Goal: Task Accomplishment & Management: Complete application form

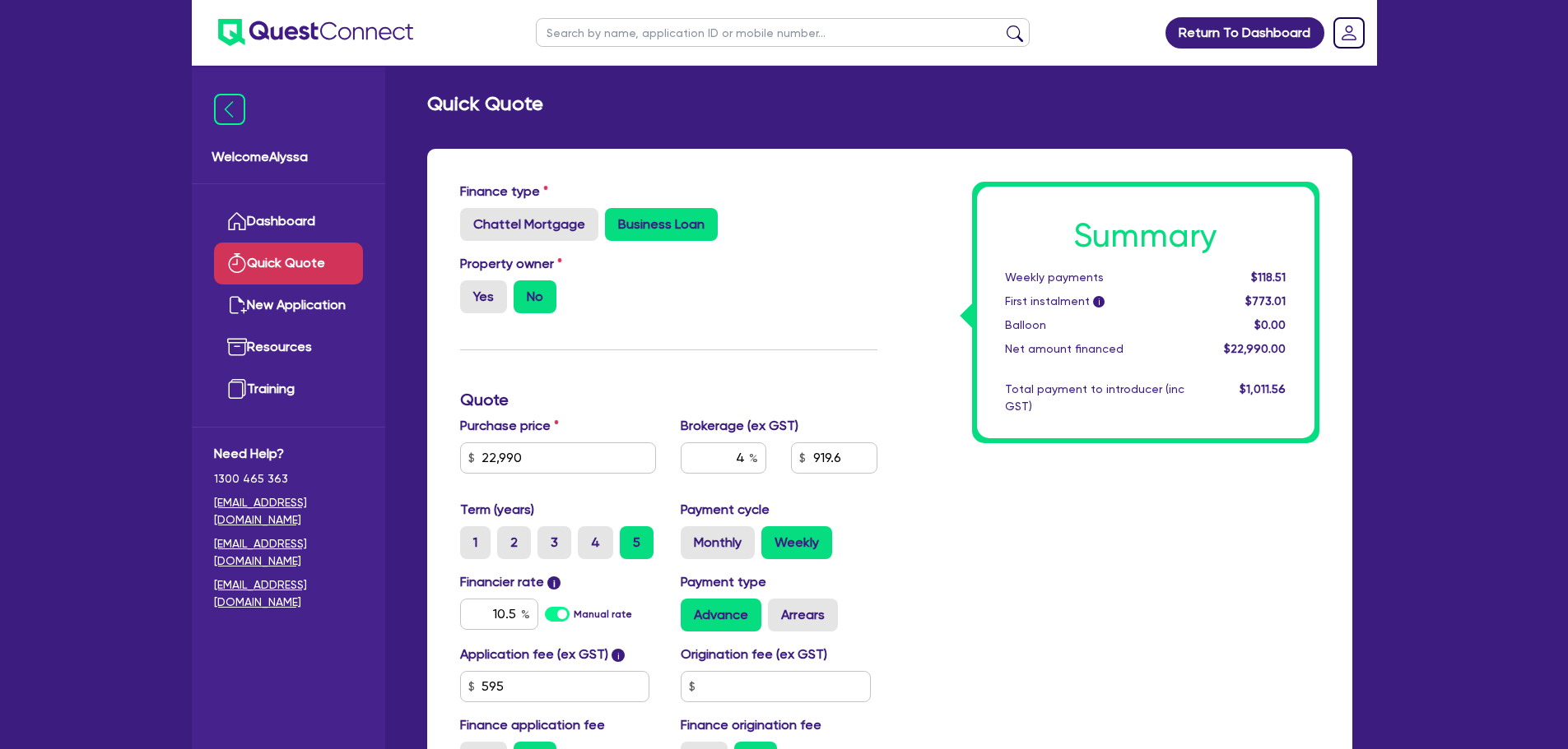
scroll to position [102, 0]
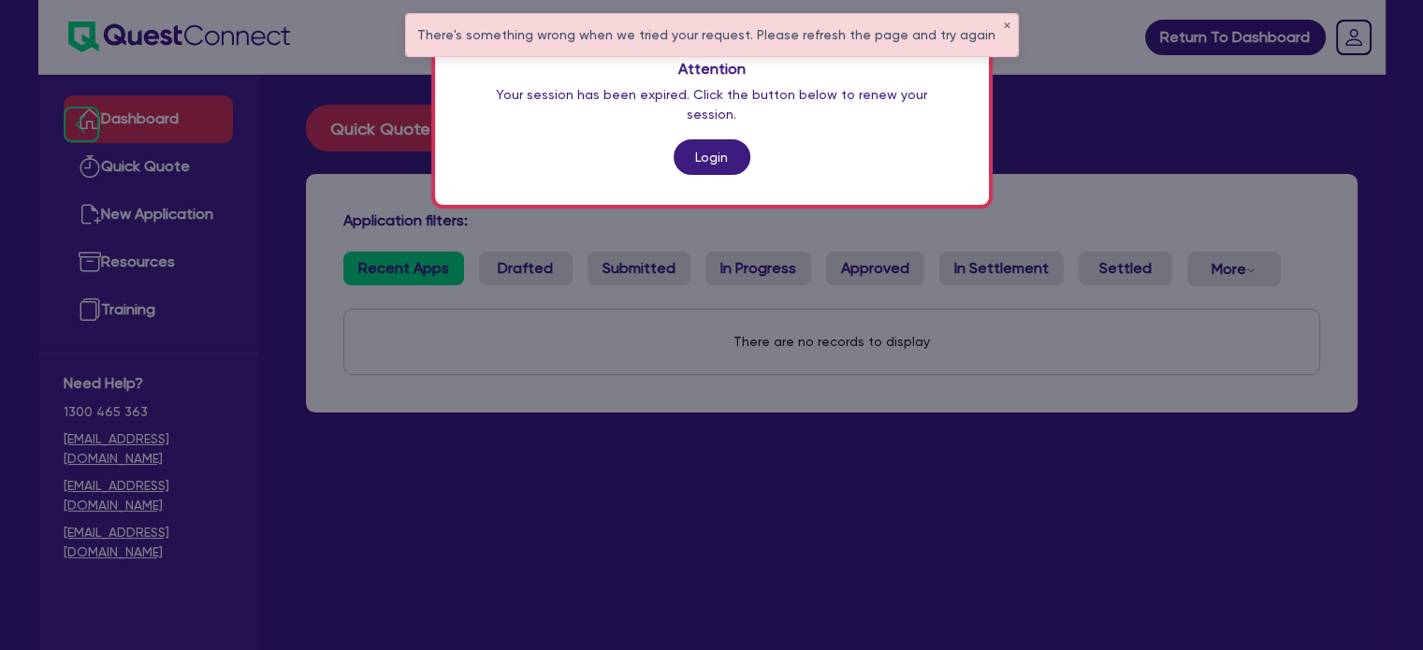
click at [710, 111] on div "Attention Your session has been expired. Click the button below to renew your s…" at bounding box center [712, 117] width 554 height 175
click at [713, 139] on link "Login" at bounding box center [712, 157] width 77 height 36
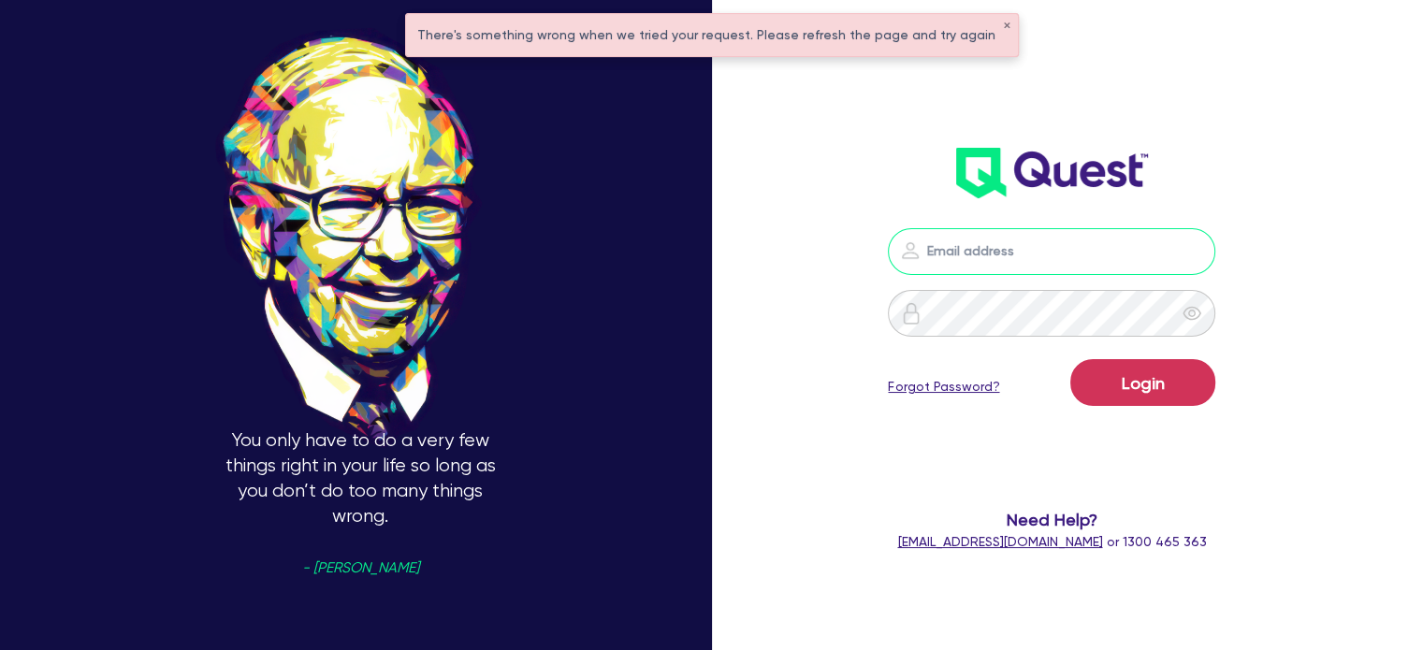
click at [987, 255] on input "email" at bounding box center [1052, 251] width 328 height 47
type input "alyssa.baird@quest.finance"
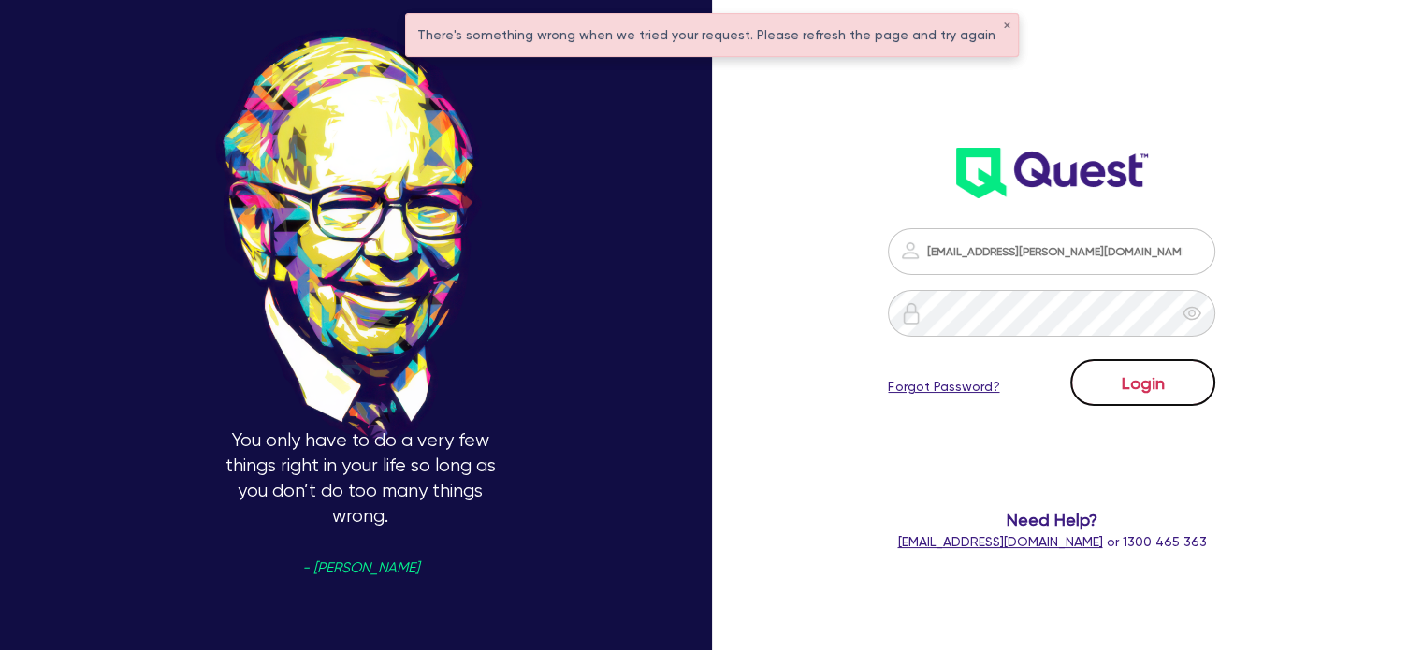
click at [1123, 383] on button "Login" at bounding box center [1142, 382] width 145 height 47
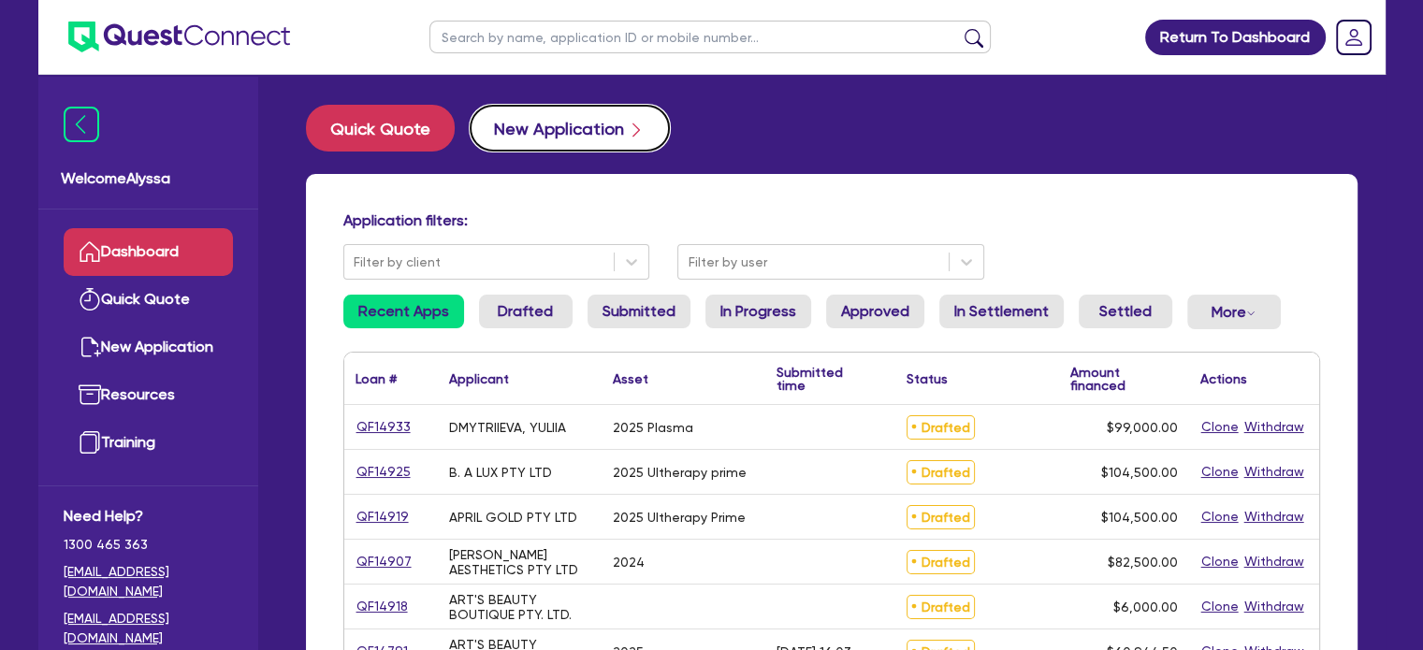
click at [558, 131] on button "New Application" at bounding box center [570, 128] width 200 height 47
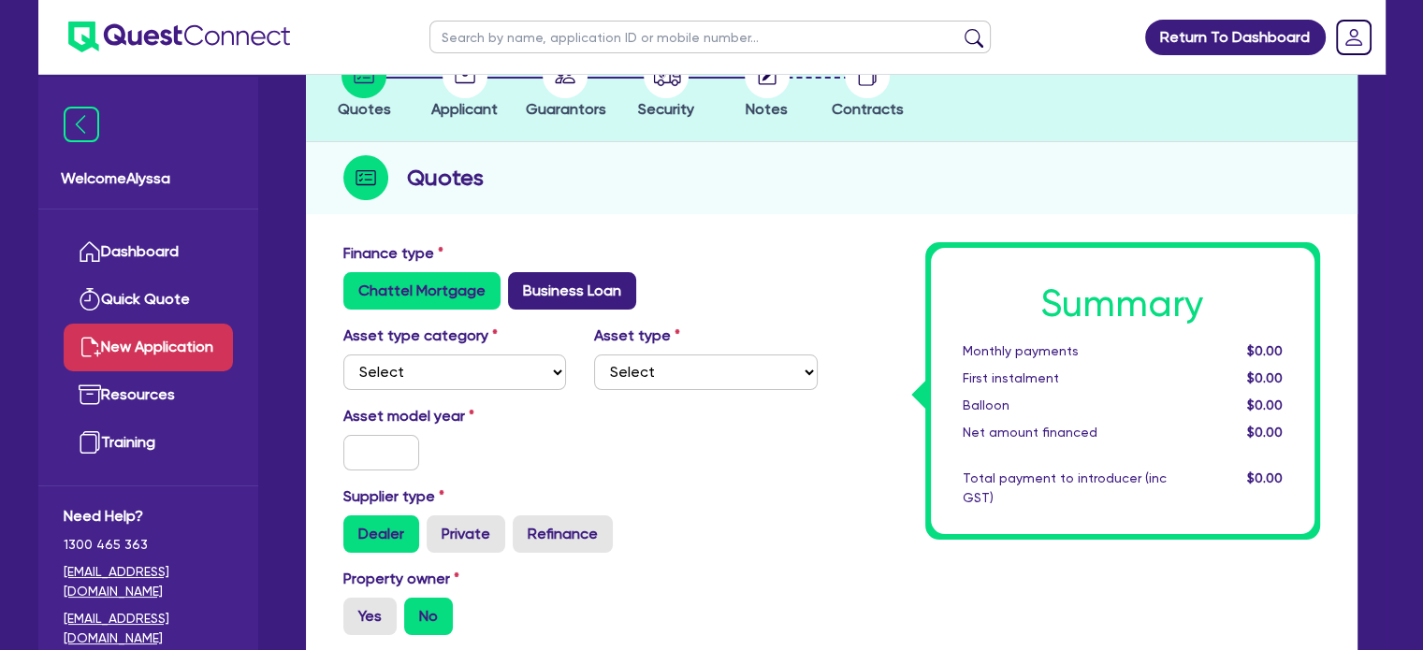
scroll to position [138, 0]
click at [449, 374] on select "Select Cars and light trucks Primary assets Secondary assets Tertiary assets" at bounding box center [455, 373] width 224 height 36
select select "TERTIARY_ASSETS"
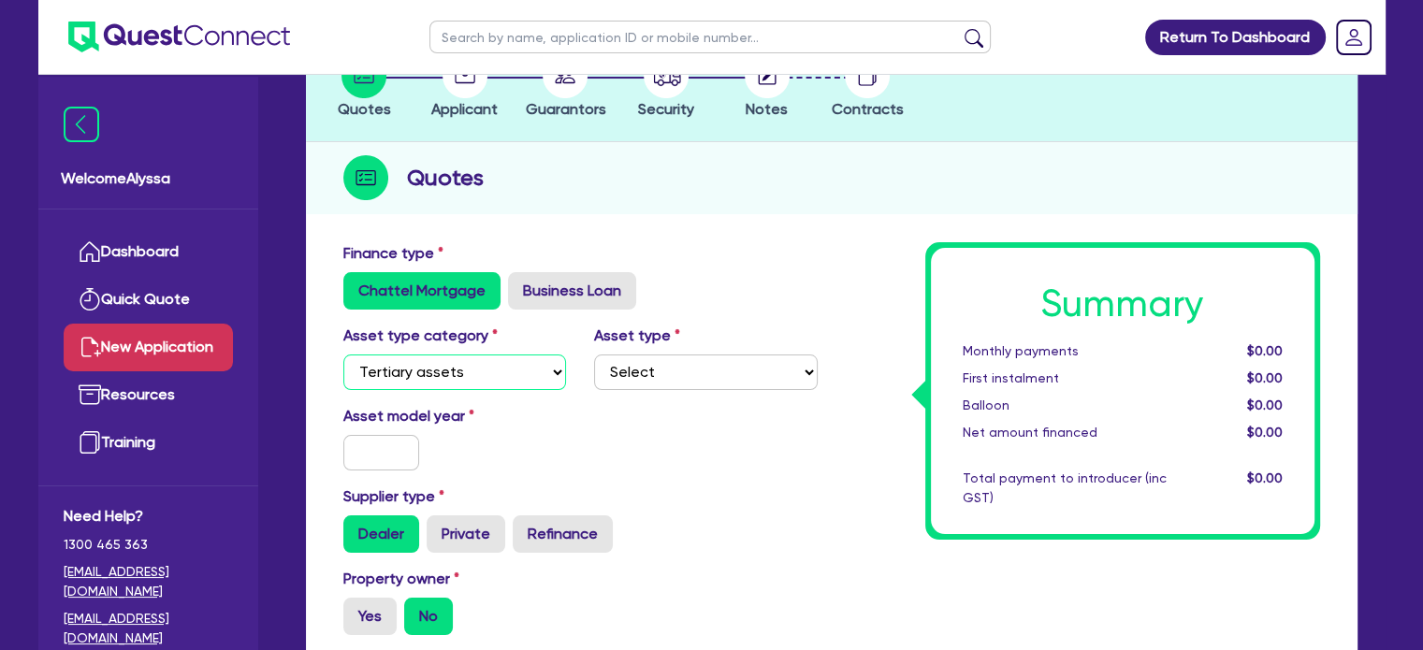
click at [343, 355] on select "Select Cars and light trucks Primary assets Secondary assets Tertiary assets" at bounding box center [455, 373] width 224 height 36
click at [666, 358] on select "Select Beauty equipment IT equipment IT software Watercraft Other" at bounding box center [706, 373] width 224 height 36
select select "BEAUTY_EQUIPMENT"
click at [594, 355] on select "Select Beauty equipment IT equipment IT software Watercraft Other" at bounding box center [706, 373] width 224 height 36
click at [393, 459] on input "text" at bounding box center [381, 453] width 77 height 36
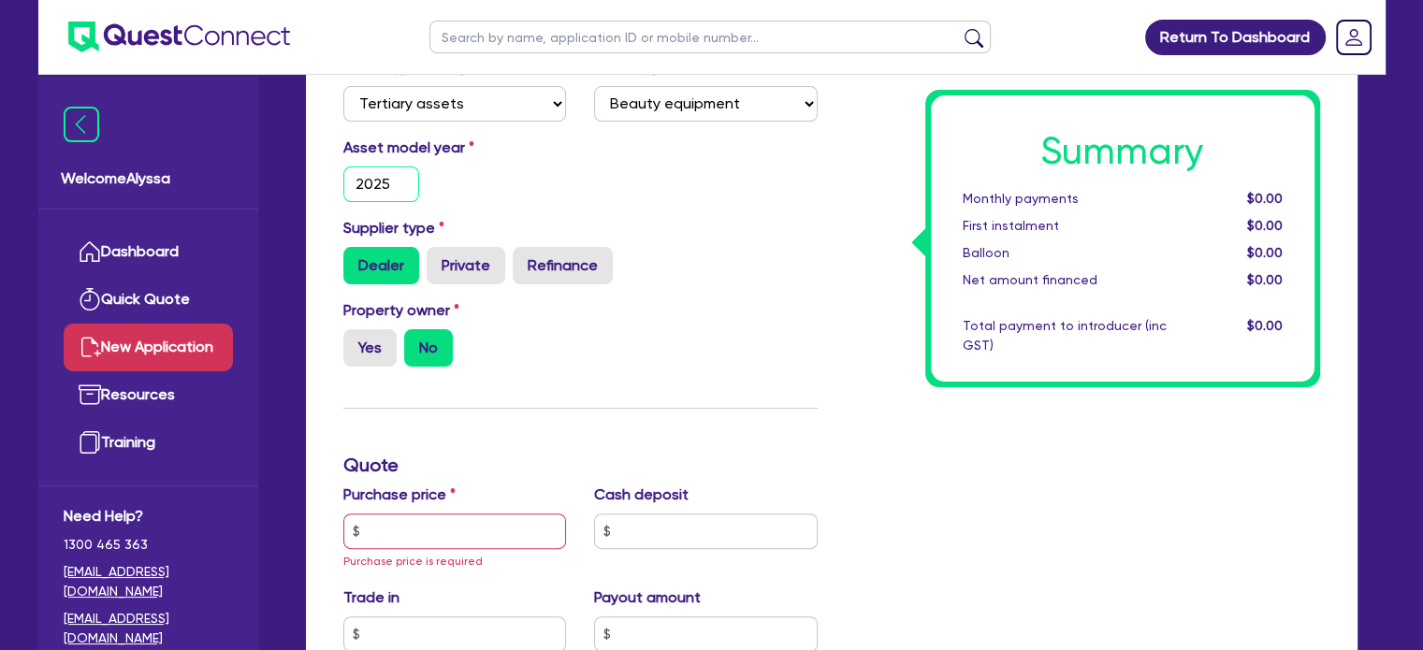
scroll to position [422, 0]
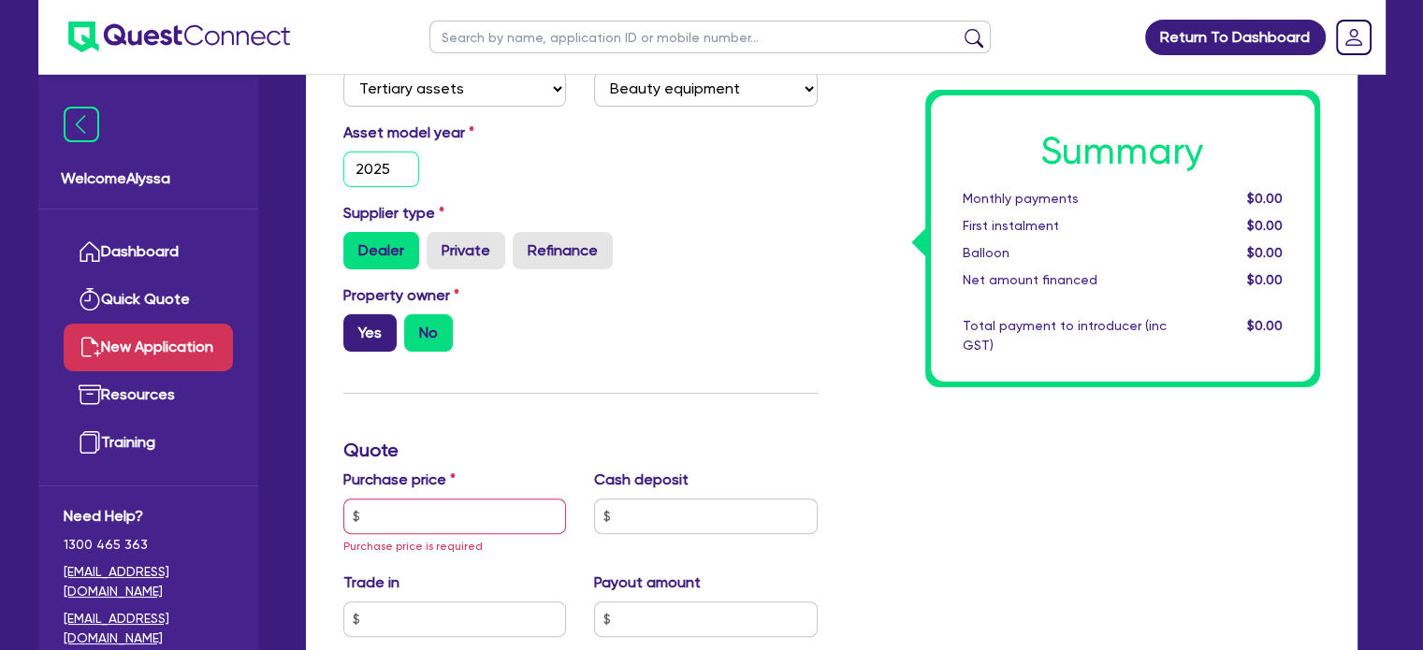
type input "2025"
click at [358, 332] on label "Yes" at bounding box center [369, 332] width 53 height 37
click at [356, 327] on input "Yes" at bounding box center [349, 320] width 12 height 12
radio input "true"
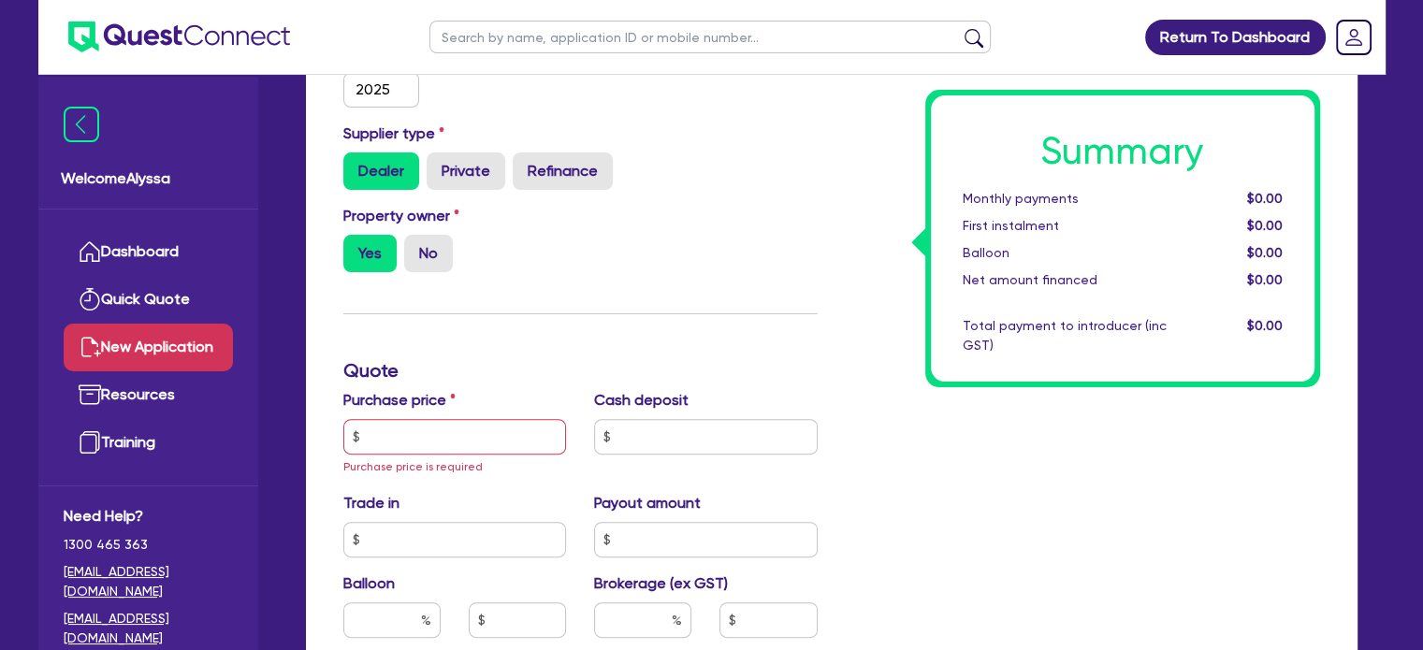
scroll to position [503, 0]
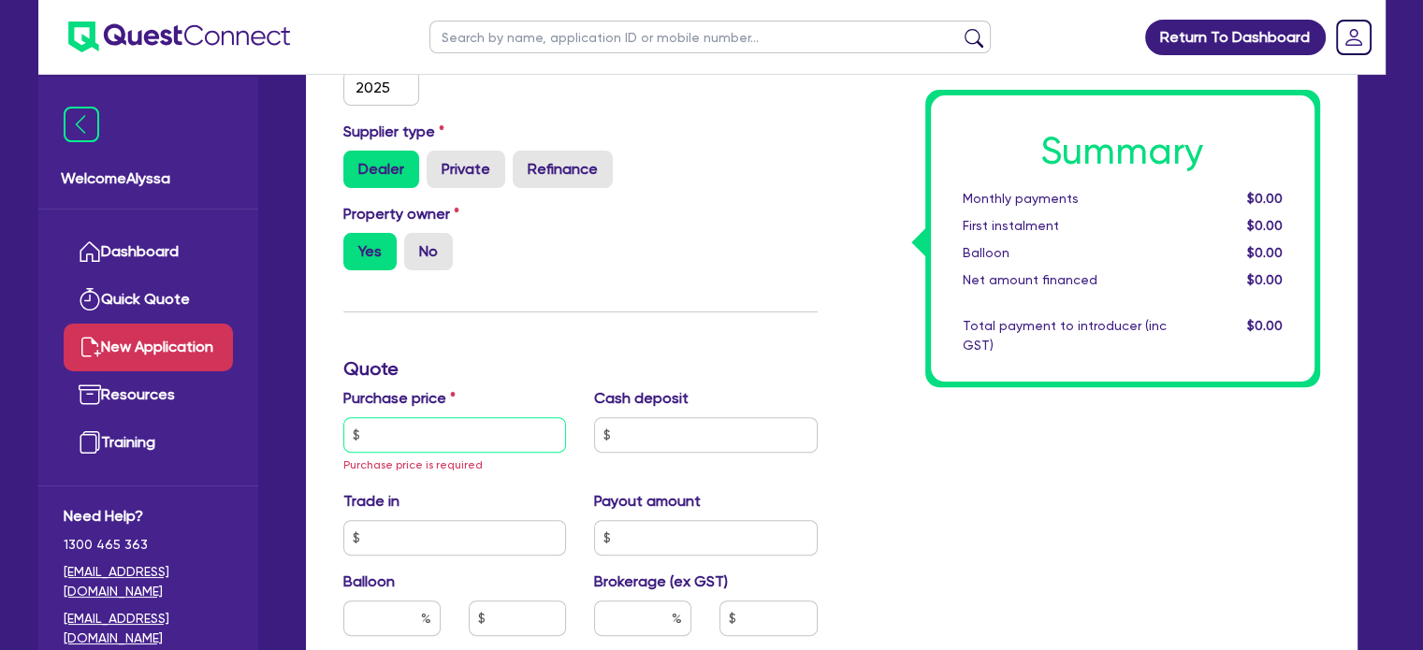
click at [408, 441] on input "text" at bounding box center [455, 435] width 224 height 36
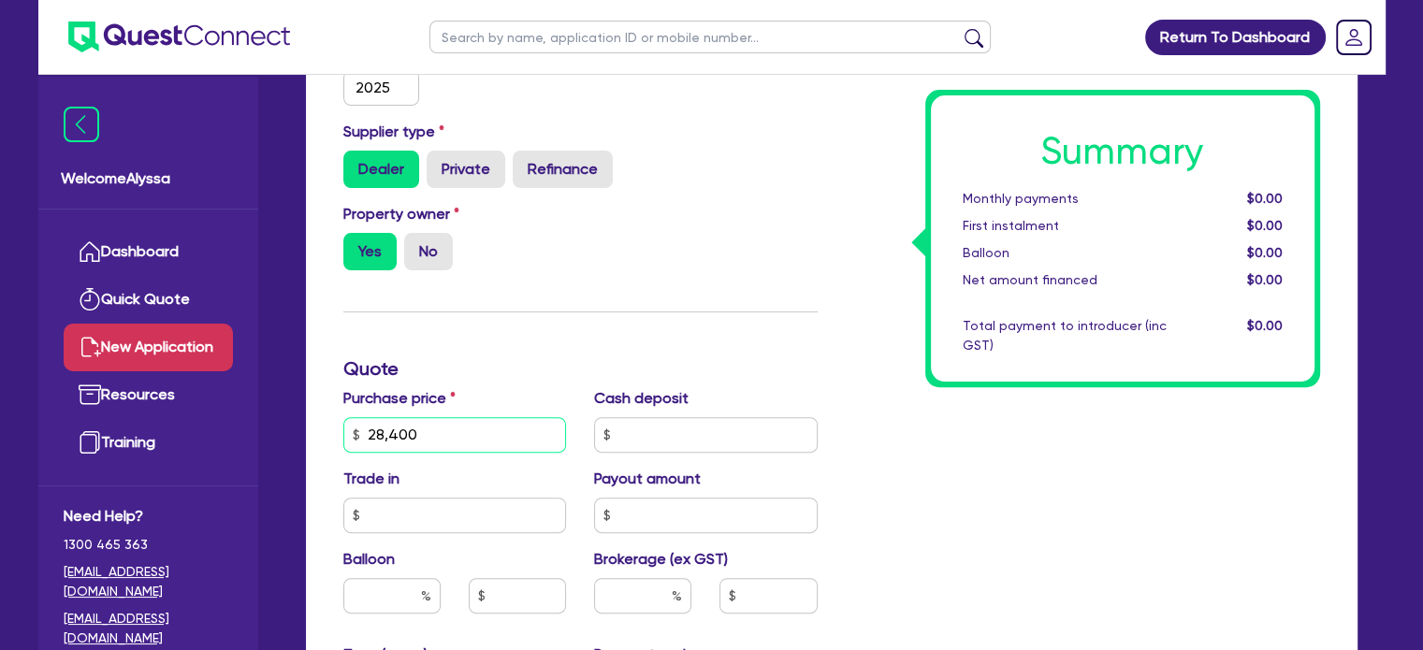
type input "28,400"
type input "8,400"
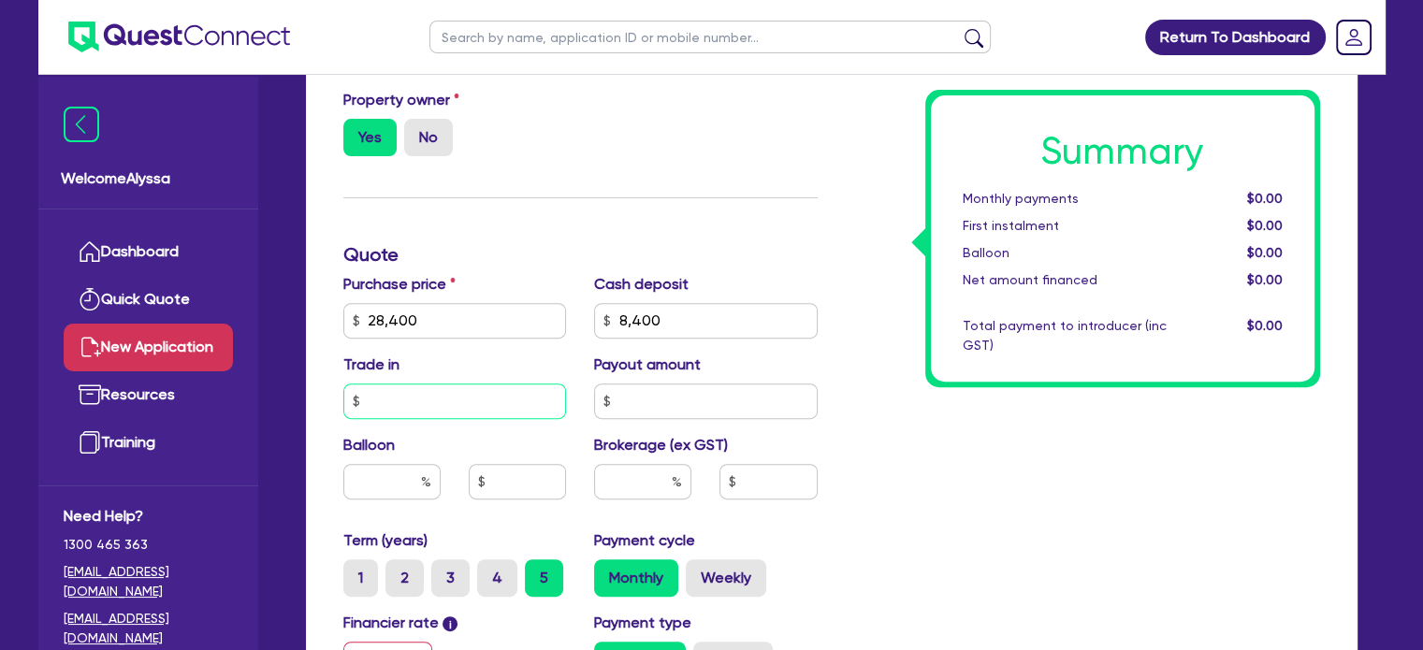
scroll to position [628, 0]
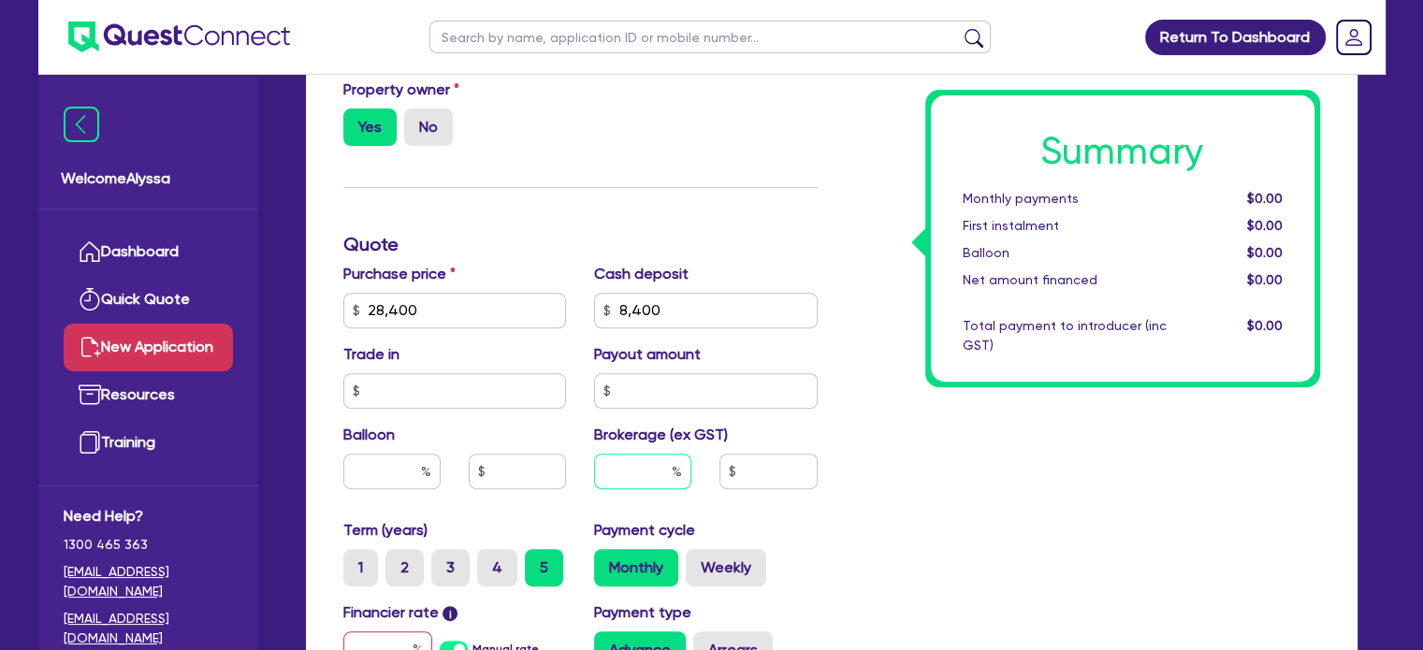
click at [612, 473] on input "text" at bounding box center [642, 472] width 97 height 36
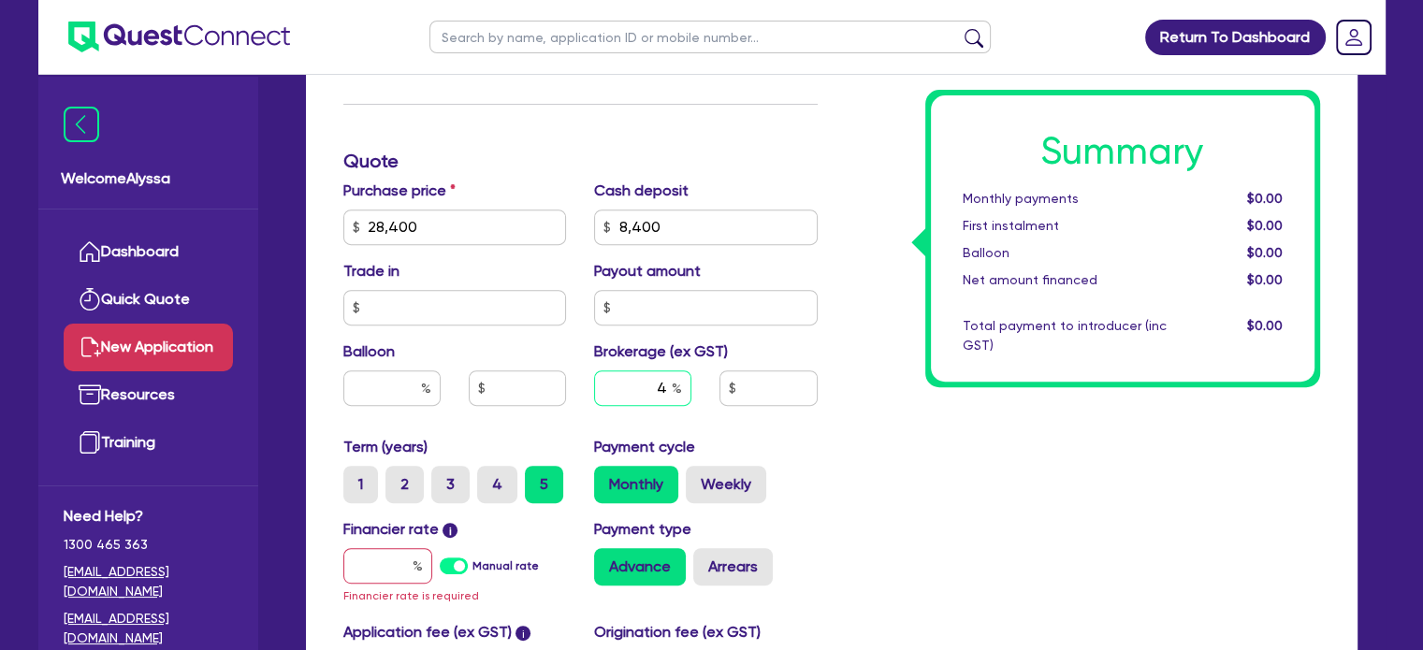
type input "4"
click at [386, 569] on input "text" at bounding box center [387, 566] width 89 height 36
type input "1"
type input "826.18"
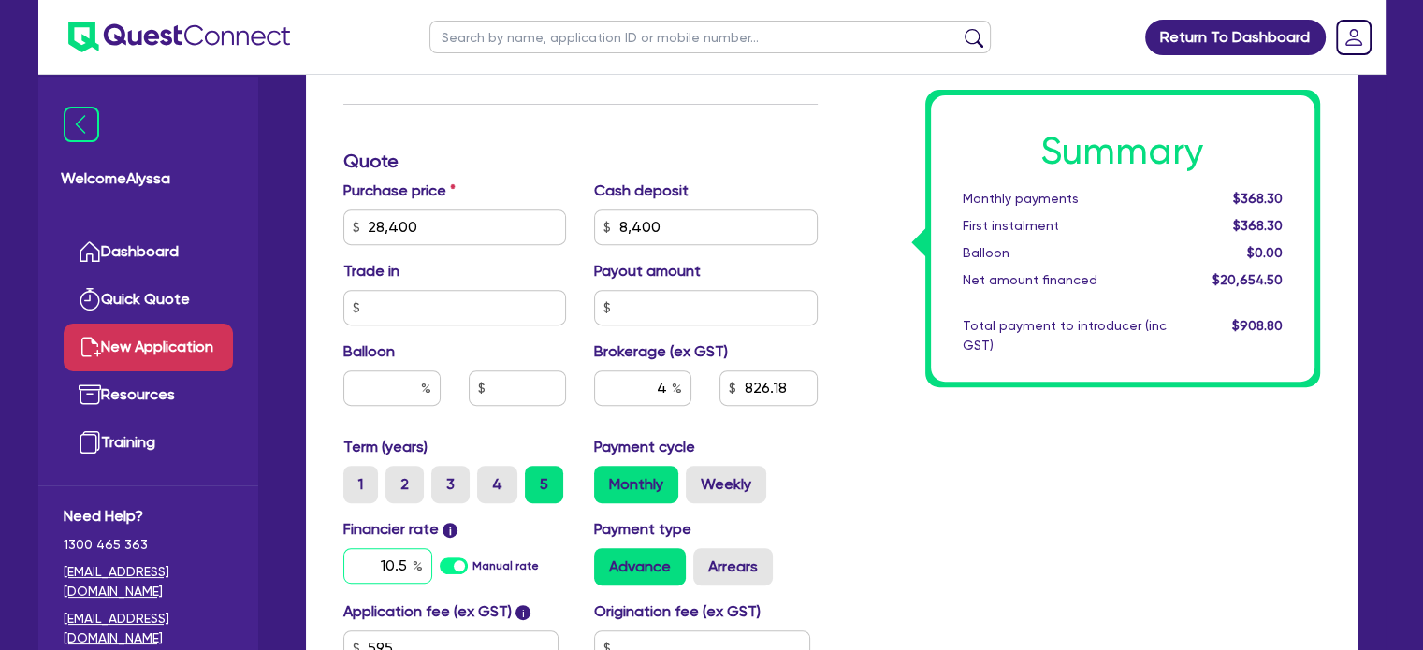
type input "10.5"
click at [837, 525] on div "Summary Monthly payments $459.46 First instalment $459.46 Balloon $0.00 Net amo…" at bounding box center [1083, 217] width 502 height 1094
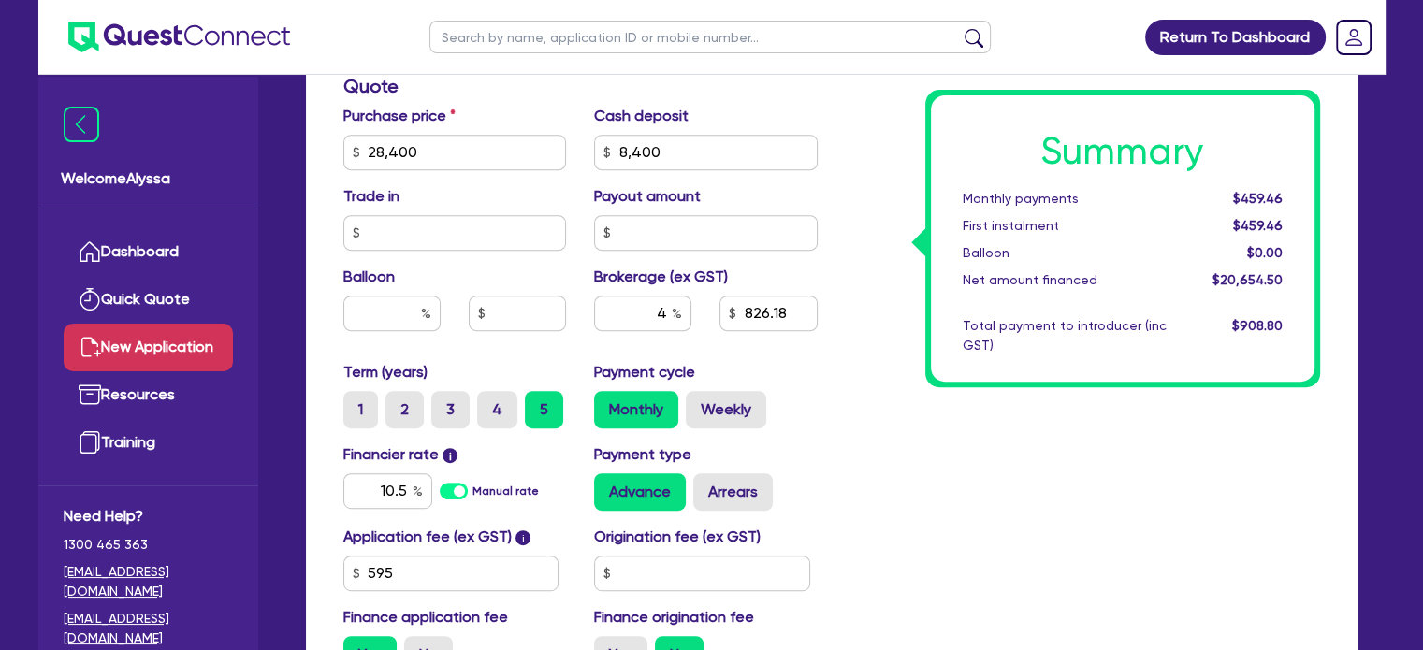
scroll to position [855, 0]
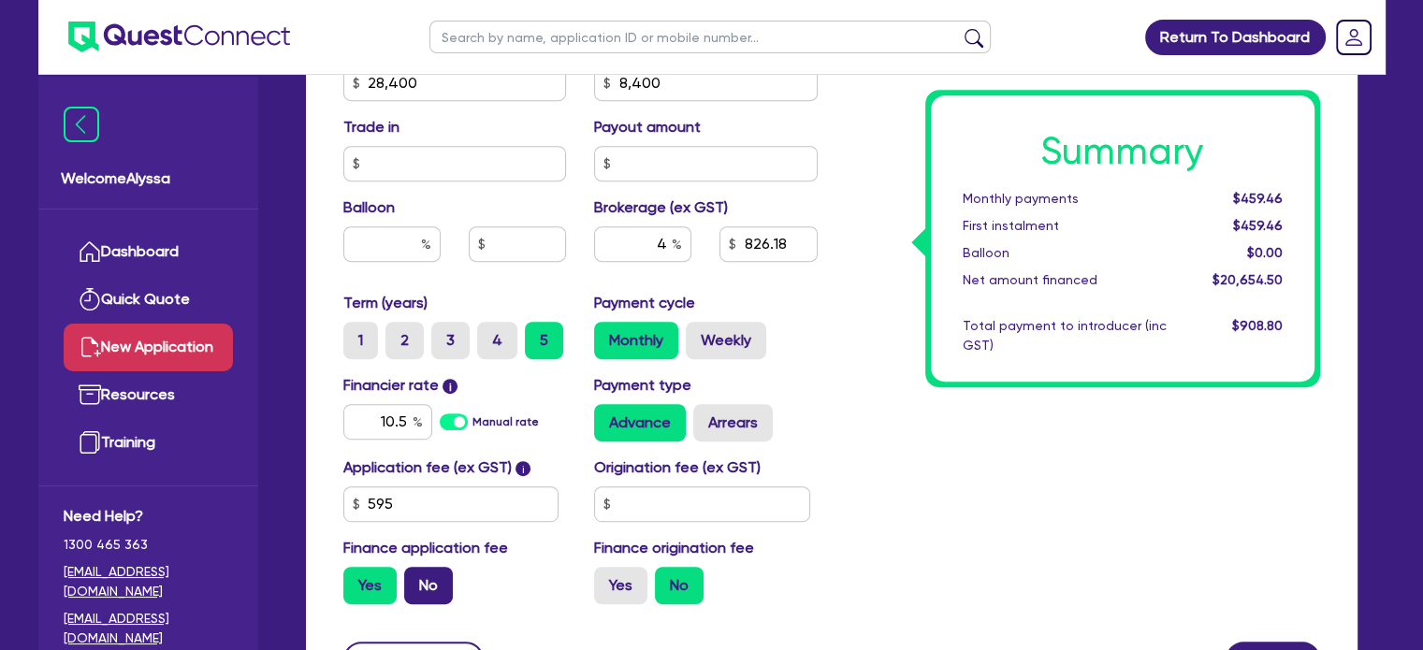
click at [415, 583] on label "No" at bounding box center [428, 585] width 49 height 37
click at [415, 579] on input "No" at bounding box center [410, 573] width 12 height 12
radio input "true"
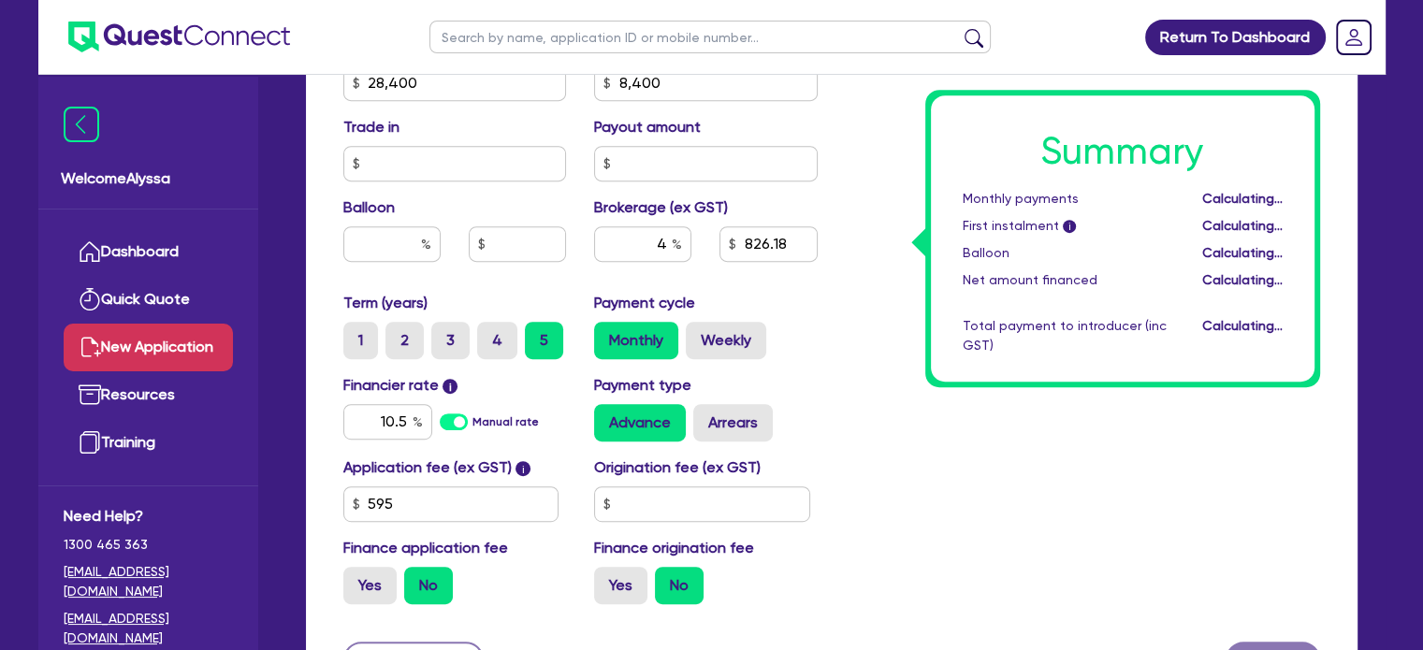
type input "800"
click at [913, 418] on div "Summary Monthly payments $444.90 First instalment i $1,099.40 Balloon $0.00 Net…" at bounding box center [1083, 73] width 502 height 1094
click at [384, 414] on input "10.5" at bounding box center [387, 422] width 89 height 36
type input "4.99"
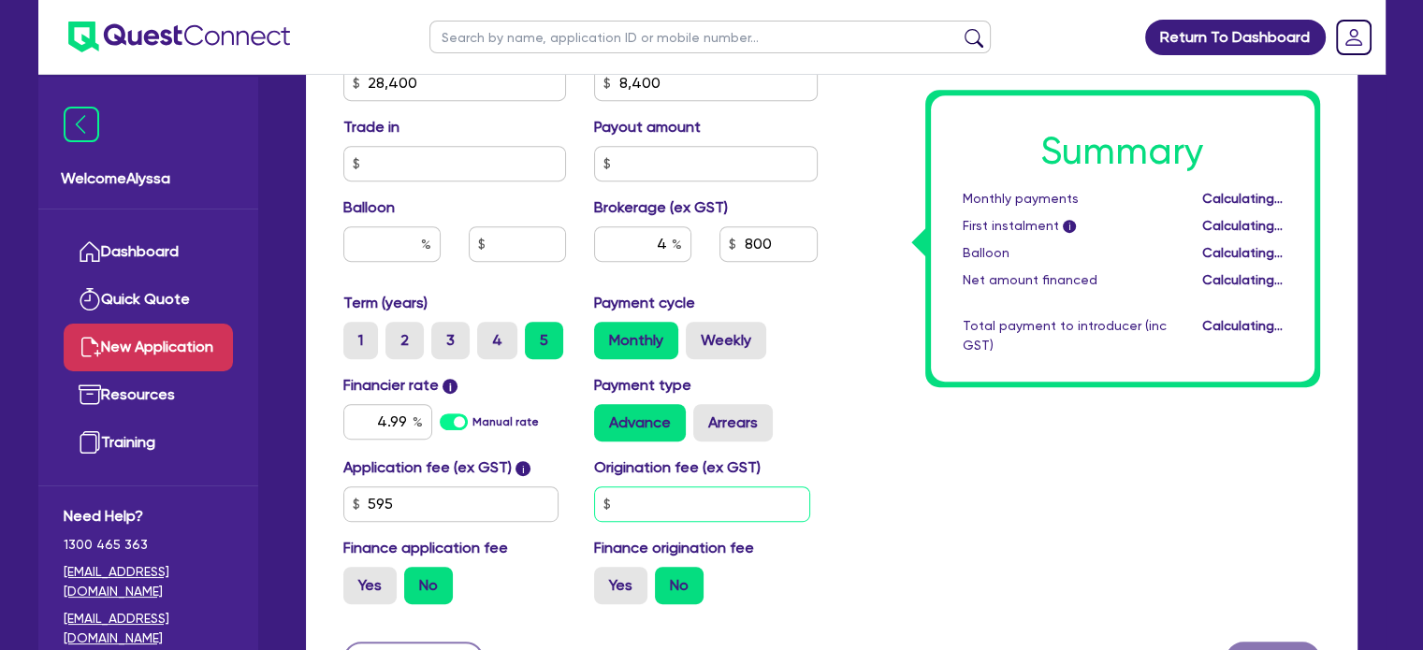
click at [723, 502] on input "text" at bounding box center [702, 505] width 216 height 36
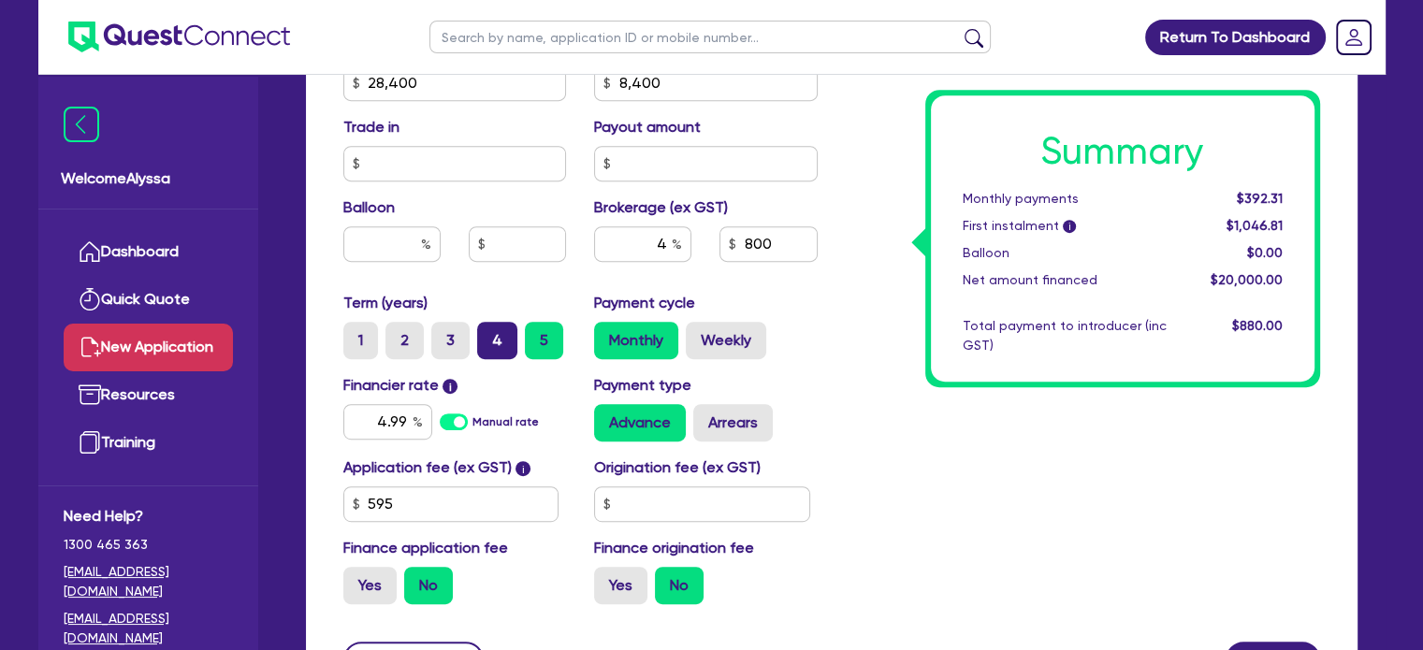
click at [491, 333] on label "4" at bounding box center [497, 340] width 40 height 37
click at [489, 333] on input "4" at bounding box center [483, 328] width 12 height 12
radio input "true"
click at [995, 455] on div "Summary Monthly payments $478.77 First instalment i $1,133.27 Balloon $0.00 Net…" at bounding box center [1083, 73] width 502 height 1094
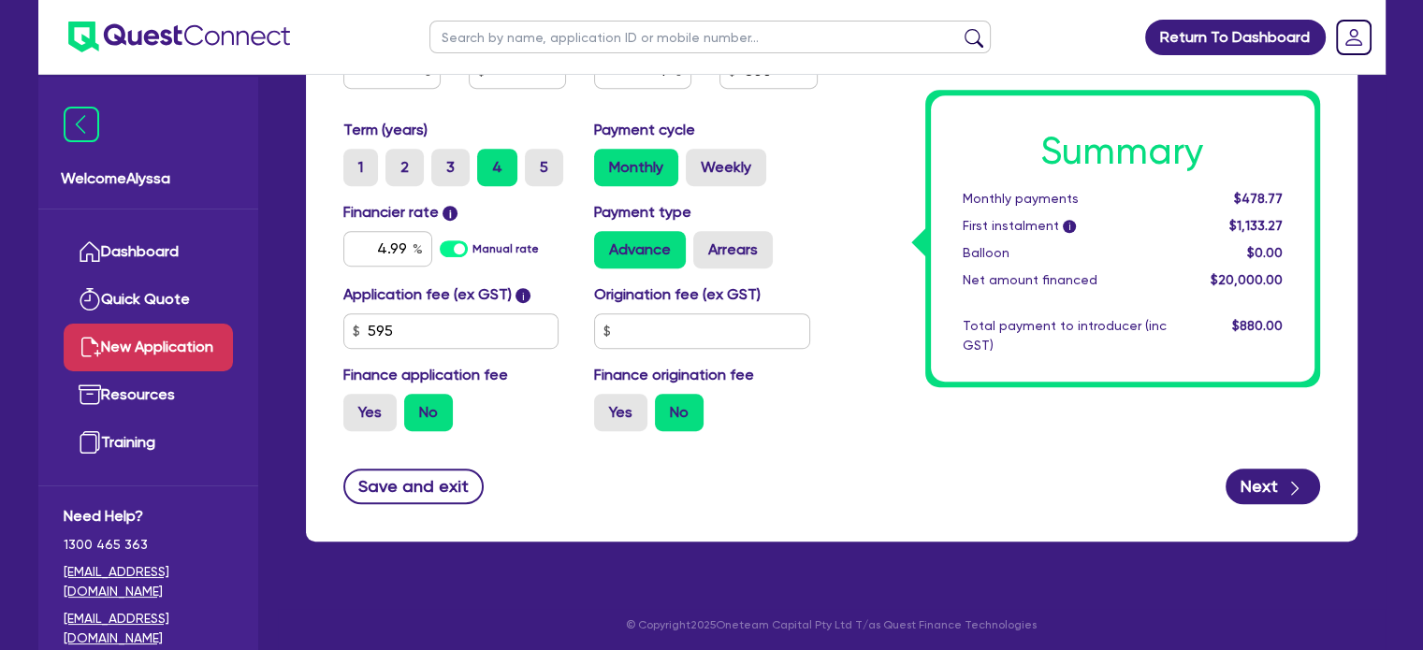
scroll to position [1033, 0]
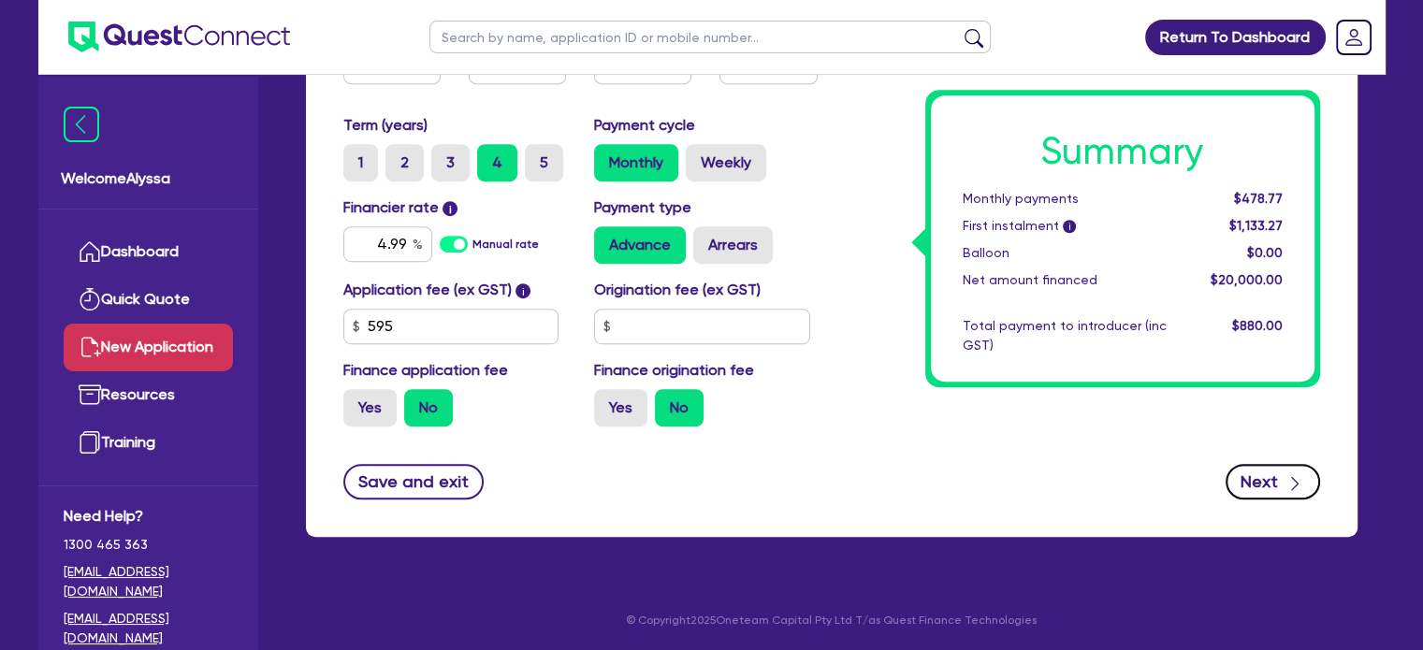
click at [1285, 489] on div "button" at bounding box center [1295, 481] width 21 height 23
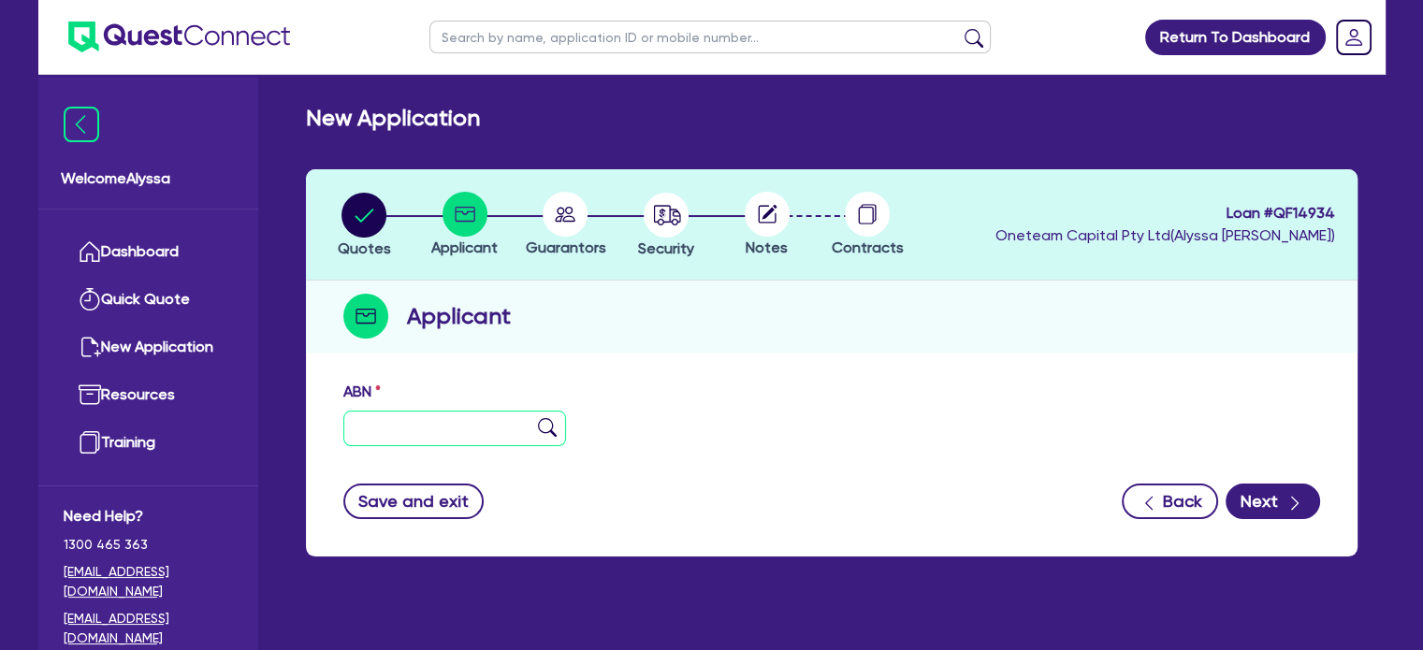
click at [389, 430] on input "text" at bounding box center [455, 429] width 224 height 36
type input "54 678 735 129"
type input "SKIN BY [PERSON_NAME] PTY LTD"
select select "COMPANY"
type input "[DATE]"
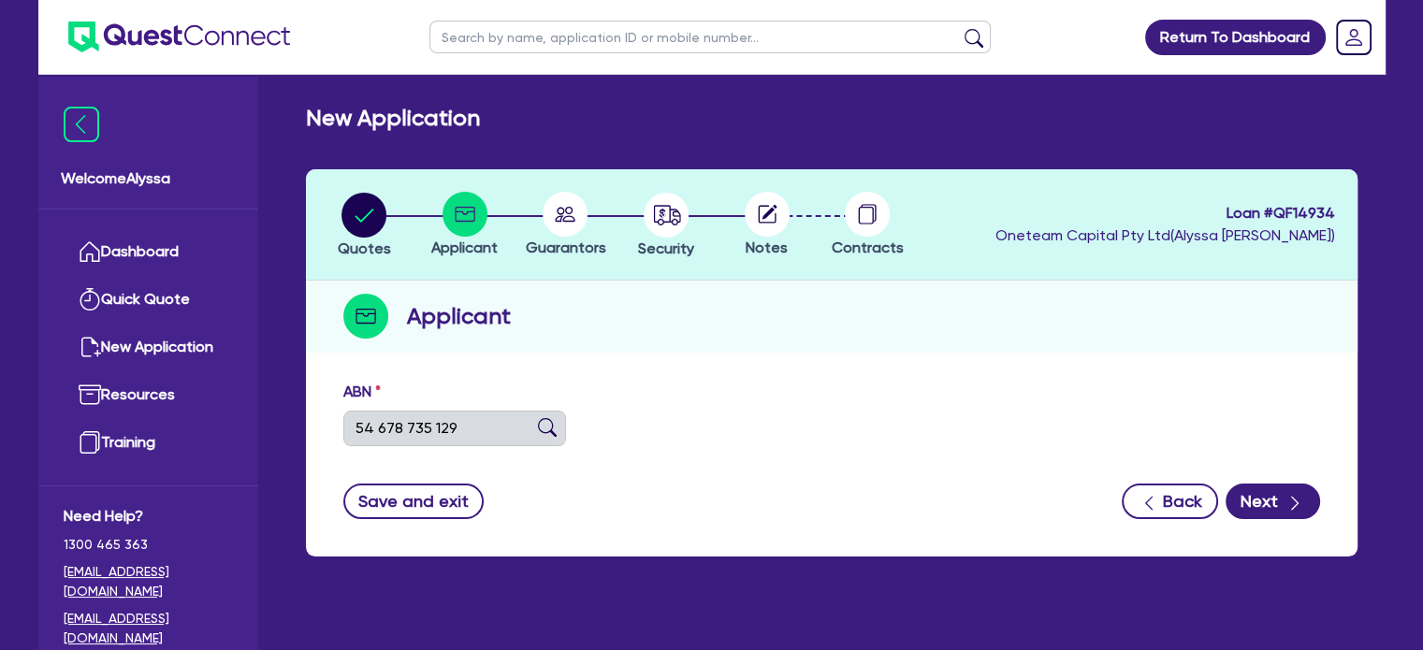
type input "[DATE]"
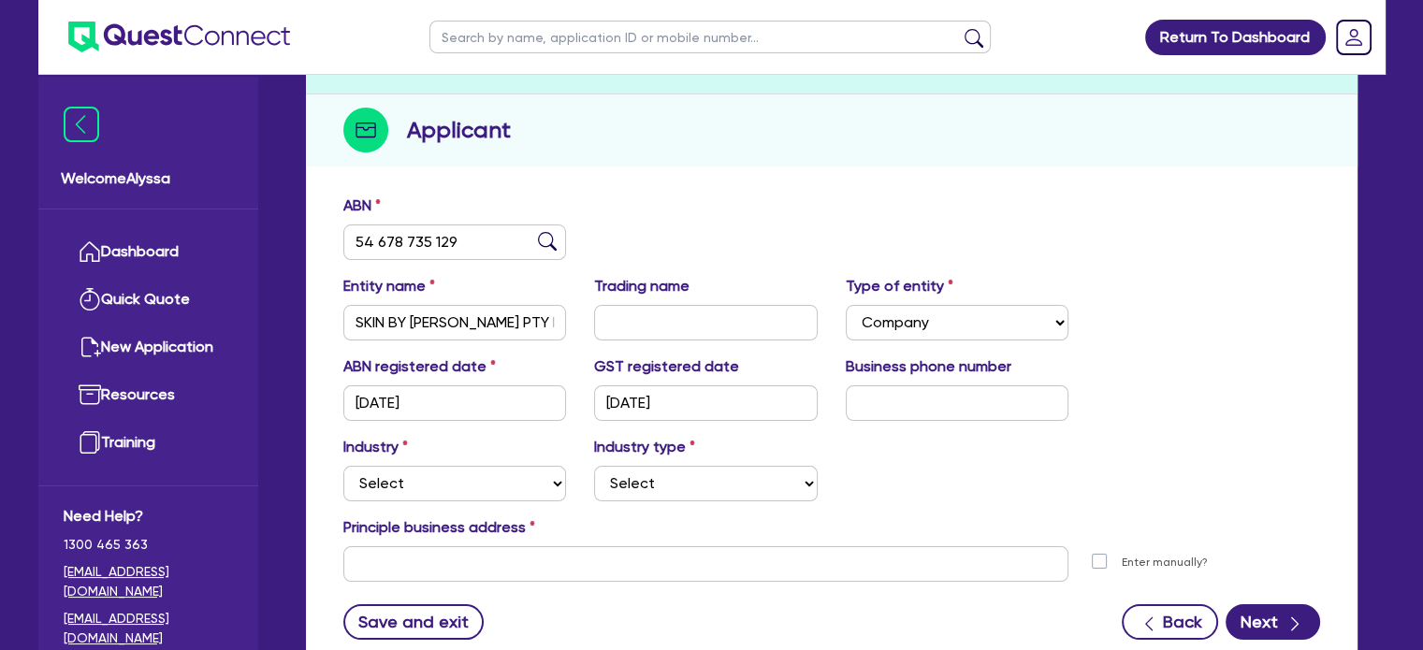
scroll to position [187, 0]
click at [422, 489] on select "Select Accomodation & Food Services Administrative & Support Services Agricultu…" at bounding box center [455, 483] width 224 height 36
select select "HEALTH_BEAUTY"
click at [343, 465] on select "Select Accomodation & Food Services Administrative & Support Services Agricultu…" at bounding box center [455, 483] width 224 height 36
click at [640, 473] on select "Select Chiropractic, Osteopathic Services Cosmetics Supplies Day Spas, Health R…" at bounding box center [706, 483] width 224 height 36
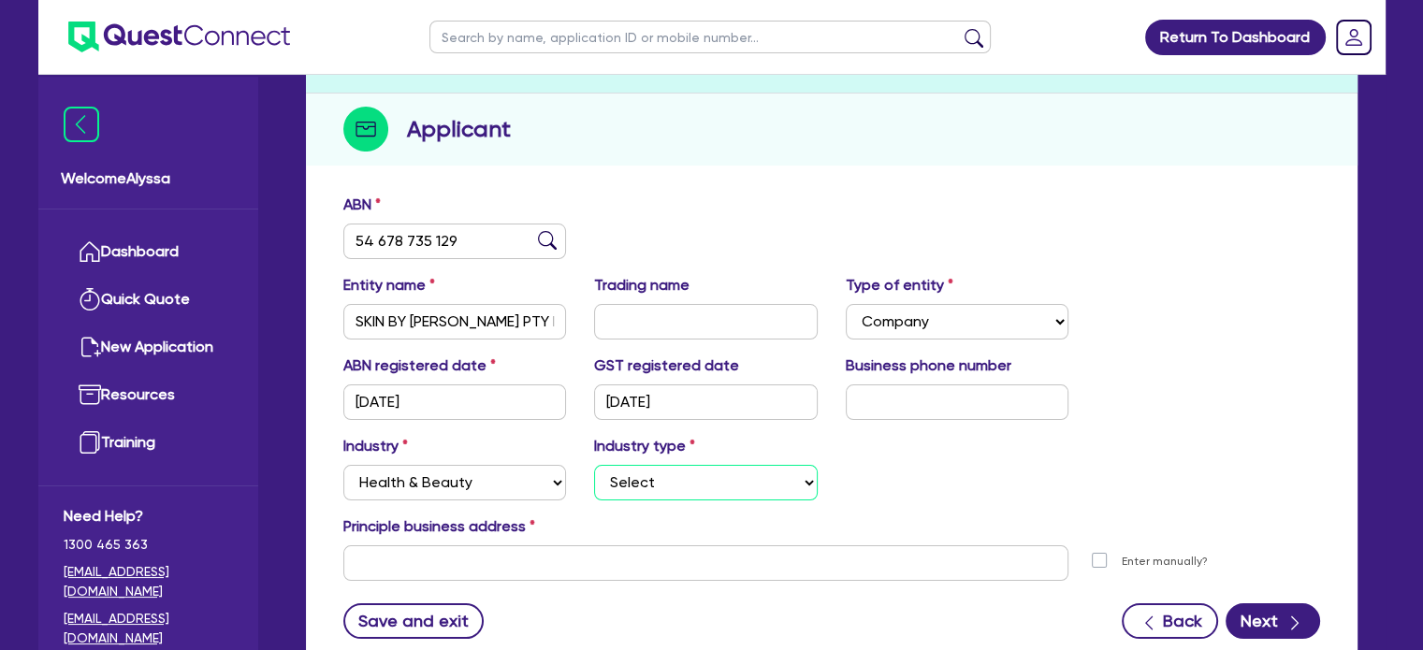
select select "HAIR_BEAUTY_SALONS"
click at [594, 465] on select "Select Chiropractic, Osteopathic Services Cosmetics Supplies Day Spas, Health R…" at bounding box center [706, 483] width 224 height 36
click at [509, 324] on input "SKIN BY [PERSON_NAME] PTY LTD" at bounding box center [455, 322] width 224 height 36
drag, startPoint x: 541, startPoint y: 313, endPoint x: 224, endPoint y: 288, distance: 318.1
click at [224, 288] on div "Welcome Alyssa Dashboard Quick Quote New Application Ref Company Ref Salesperso…" at bounding box center [711, 302] width 1347 height 978
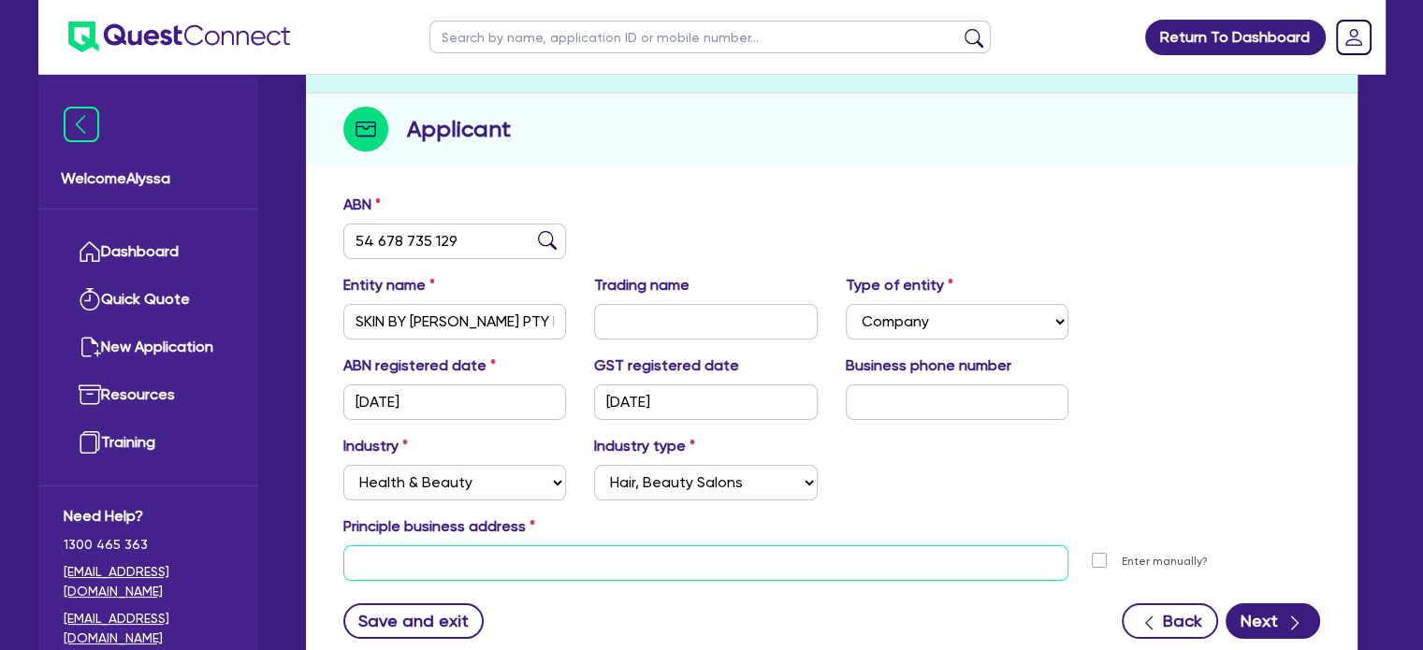
click at [388, 553] on input "text" at bounding box center [706, 564] width 726 height 36
paste input "Deloraine Dr, Leonay NSW 2750"
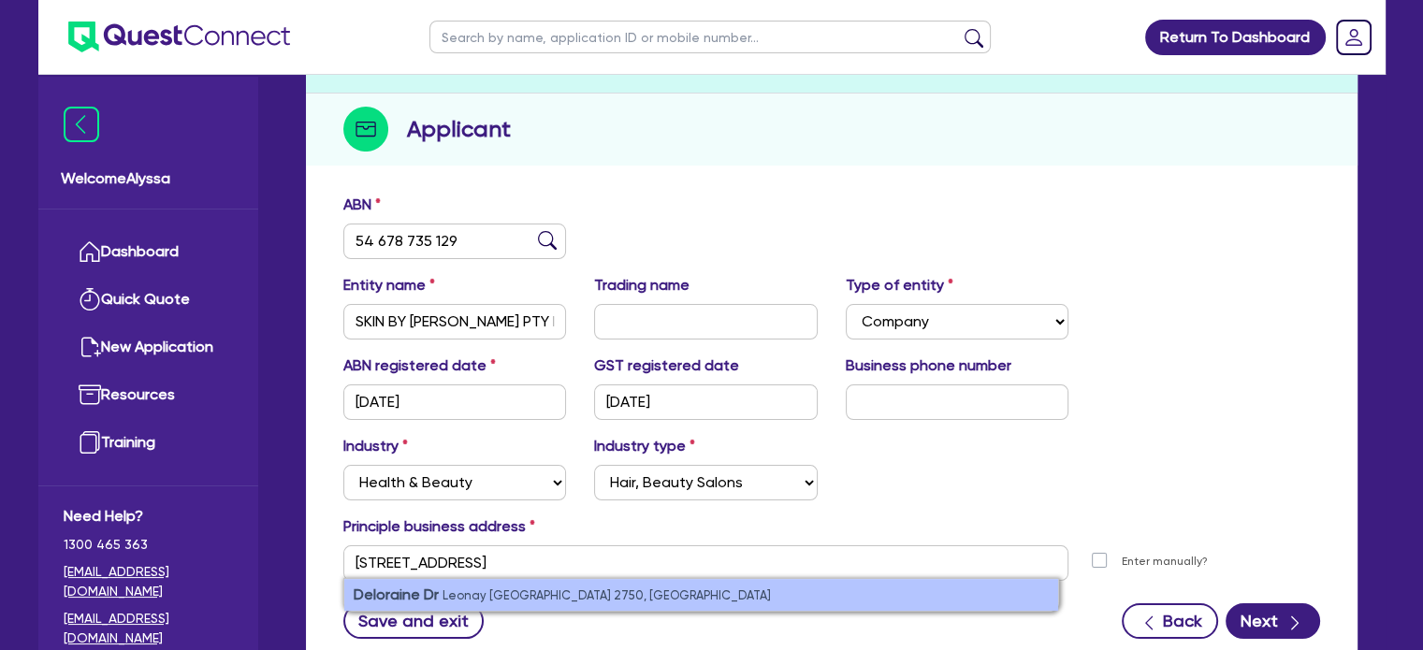
click at [430, 592] on strong "Deloraine Dr" at bounding box center [396, 595] width 85 height 18
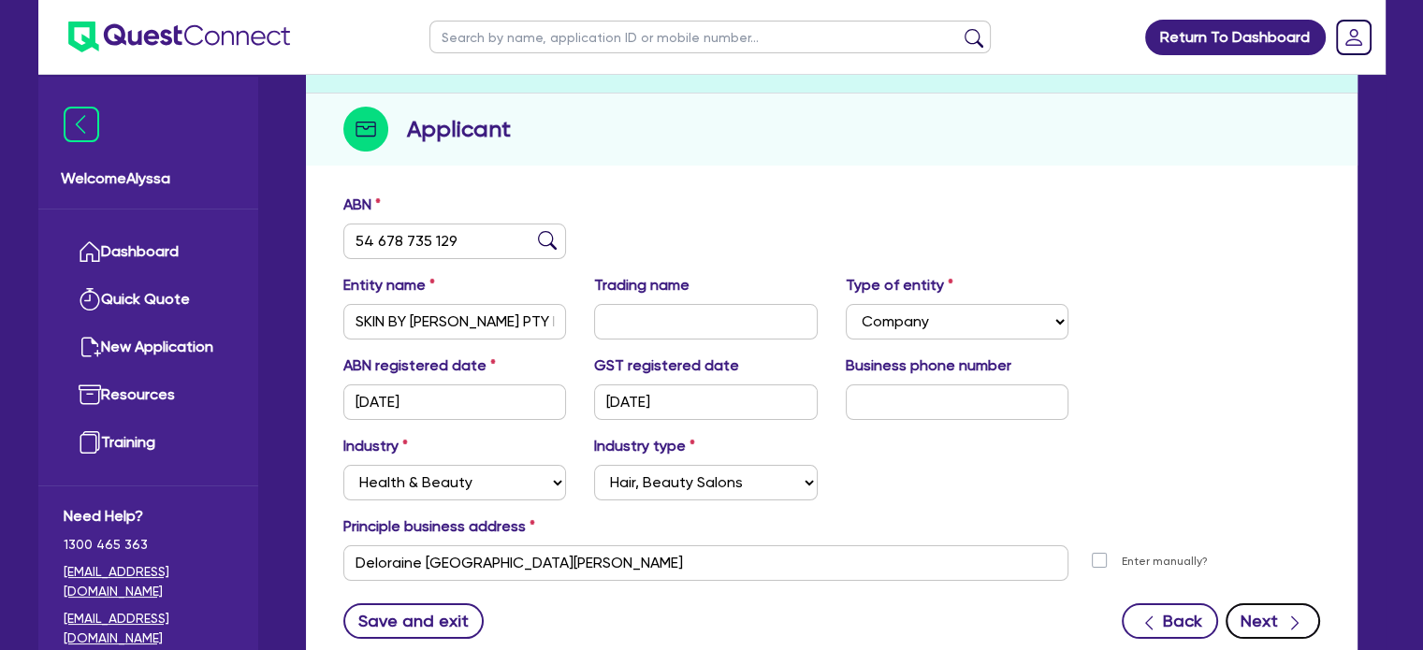
click at [1246, 621] on button "Next" at bounding box center [1273, 622] width 95 height 36
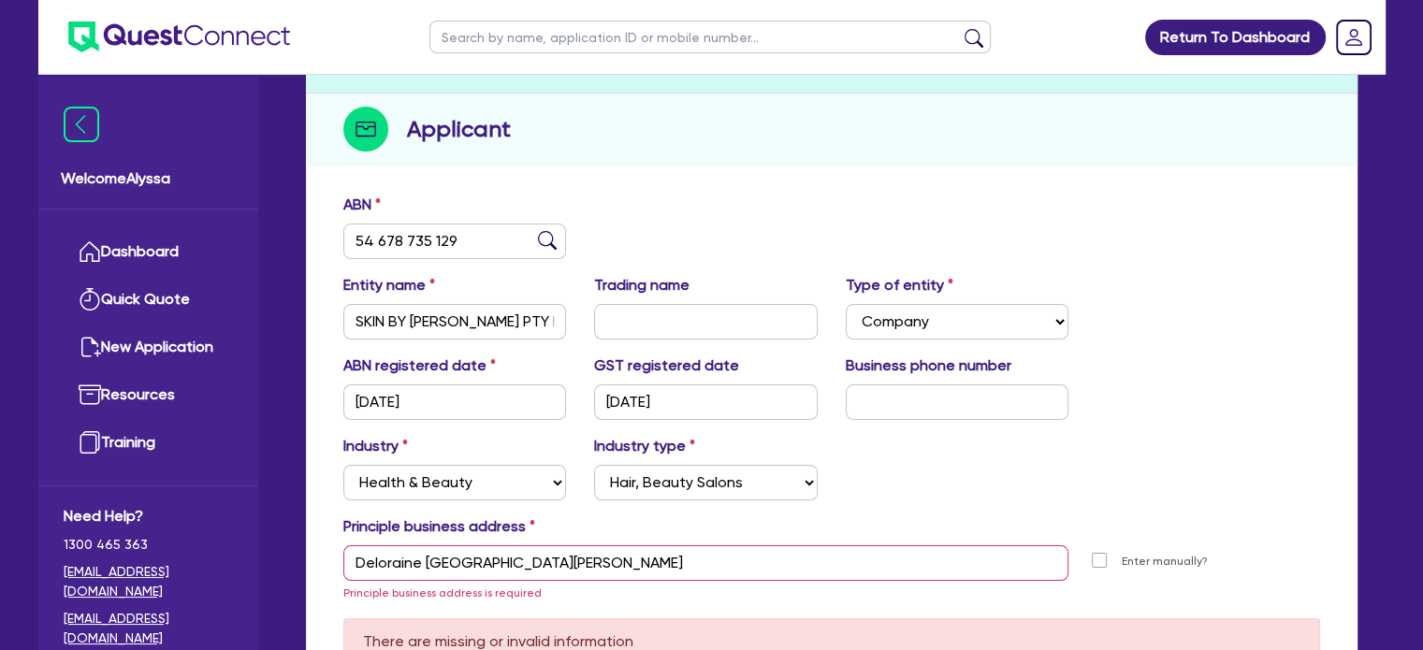
scroll to position [235, 0]
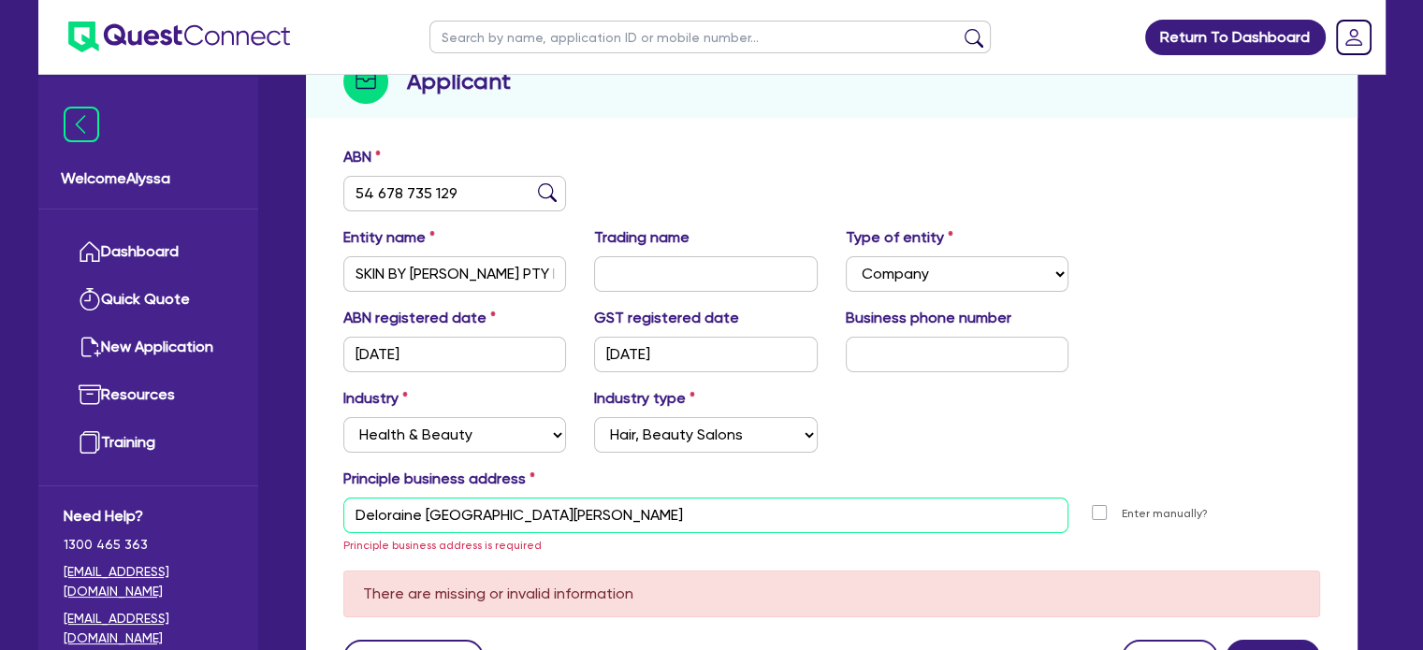
click at [351, 506] on input "Deloraine Dr Leonay NSW 2750" at bounding box center [706, 516] width 726 height 36
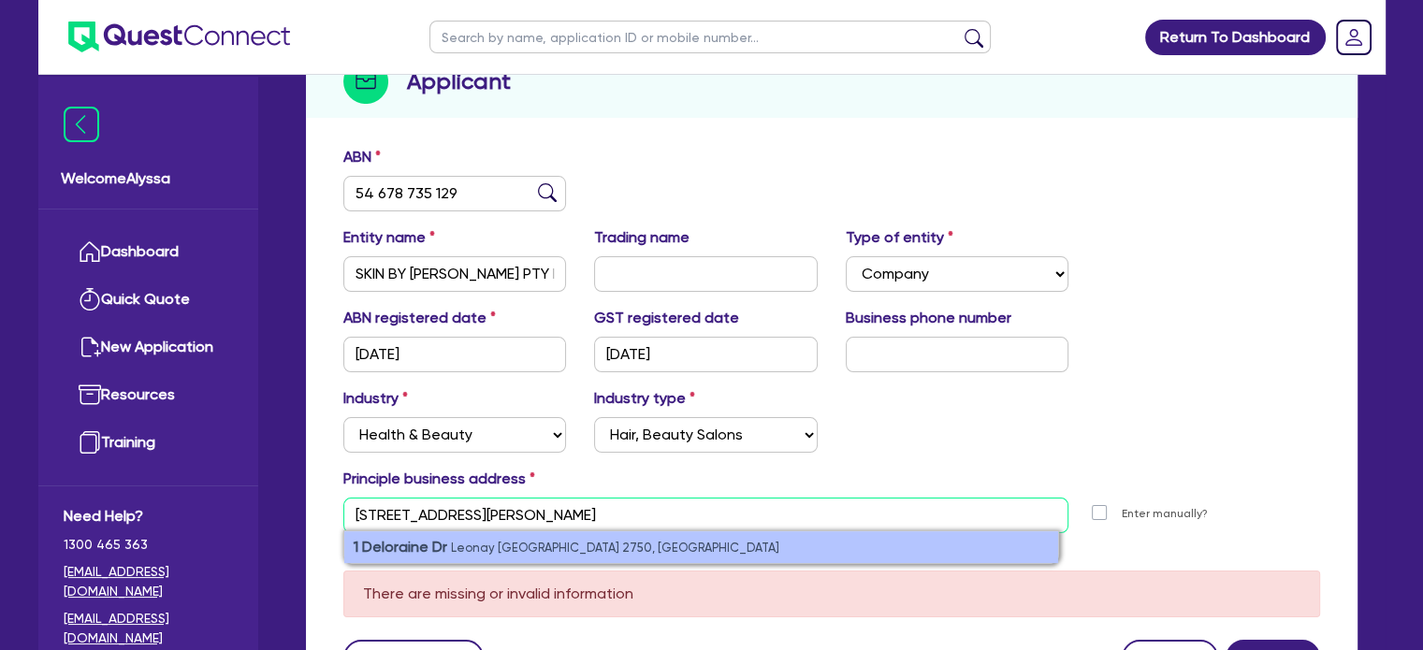
type input "[STREET_ADDRESS][PERSON_NAME]"
click at [376, 541] on strong "1 Deloraine Dr" at bounding box center [401, 547] width 94 height 18
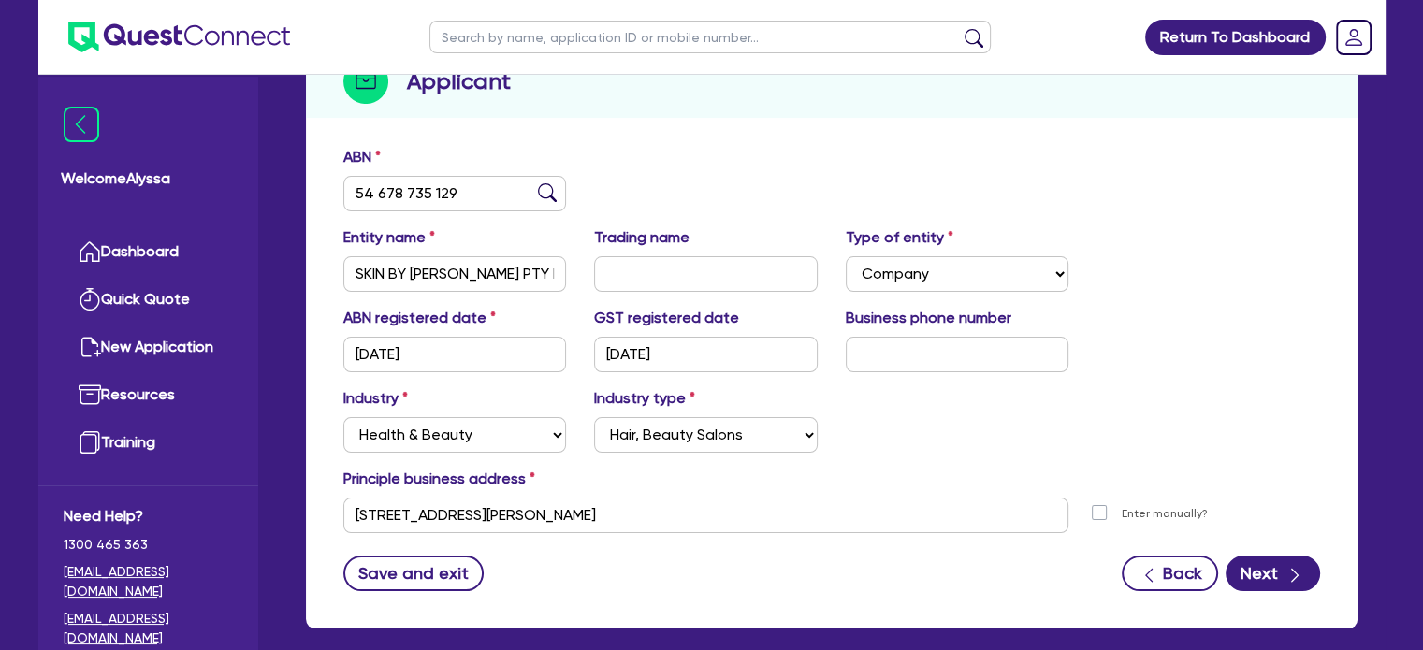
scroll to position [327, 0]
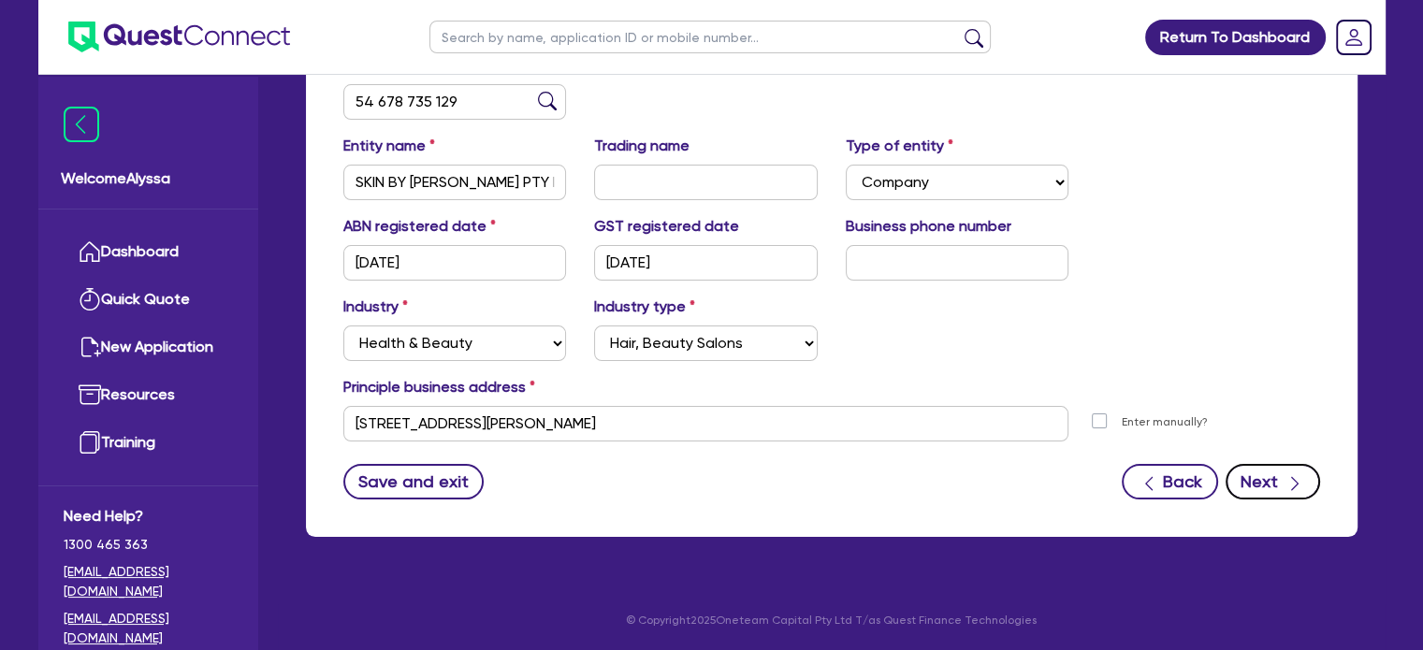
click at [1296, 474] on icon "button" at bounding box center [1295, 483] width 19 height 19
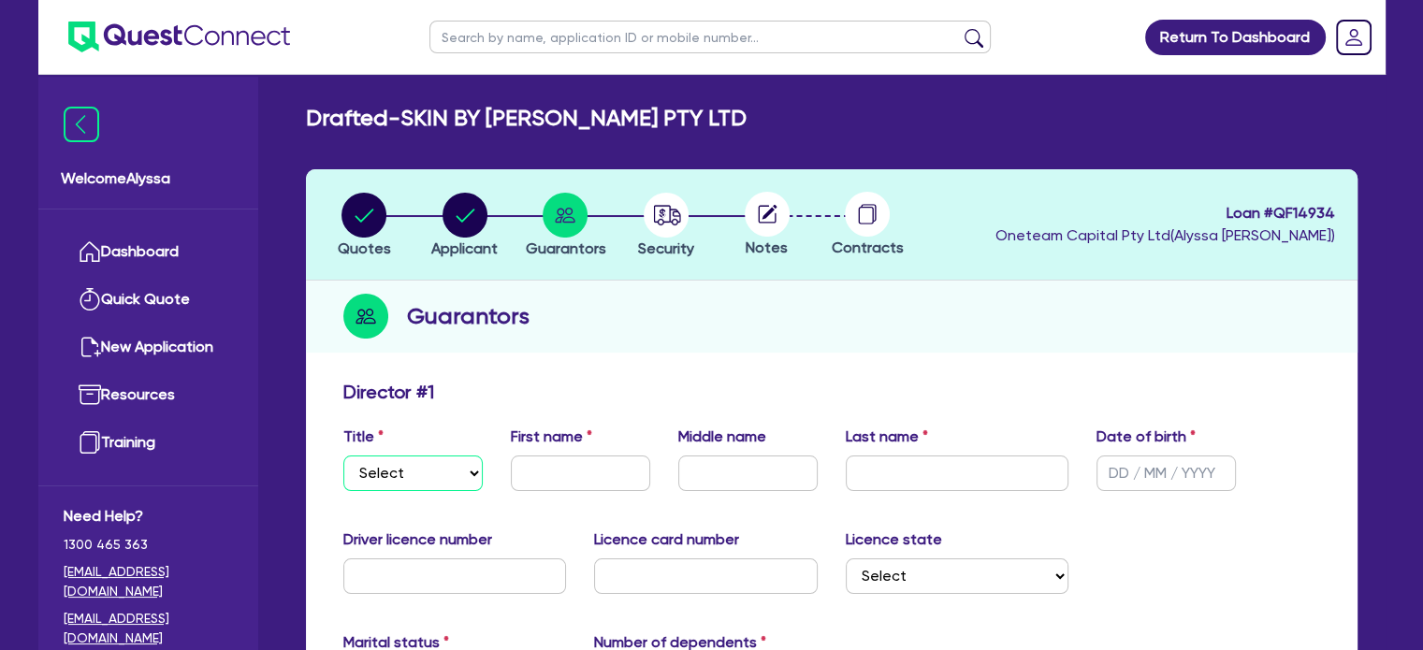
click at [394, 467] on select "Select Mr Mrs Ms Miss Dr" at bounding box center [412, 474] width 139 height 36
select select "MRS"
click at [343, 456] on select "Select Mr Mrs Ms Miss Dr" at bounding box center [412, 474] width 139 height 36
type input "[PERSON_NAME]"
click at [722, 474] on input "text" at bounding box center [747, 474] width 139 height 36
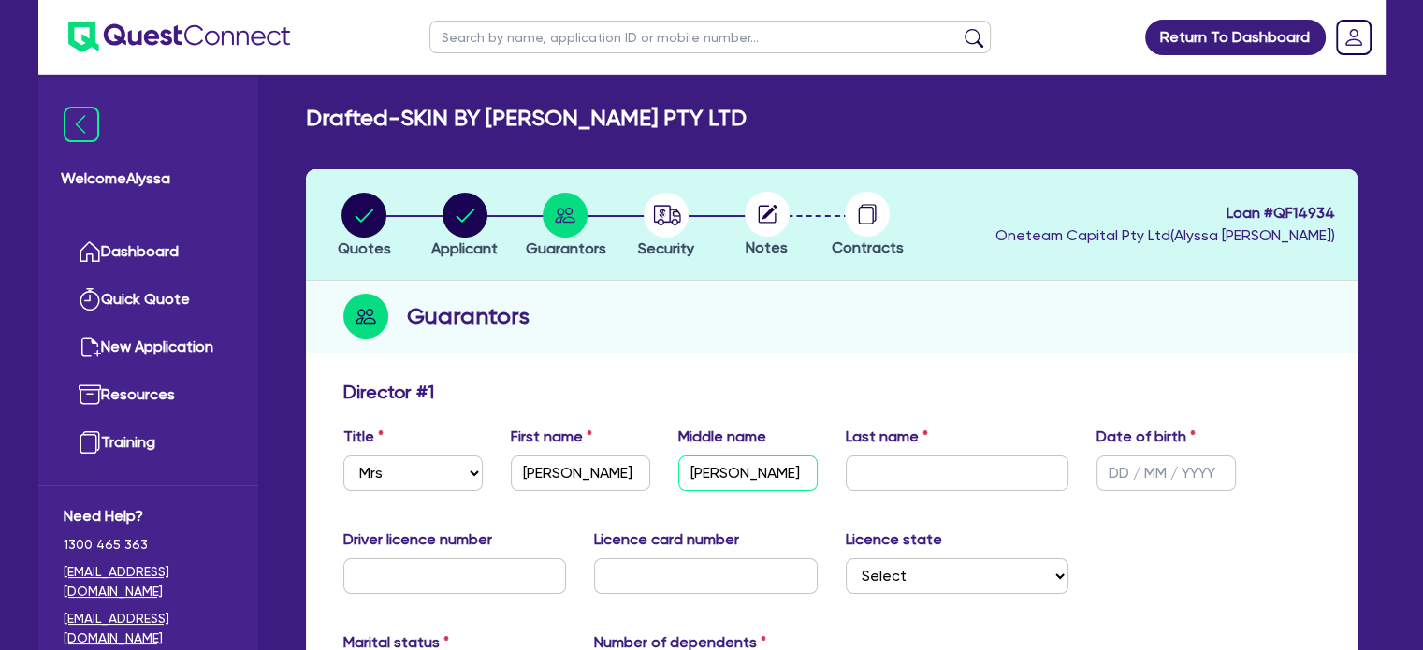
type input "[PERSON_NAME]"
click at [1143, 471] on input "text" at bounding box center [1166, 474] width 139 height 36
type input "[DATE]"
click at [505, 579] on input "text" at bounding box center [455, 577] width 224 height 36
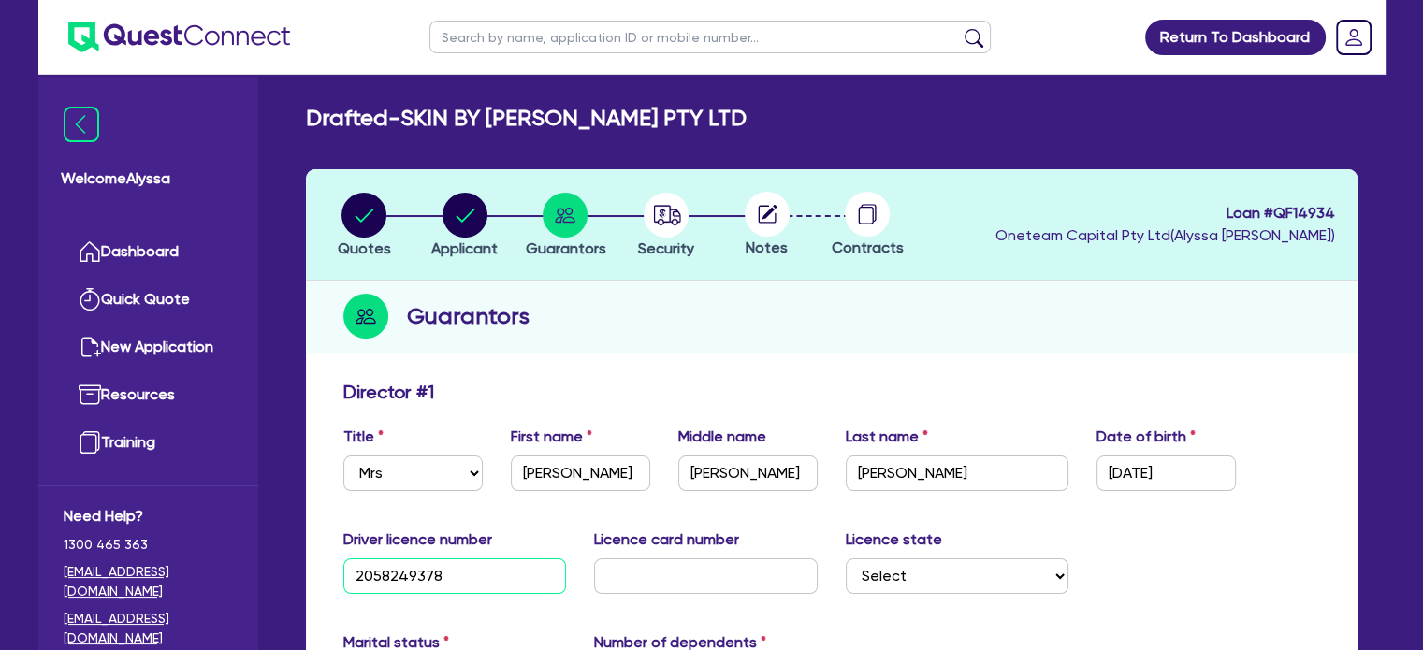
scroll to position [80, 0]
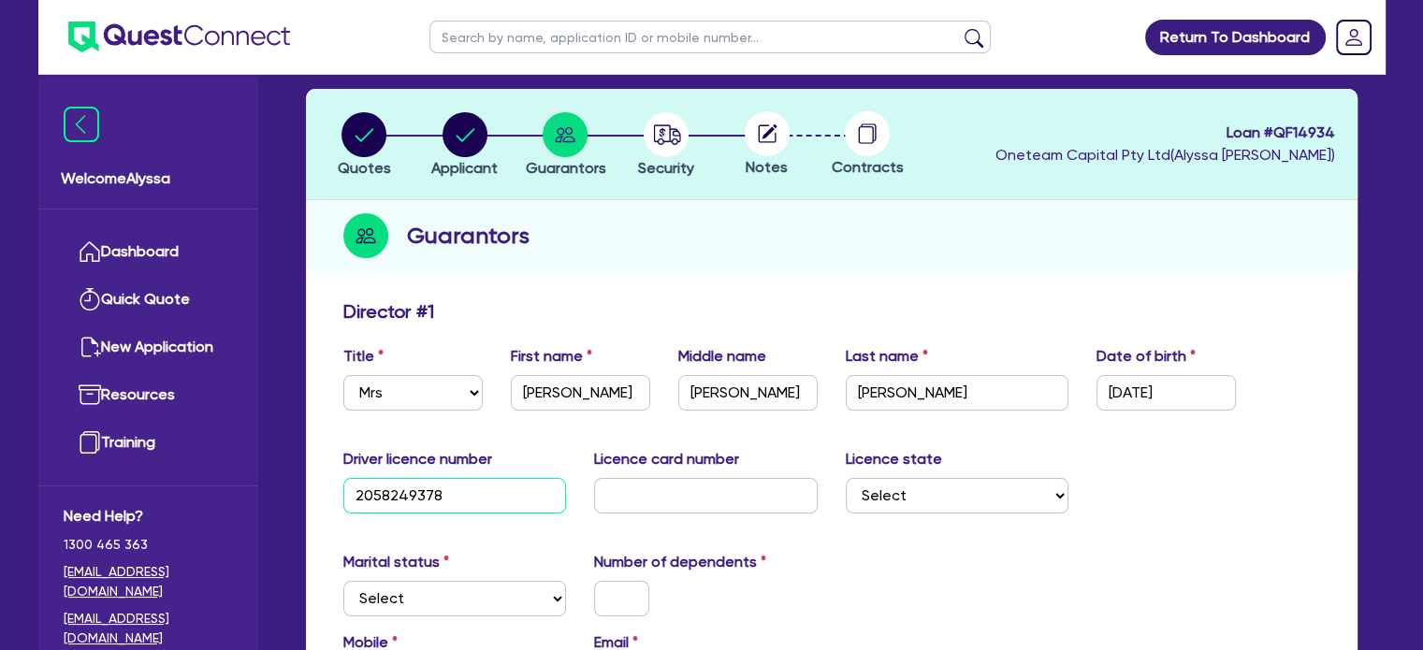
type input "2058249378"
click at [928, 492] on select "Select NSW VIC QLD TAS ACT SA NT WA" at bounding box center [958, 496] width 224 height 36
select select "[GEOGRAPHIC_DATA]"
click at [846, 478] on select "Select NSW VIC QLD TAS ACT SA NT WA" at bounding box center [958, 496] width 224 height 36
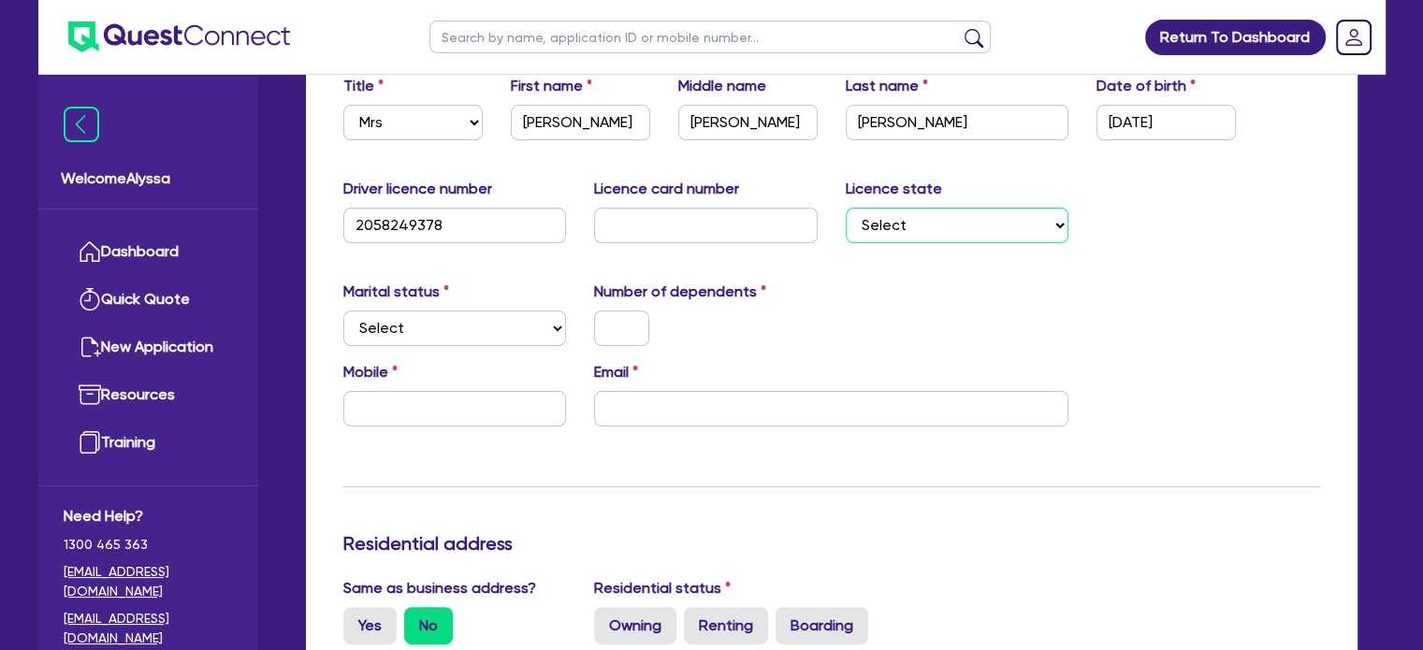
scroll to position [352, 0]
click at [444, 320] on select "Select Single Married De Facto / Partner" at bounding box center [455, 328] width 224 height 36
select select "MARRIED"
click at [343, 310] on select "Select Single Married De Facto / Partner" at bounding box center [455, 328] width 224 height 36
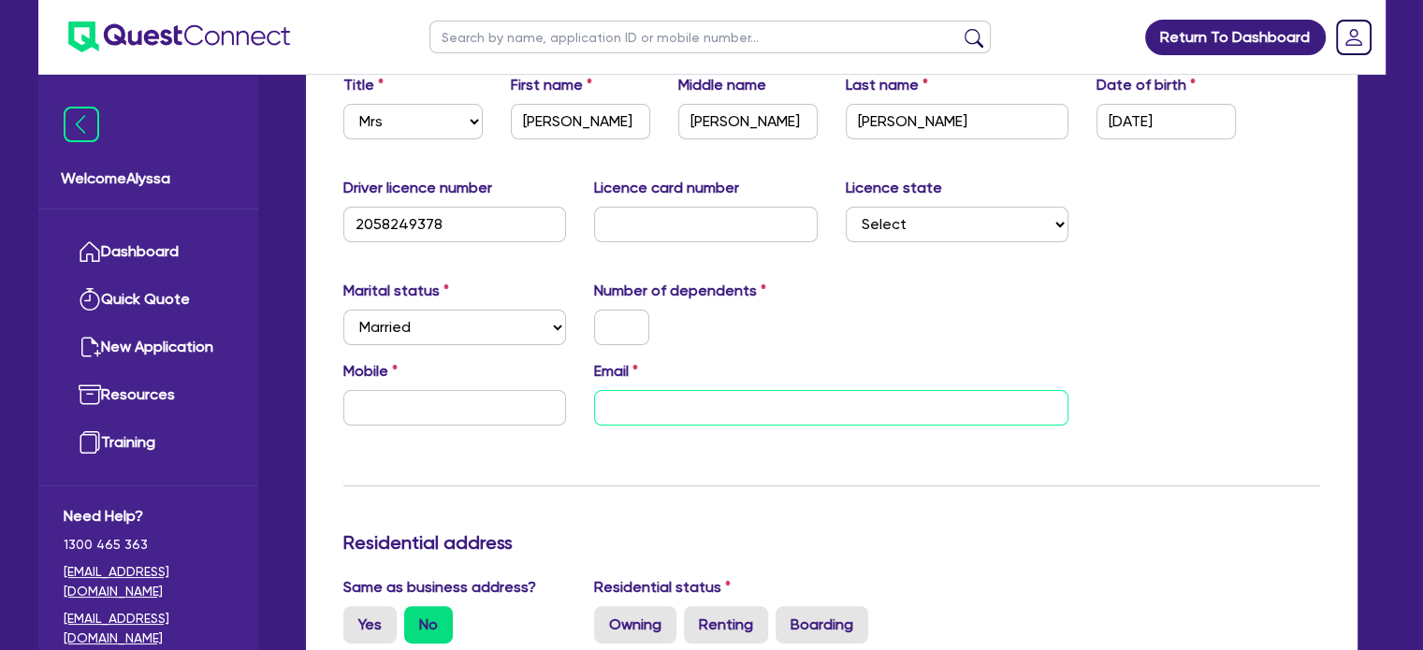
click at [636, 391] on input "email" at bounding box center [831, 408] width 474 height 36
paste input "[EMAIL_ADDRESS][DOMAIN_NAME]"
type input "[EMAIL_ADDRESS][DOMAIN_NAME]"
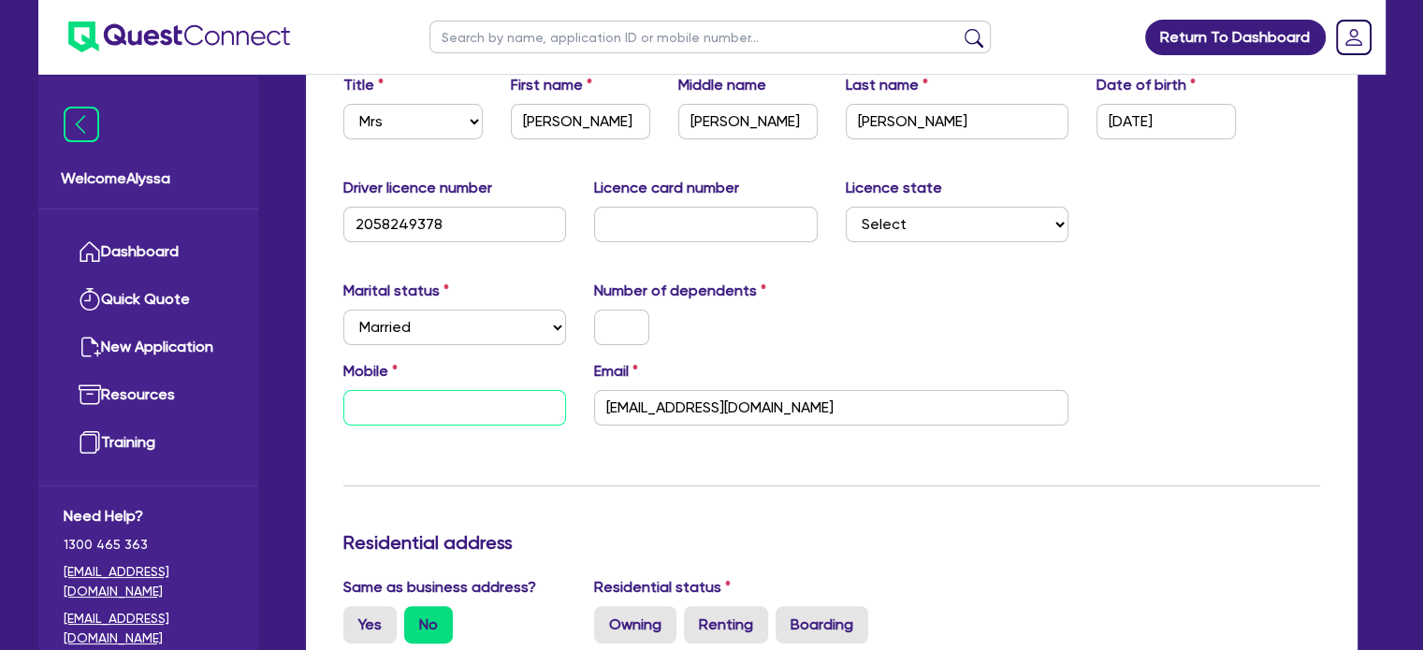
click at [394, 419] on input "text" at bounding box center [455, 408] width 224 height 36
paste input "402 586 957"
type input "0402 586 957"
click at [637, 340] on input "text" at bounding box center [621, 328] width 55 height 36
type input "0"
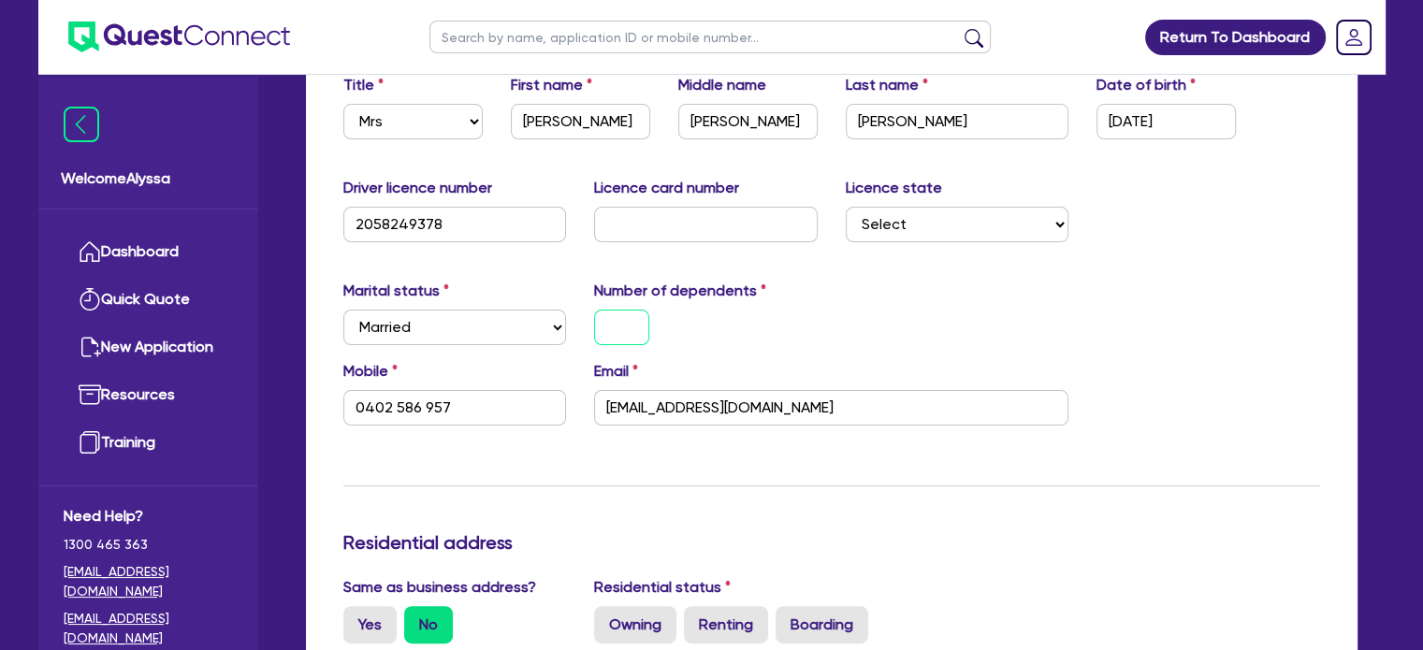
type input "0402 586 957"
type input "0"
click at [696, 338] on div "0" at bounding box center [706, 328] width 252 height 36
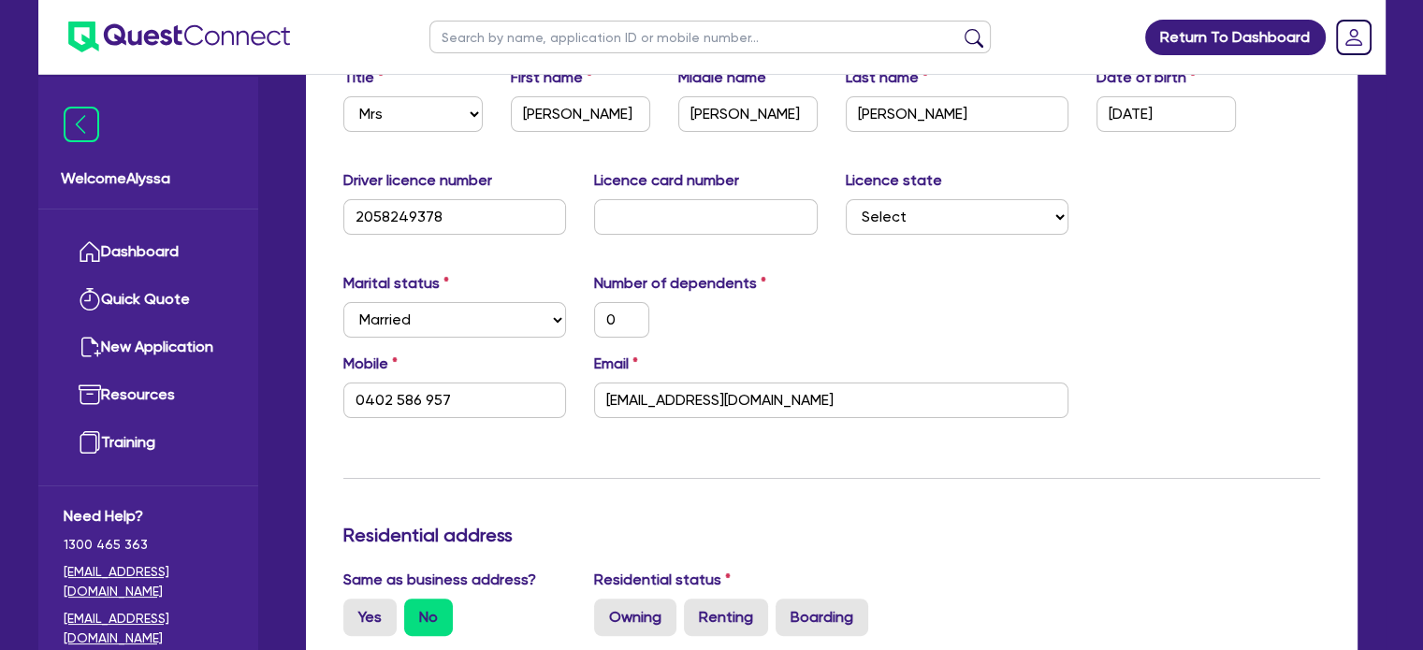
scroll to position [361, 0]
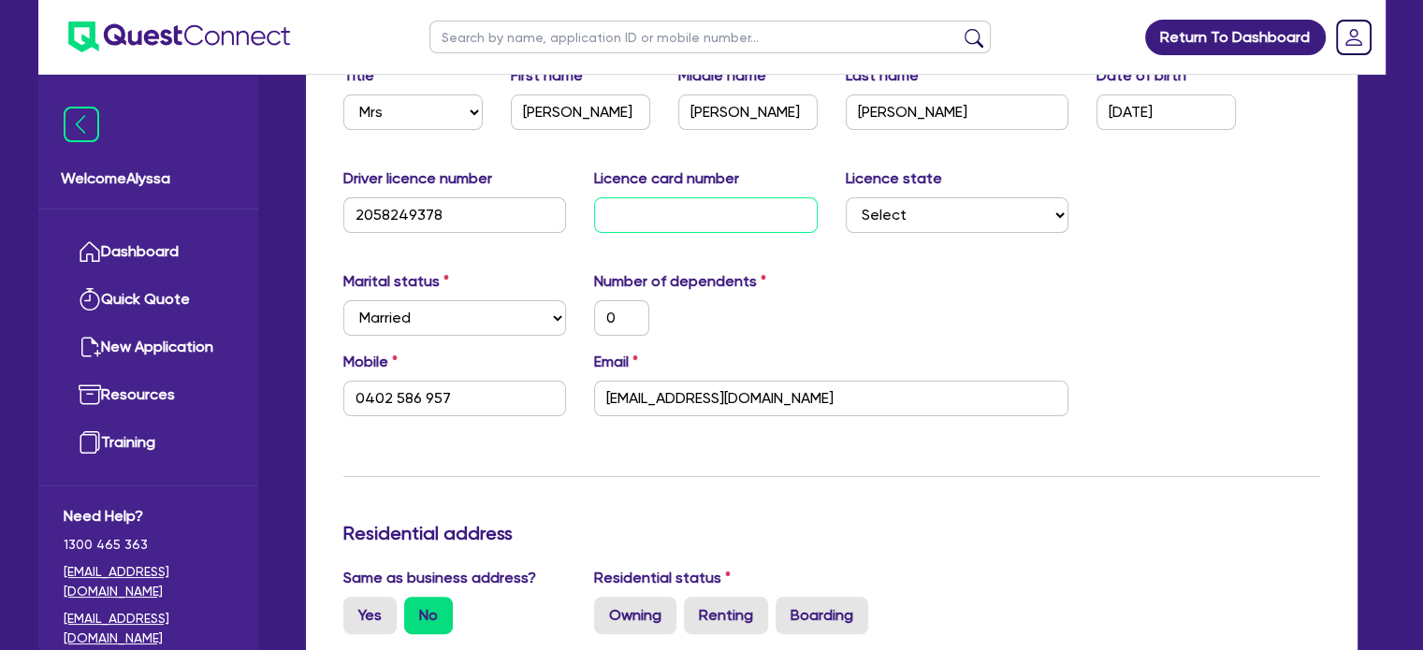
click at [692, 206] on input "text" at bounding box center [706, 215] width 224 height 36
type input "1"
type input "0"
type input "0402 586 957"
type input "15"
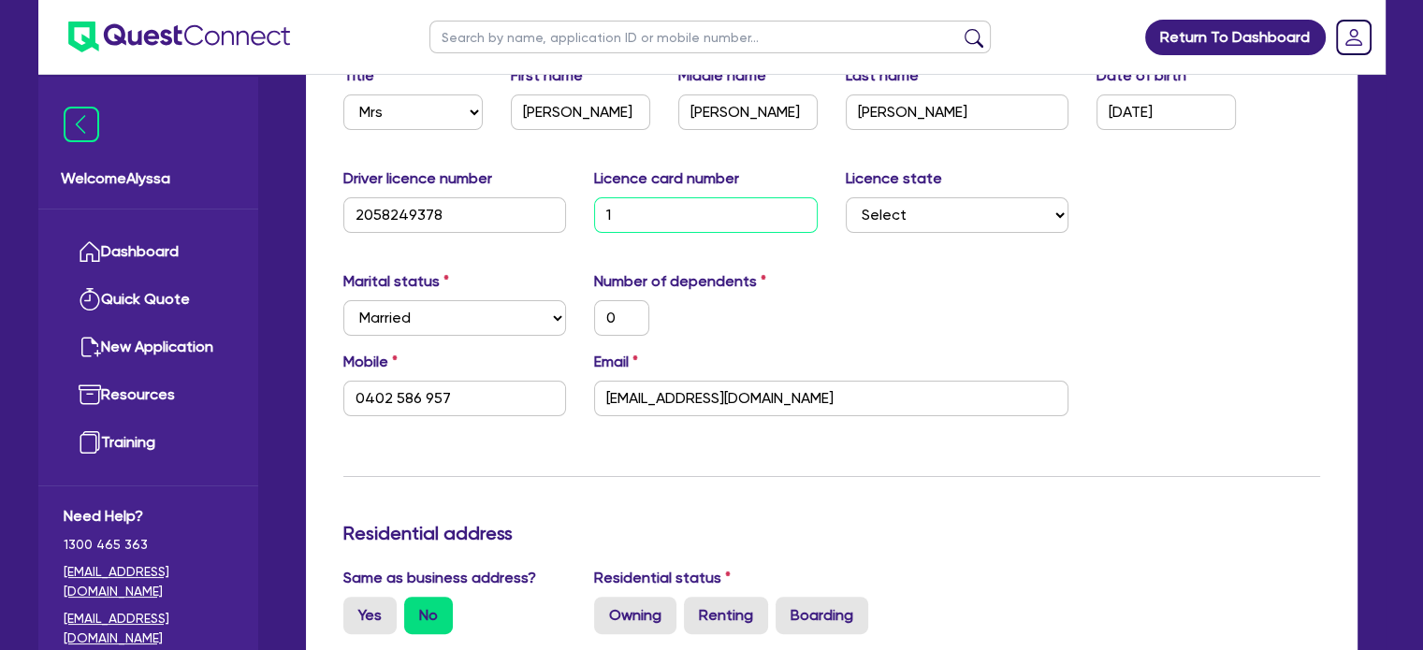
type input "0"
type input "0402 586 957"
type input "157"
type input "0"
type input "0402 586 957"
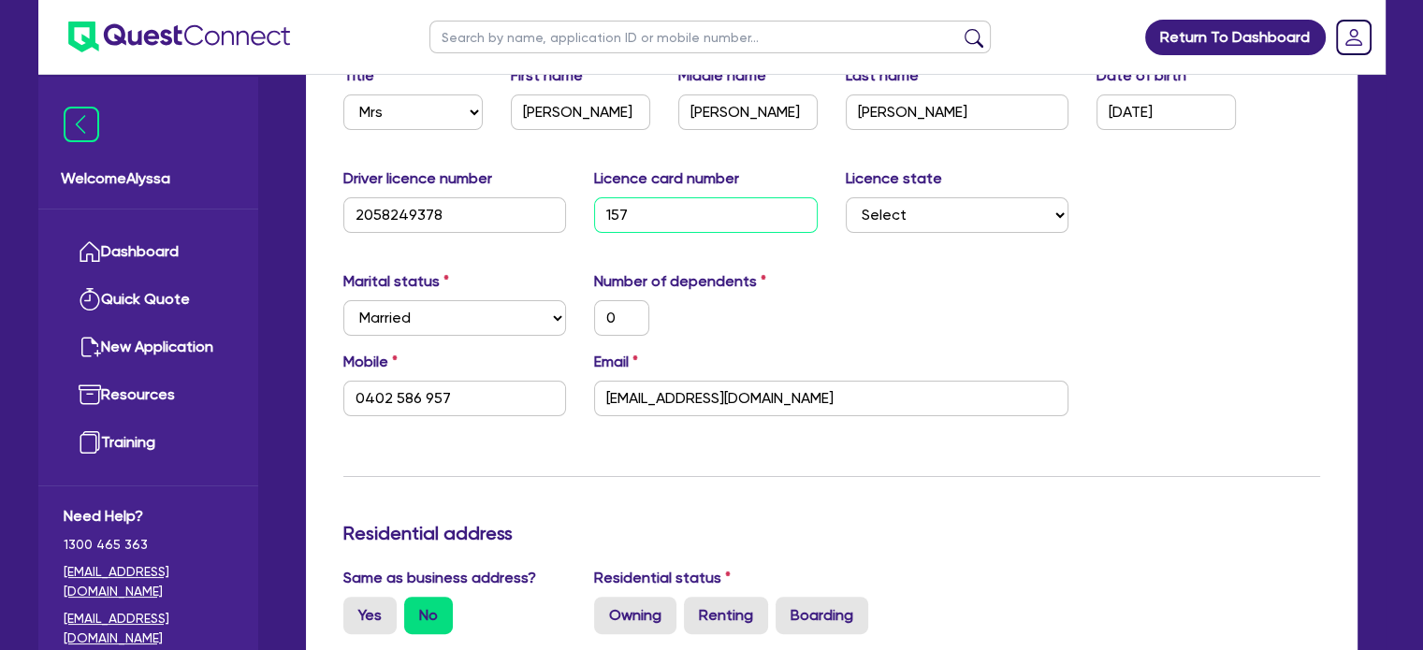
type input "1572"
type input "0"
type input "0402 586 957"
type input "15722"
type input "0"
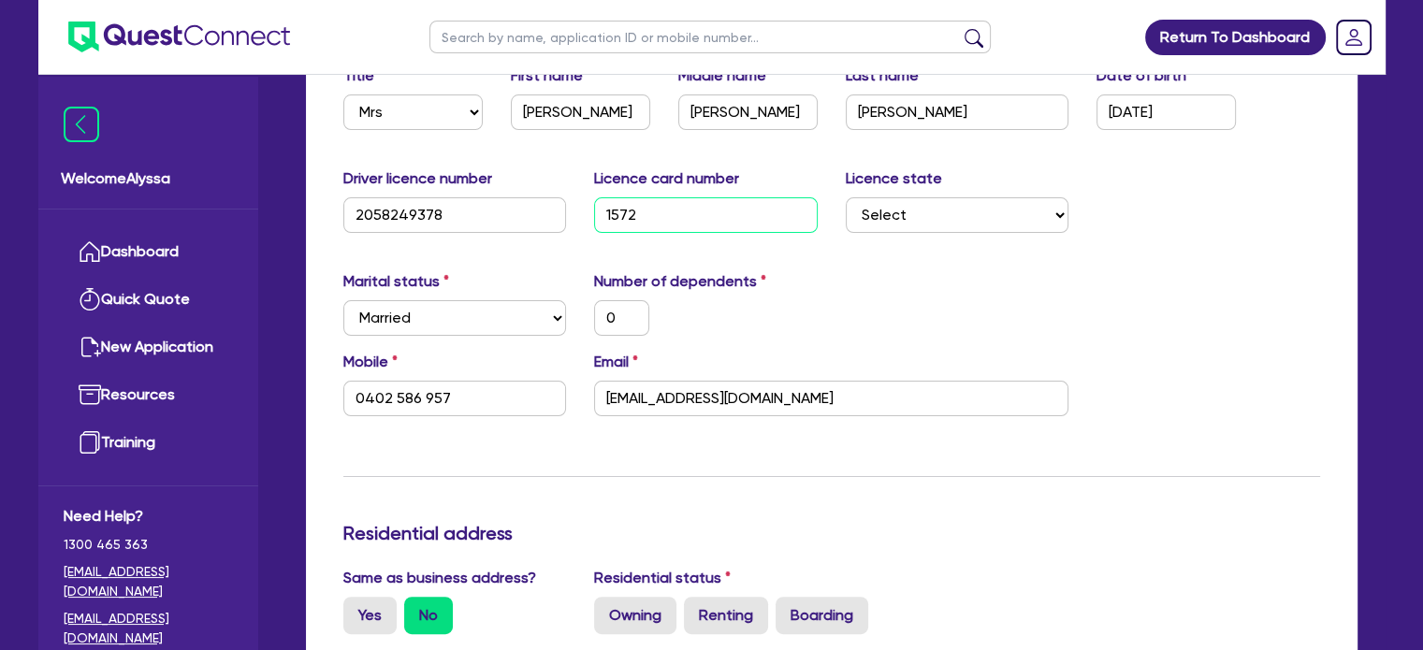
type input "0402 586 957"
type input "157226"
type input "0"
type input "0402 586 957"
type input "1572261"
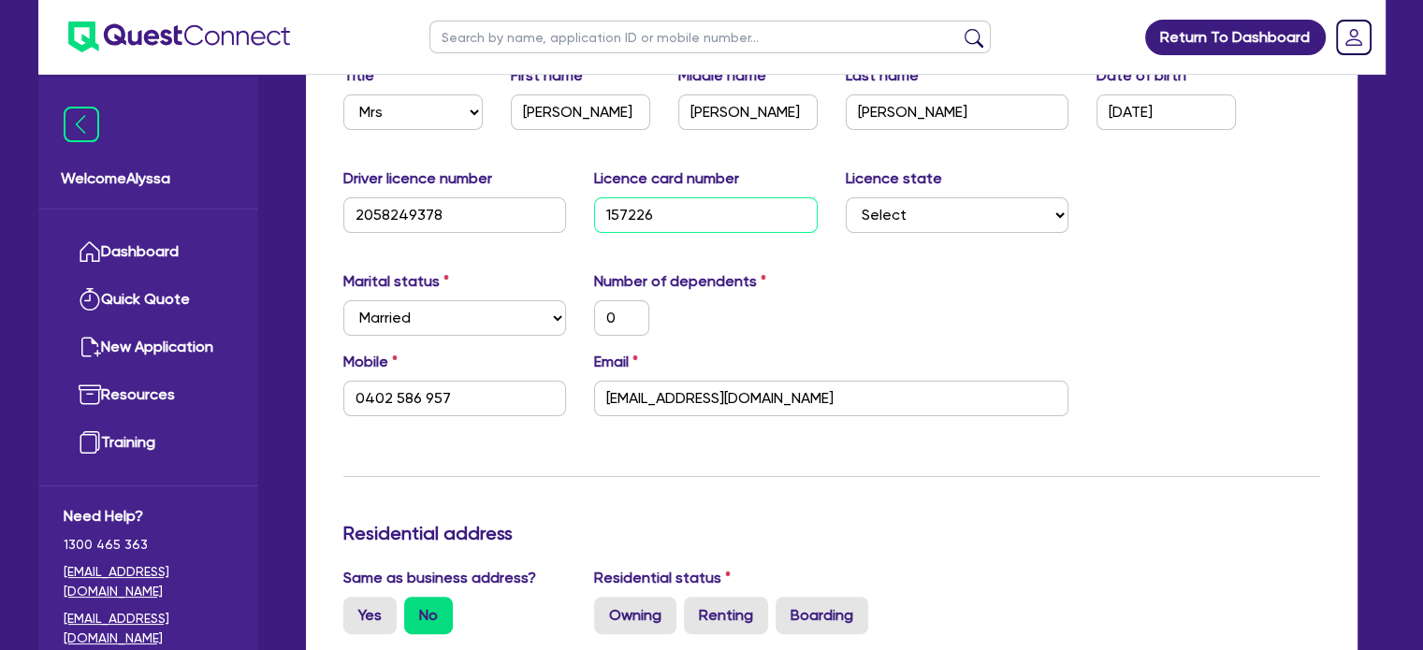
type input "0"
type input "0402 586 957"
type input "15722618"
type input "0"
type input "0402 586 957"
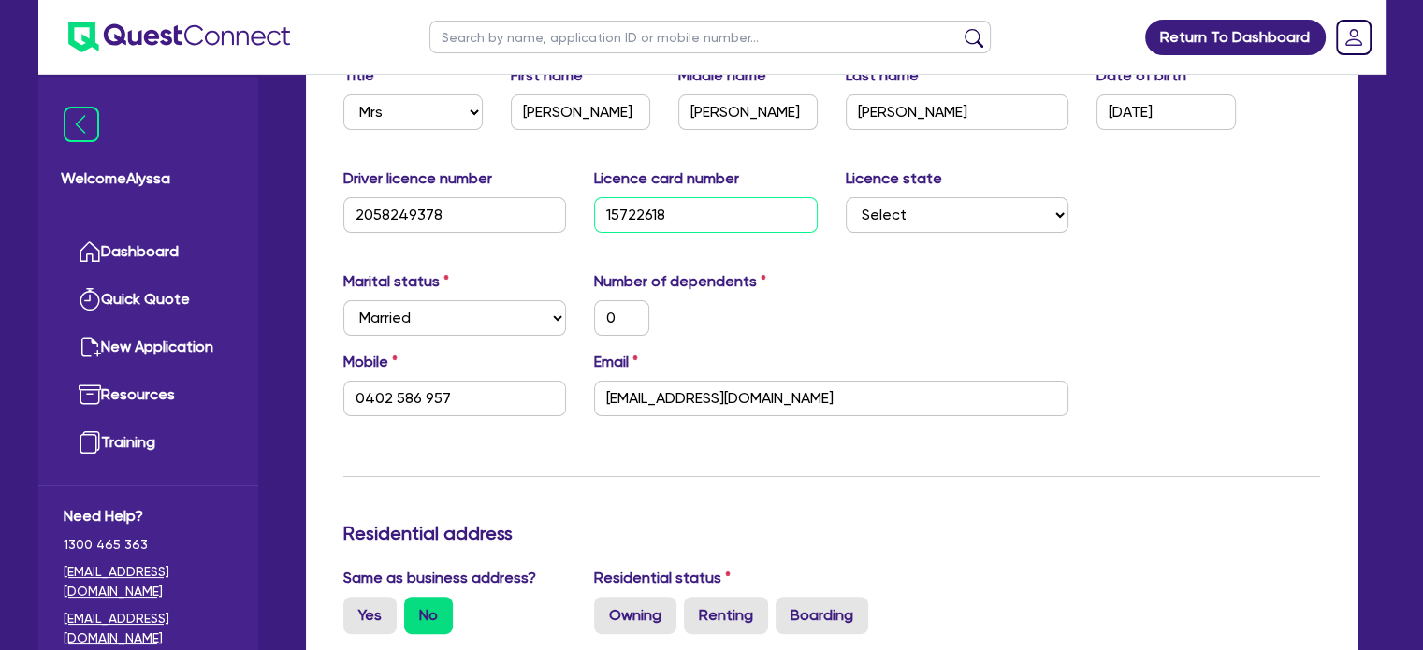
type input "15722618"
click at [767, 294] on div "Number of dependents 0" at bounding box center [706, 303] width 252 height 66
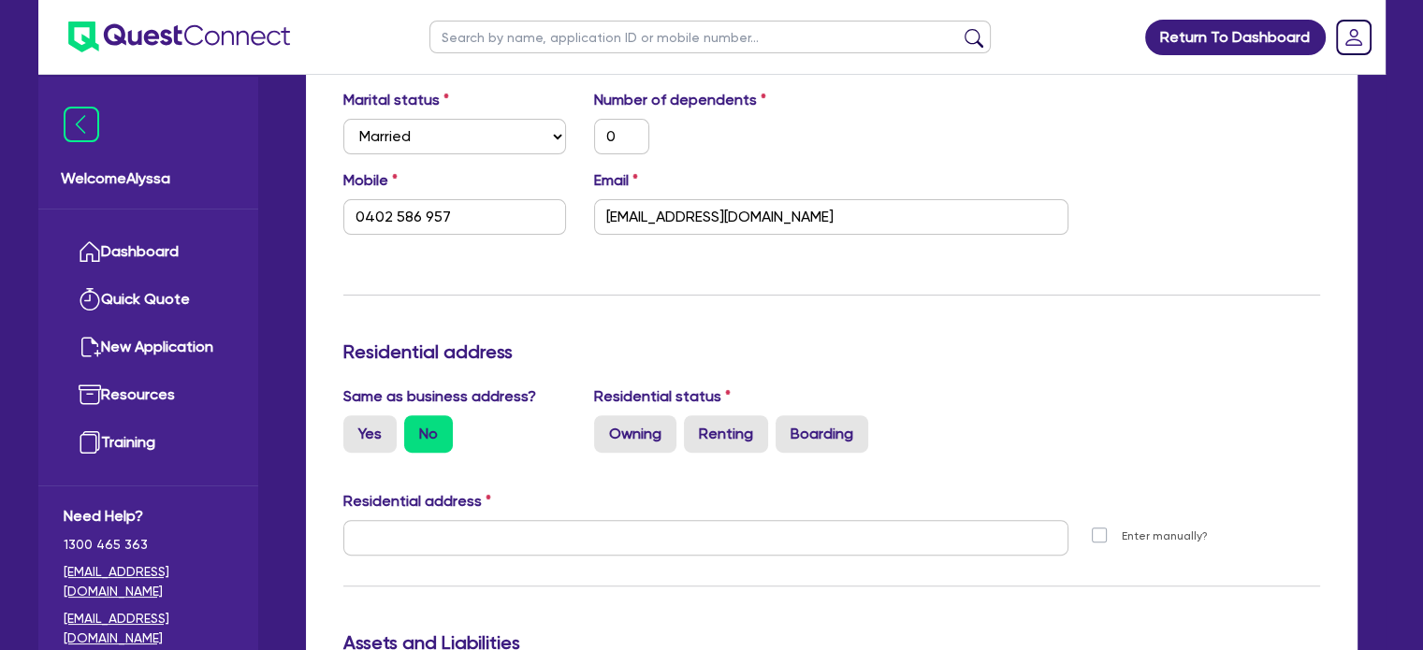
scroll to position [546, 0]
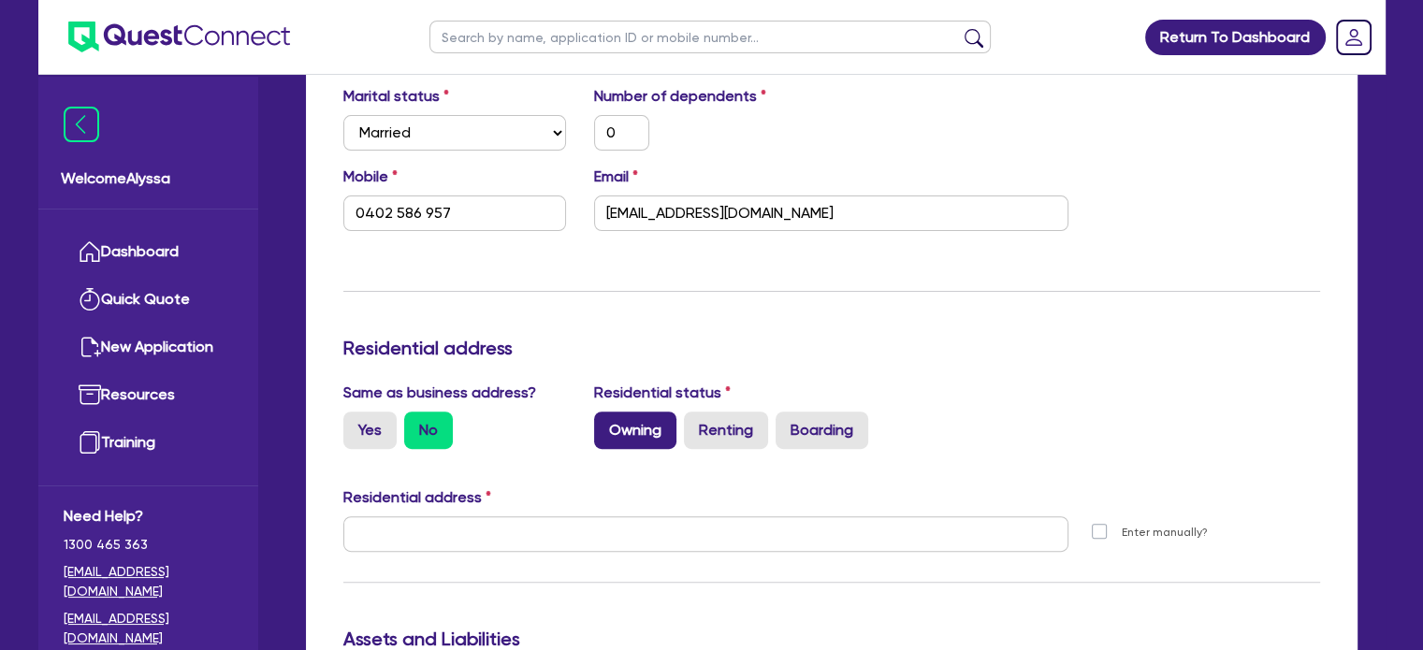
click at [657, 426] on label "Owning" at bounding box center [635, 430] width 82 height 37
click at [606, 424] on input "Owning" at bounding box center [600, 418] width 12 height 12
radio input "true"
type input "0"
type input "0402 586 957"
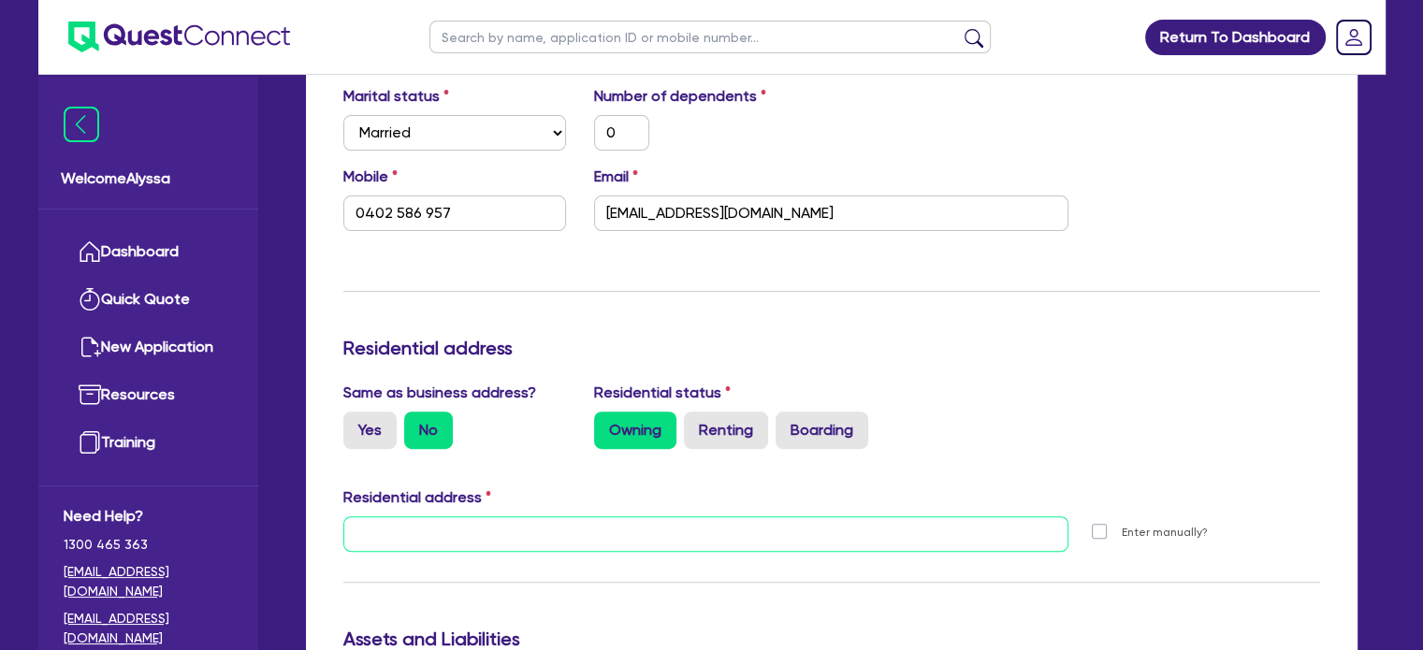
click at [498, 537] on input "text" at bounding box center [706, 535] width 726 height 36
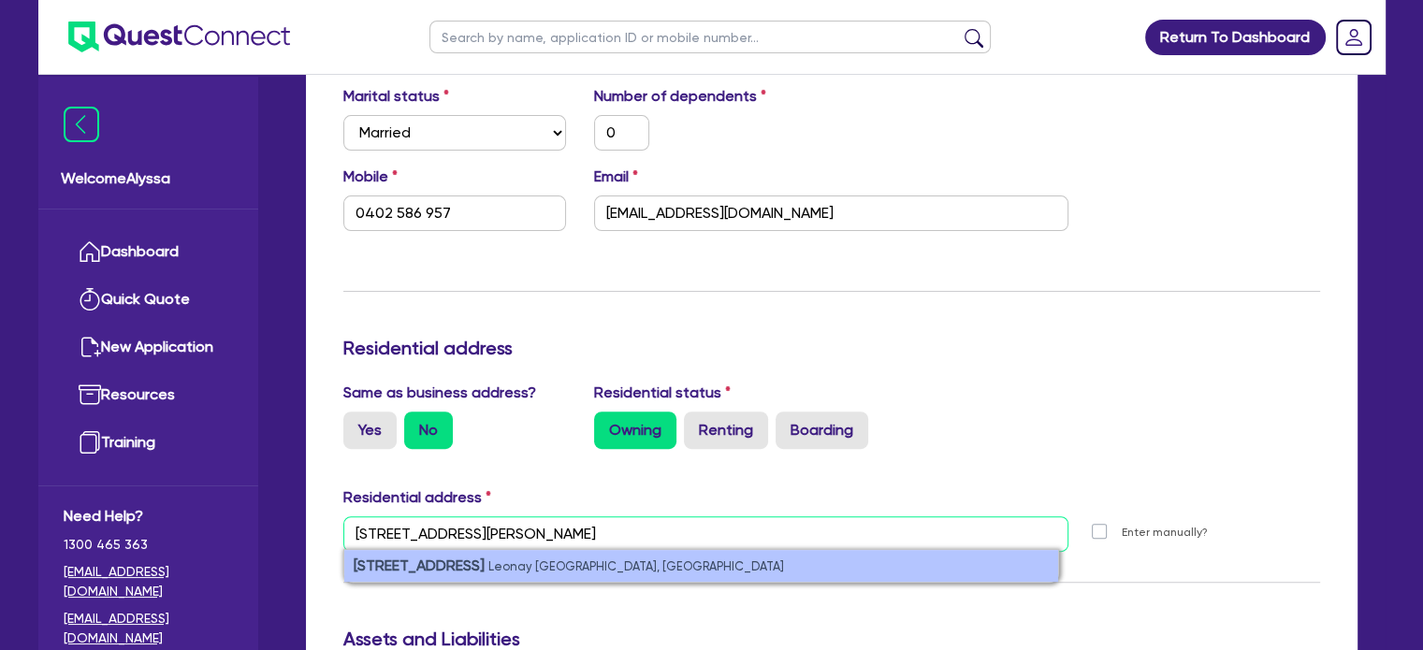
type input "1 deloraine drive leon"
click at [488, 572] on small "Leonay NSW, Australia" at bounding box center [636, 567] width 296 height 14
type input "0"
type input "0402 586 957"
type input "[STREET_ADDRESS][PERSON_NAME]"
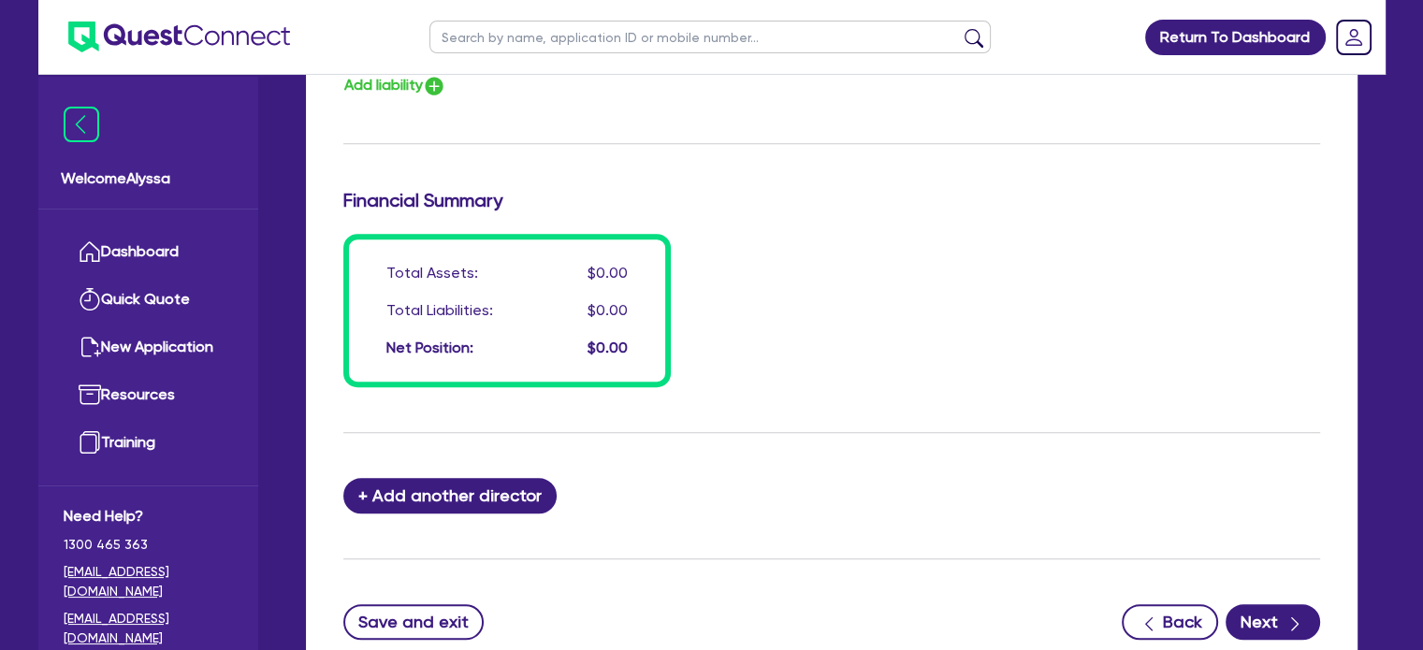
scroll to position [1439, 0]
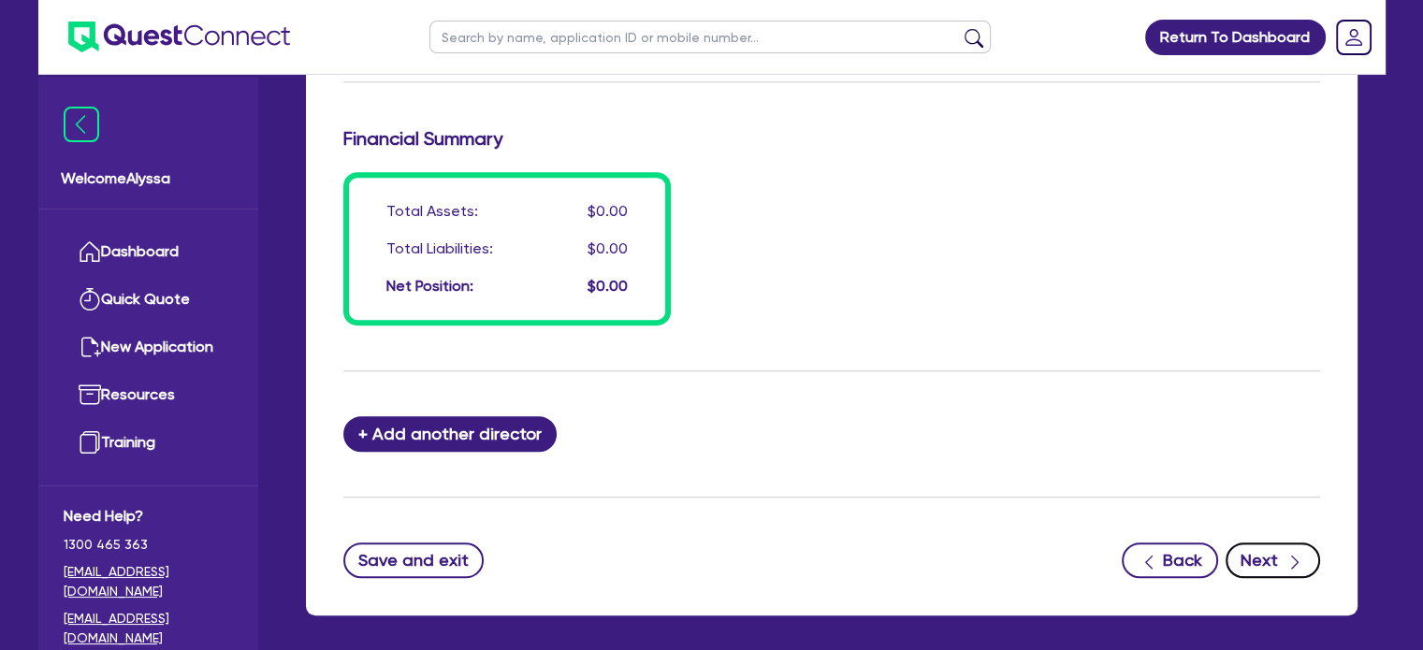
click at [1255, 570] on button "Next" at bounding box center [1273, 561] width 95 height 36
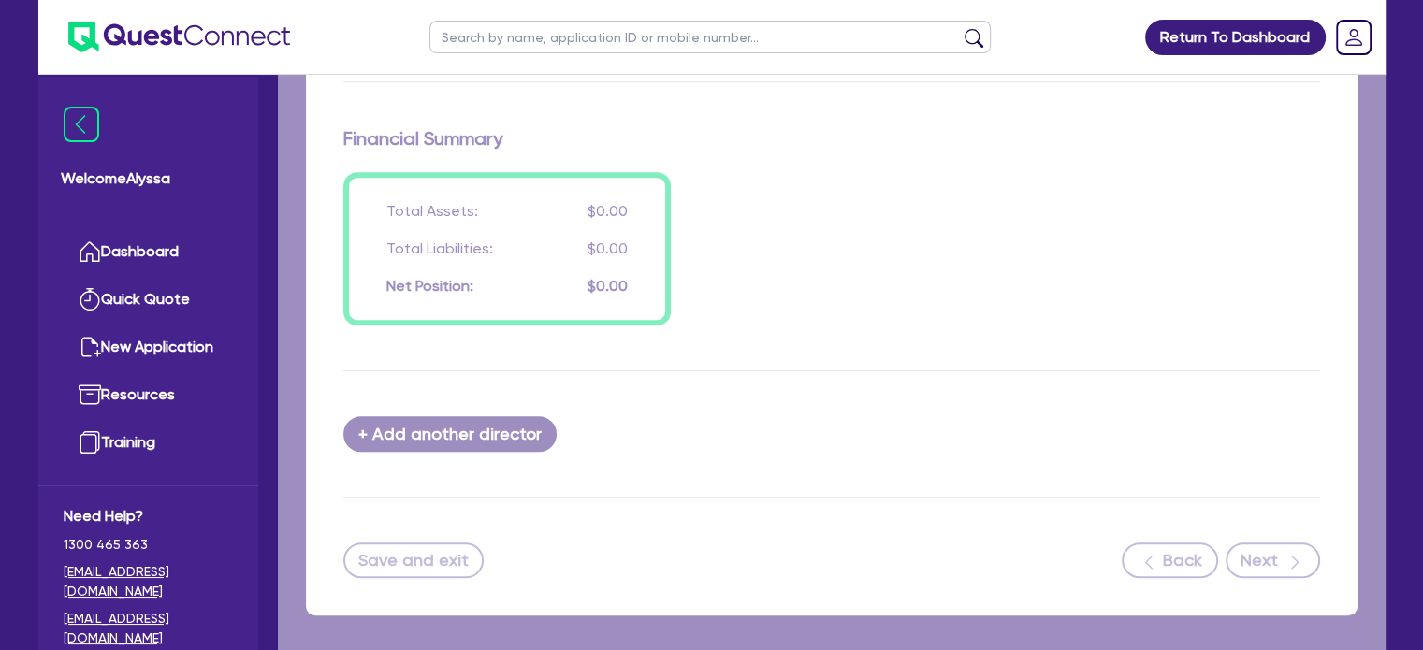
select select "TERTIARY_ASSETS"
select select "BEAUTY_EQUIPMENT"
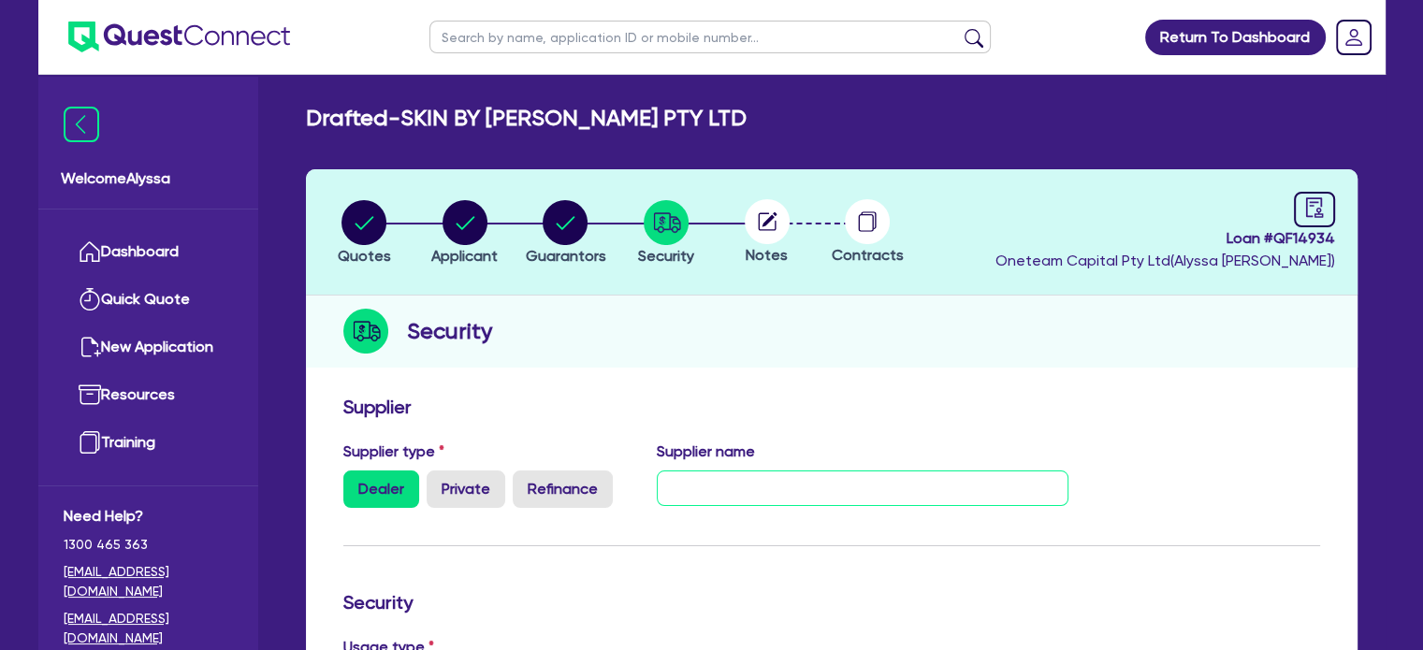
click at [750, 480] on input "text" at bounding box center [863, 489] width 412 height 36
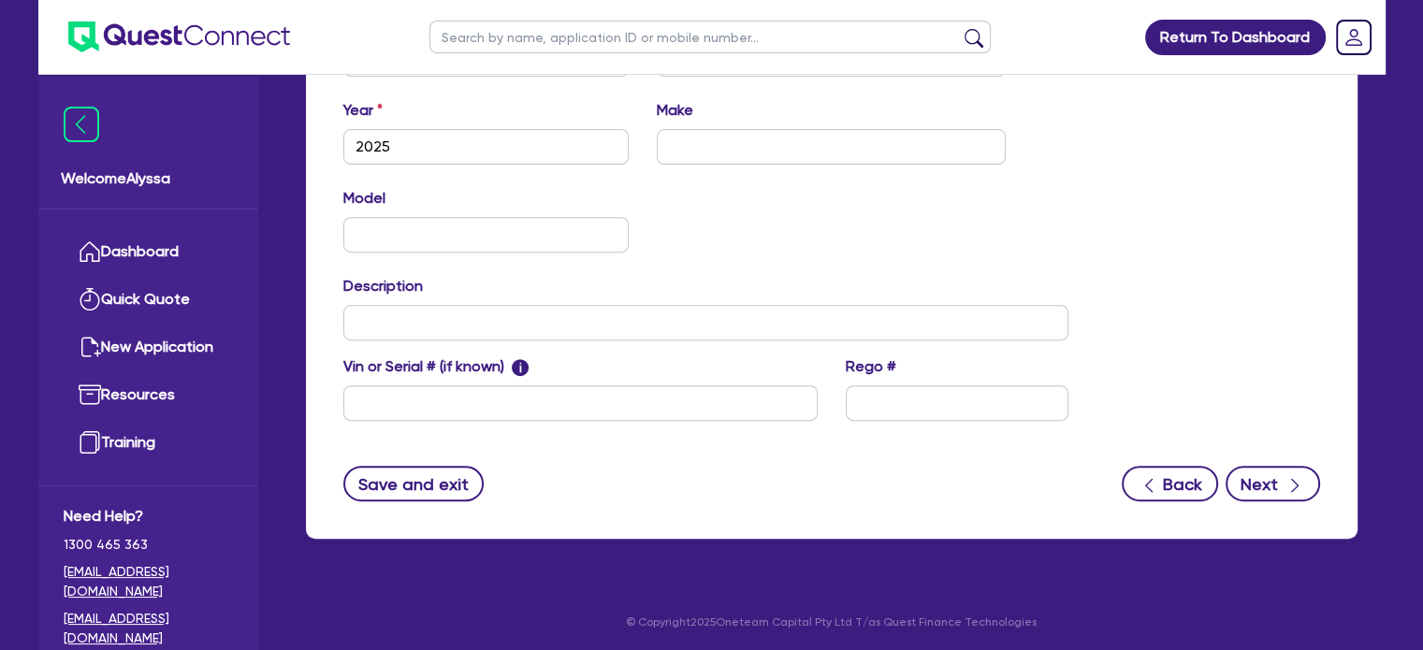
type input "SkinMed Australia Pty Ltd"
click at [1287, 497] on button "Next" at bounding box center [1273, 484] width 95 height 36
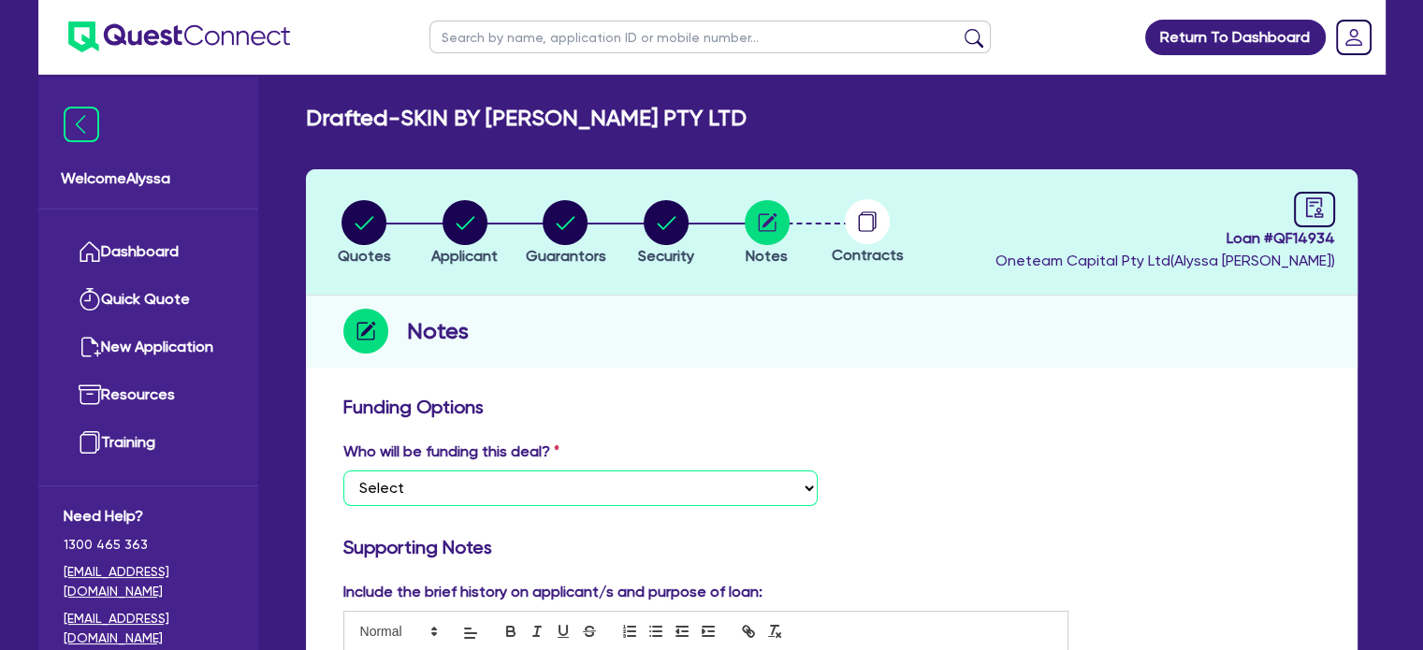
click at [588, 486] on select "Select I want Quest to fund 100% I will fund 100% I will co-fund with Quest Oth…" at bounding box center [580, 489] width 474 height 36
select select "Other"
click at [343, 471] on select "Select I want Quest to fund 100% I will fund 100% I will co-fund with Quest Oth…" at bounding box center [580, 489] width 474 height 36
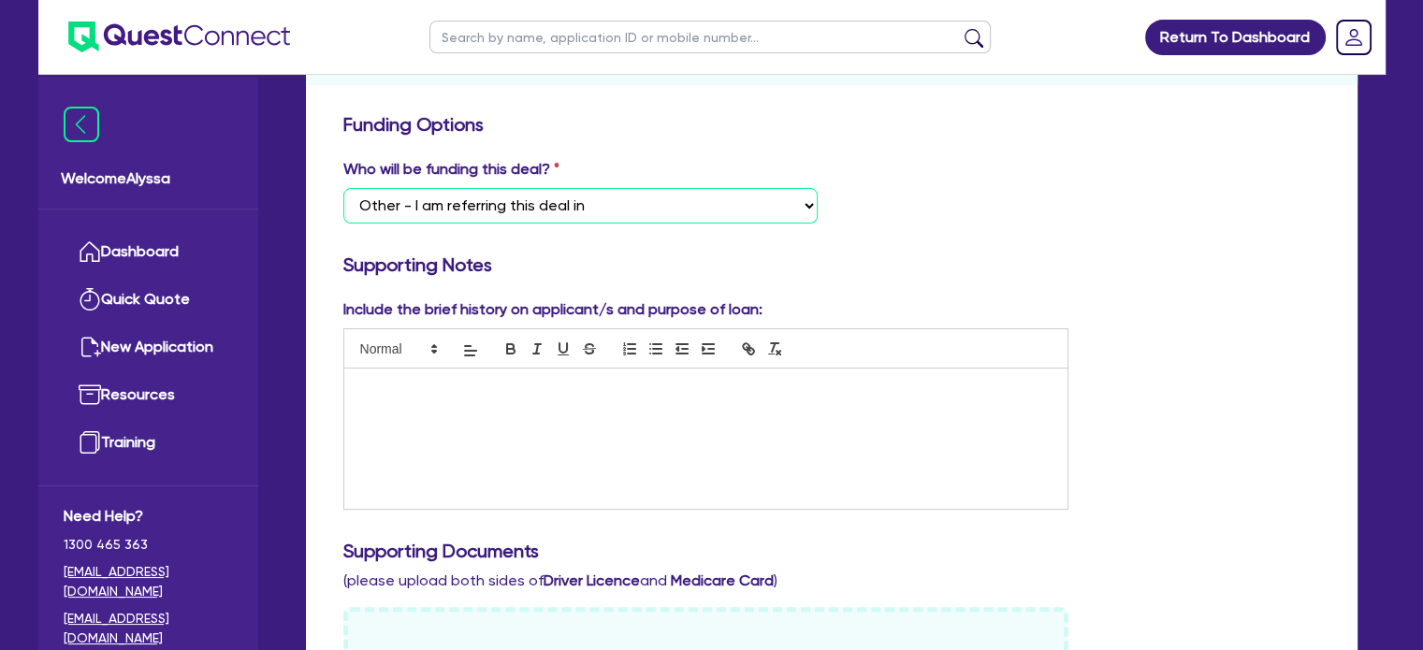
scroll to position [303, 0]
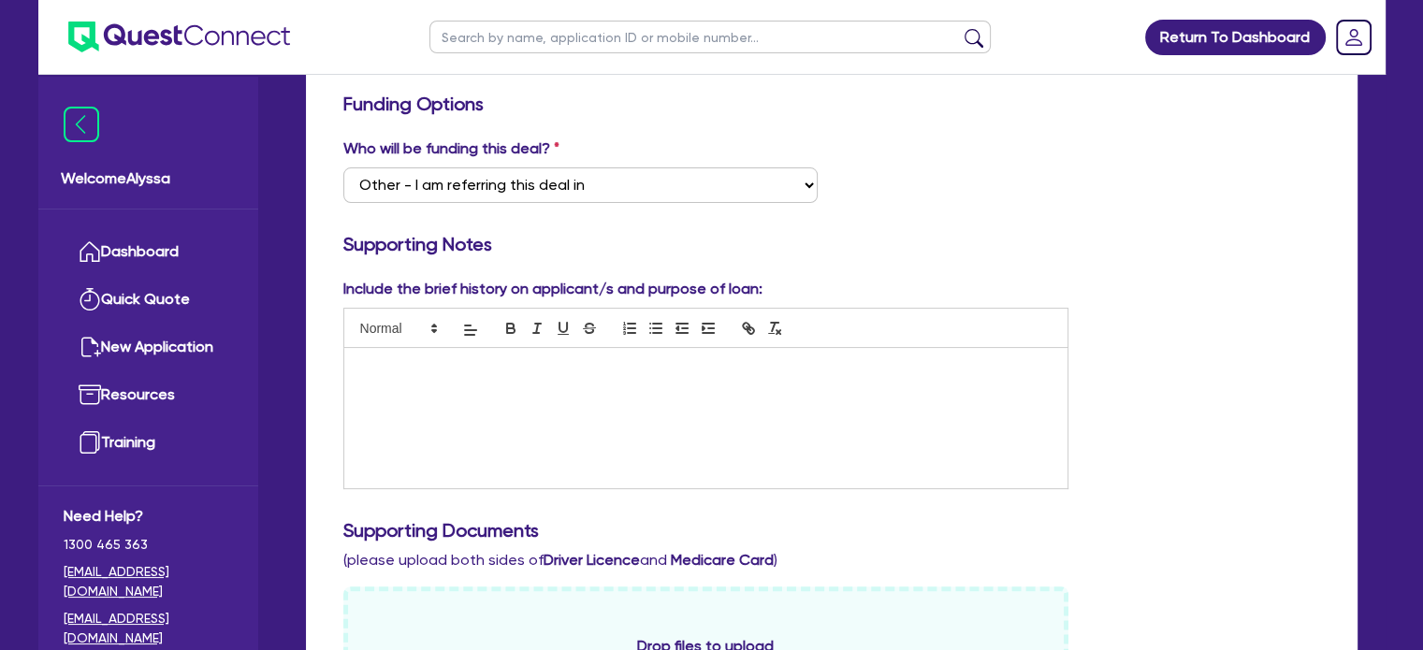
click at [969, 223] on div "Funding Options Who will be funding this deal? Select I want Quest to fund 100%…" at bounding box center [831, 662] width 977 height 1138
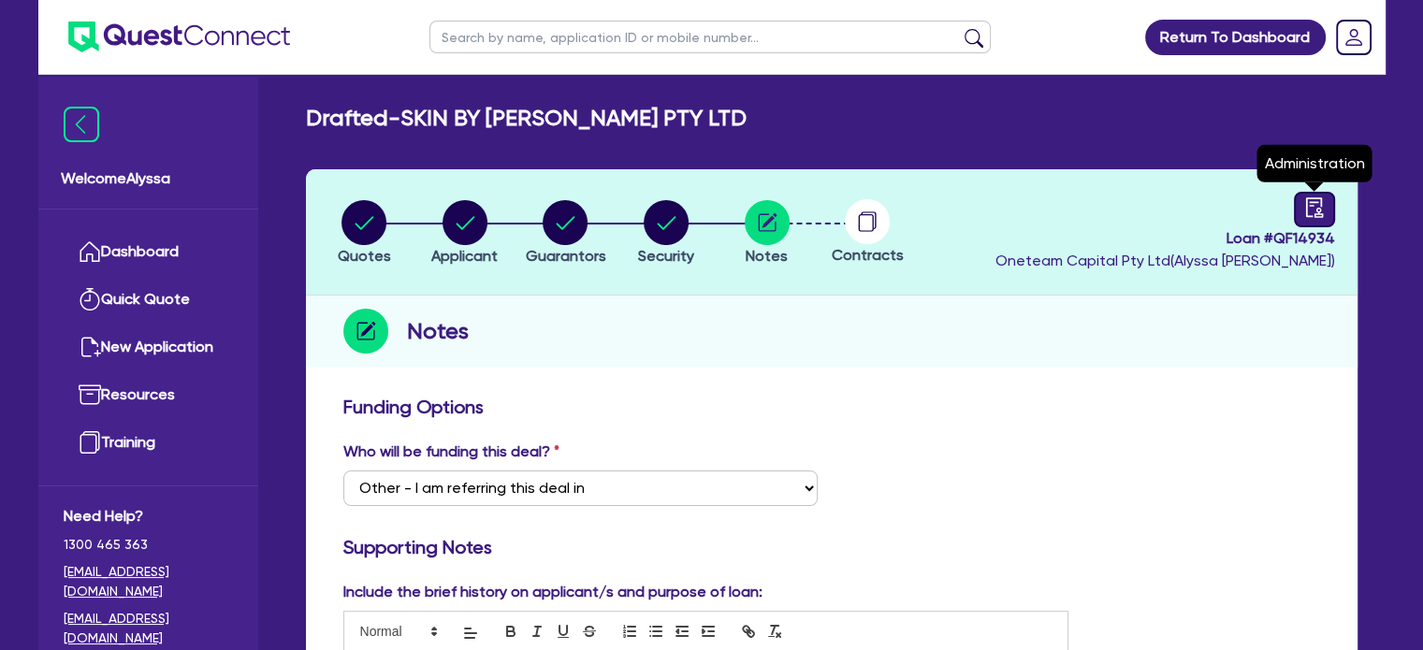
click at [1310, 220] on link at bounding box center [1314, 210] width 41 height 36
select select "DRAFTED_NEW"
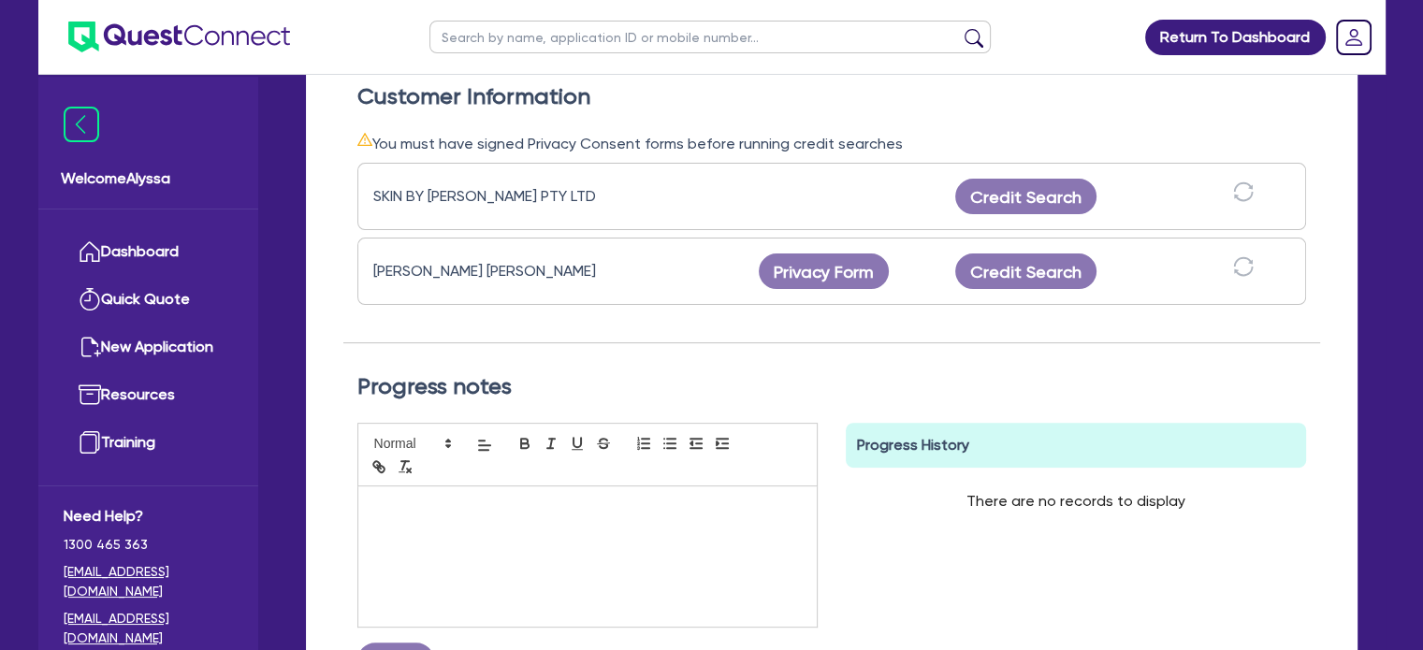
scroll to position [573, 0]
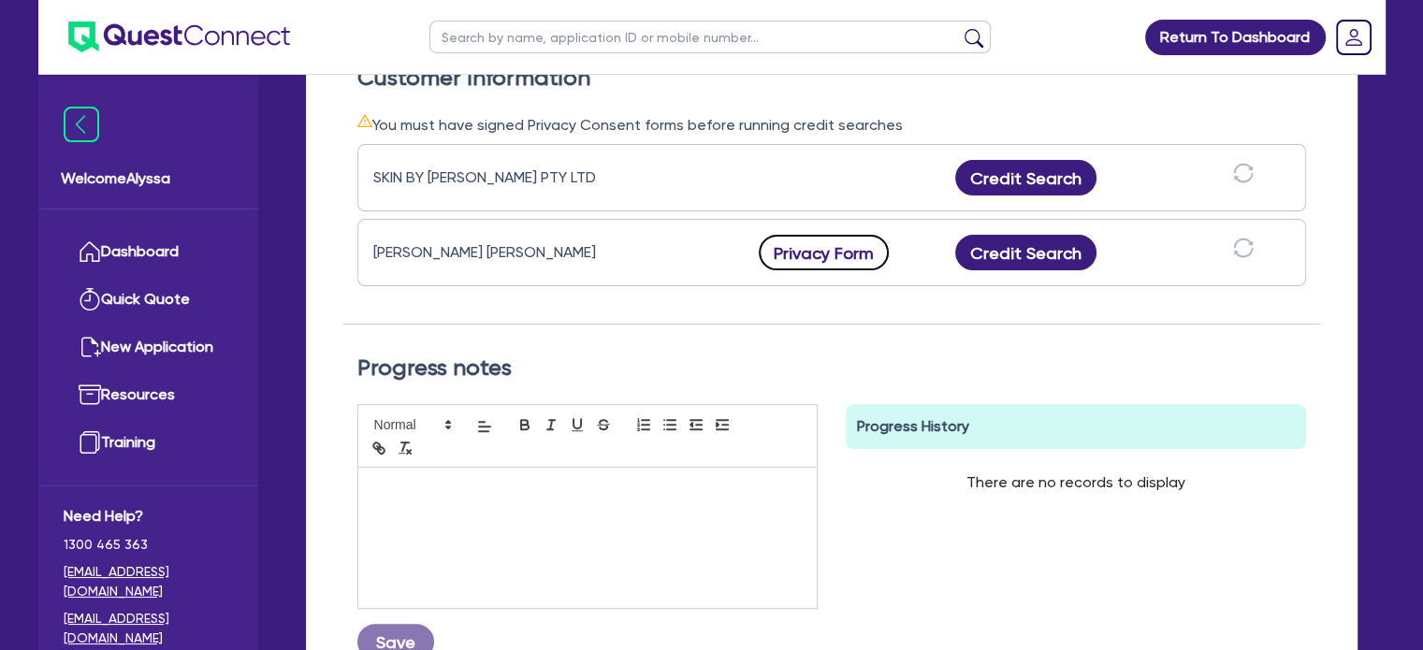
click at [843, 242] on button "Privacy Form" at bounding box center [824, 253] width 131 height 36
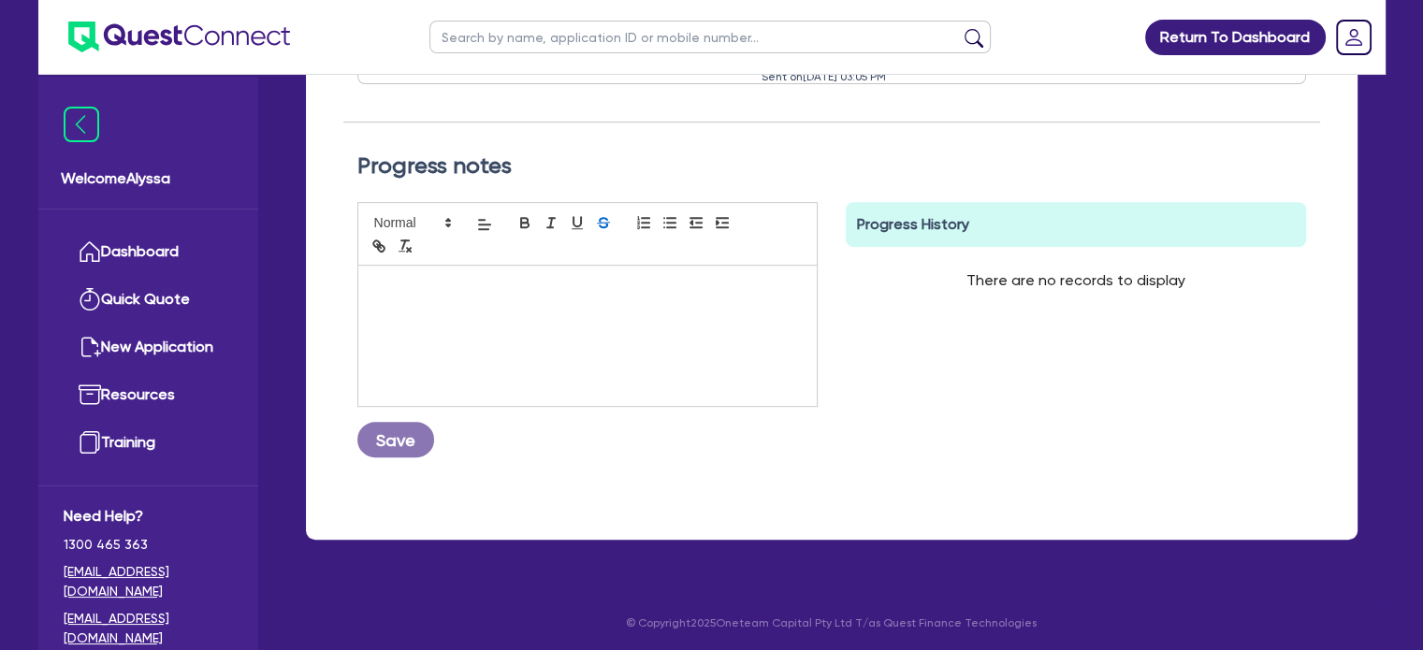
scroll to position [0, 0]
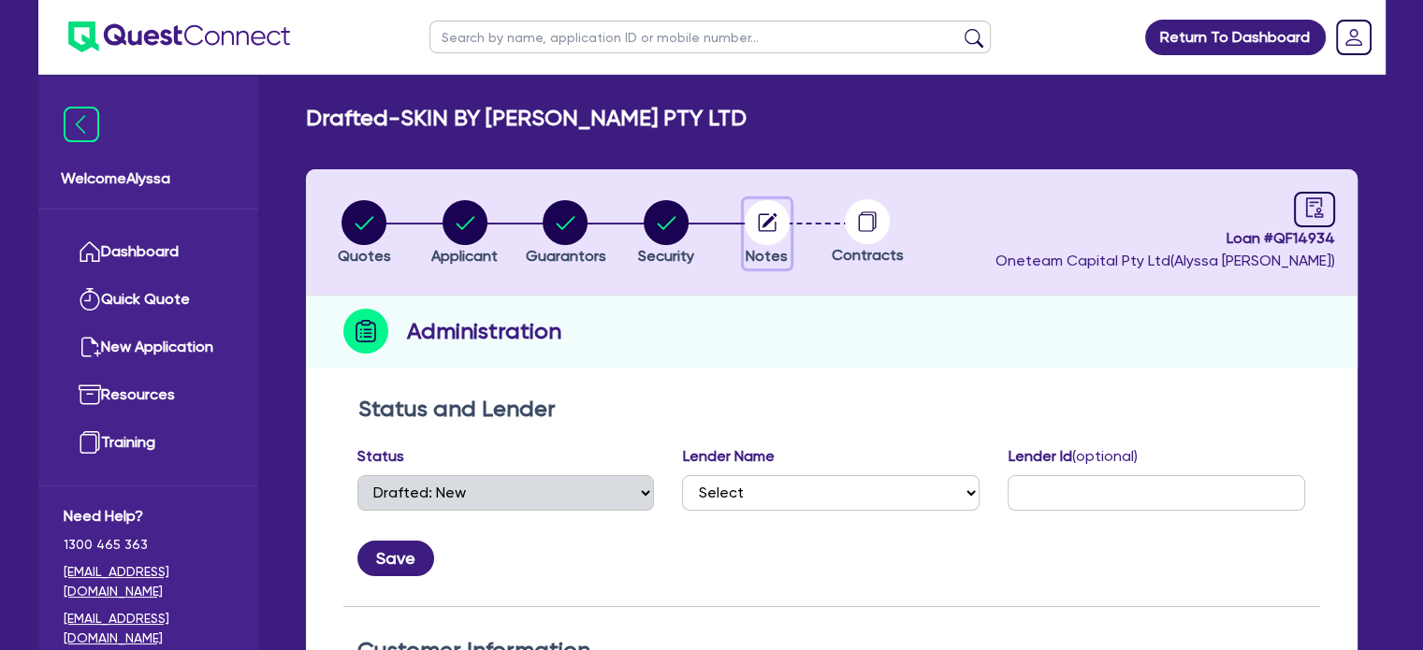
click at [770, 224] on circle "button" at bounding box center [767, 222] width 45 height 45
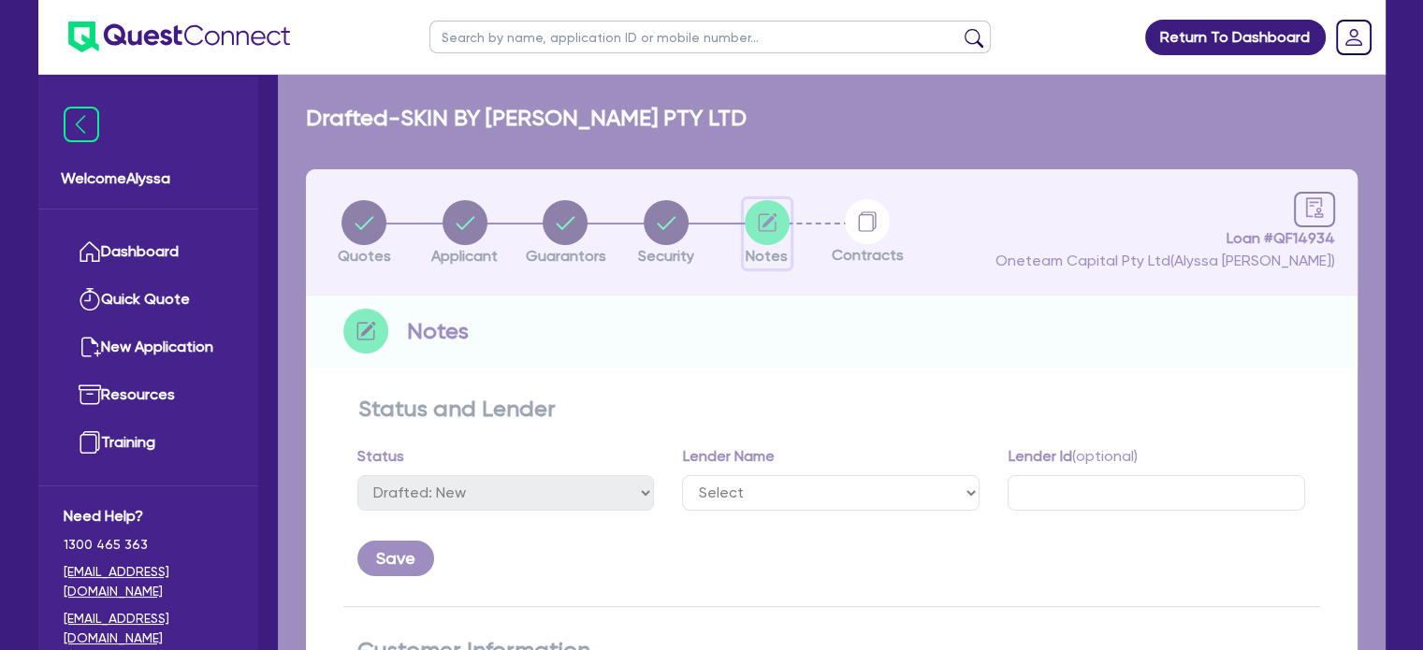
scroll to position [773, 0]
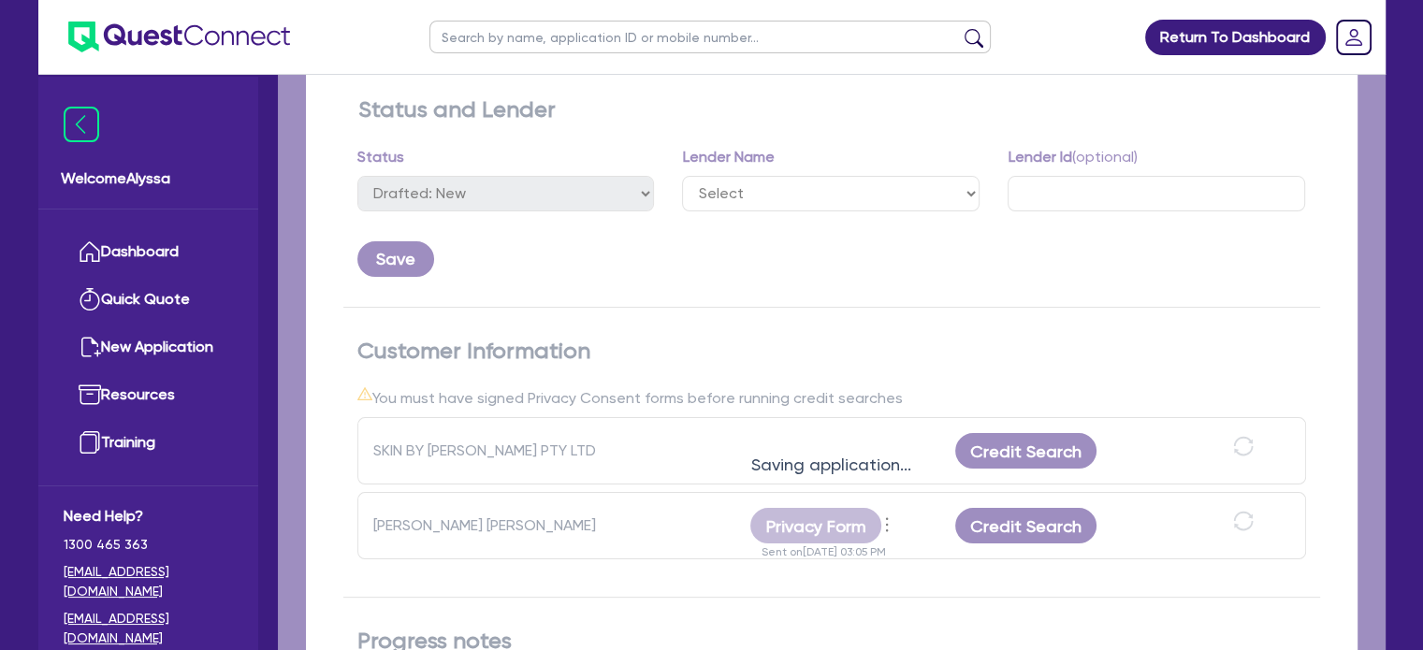
select select "Other"
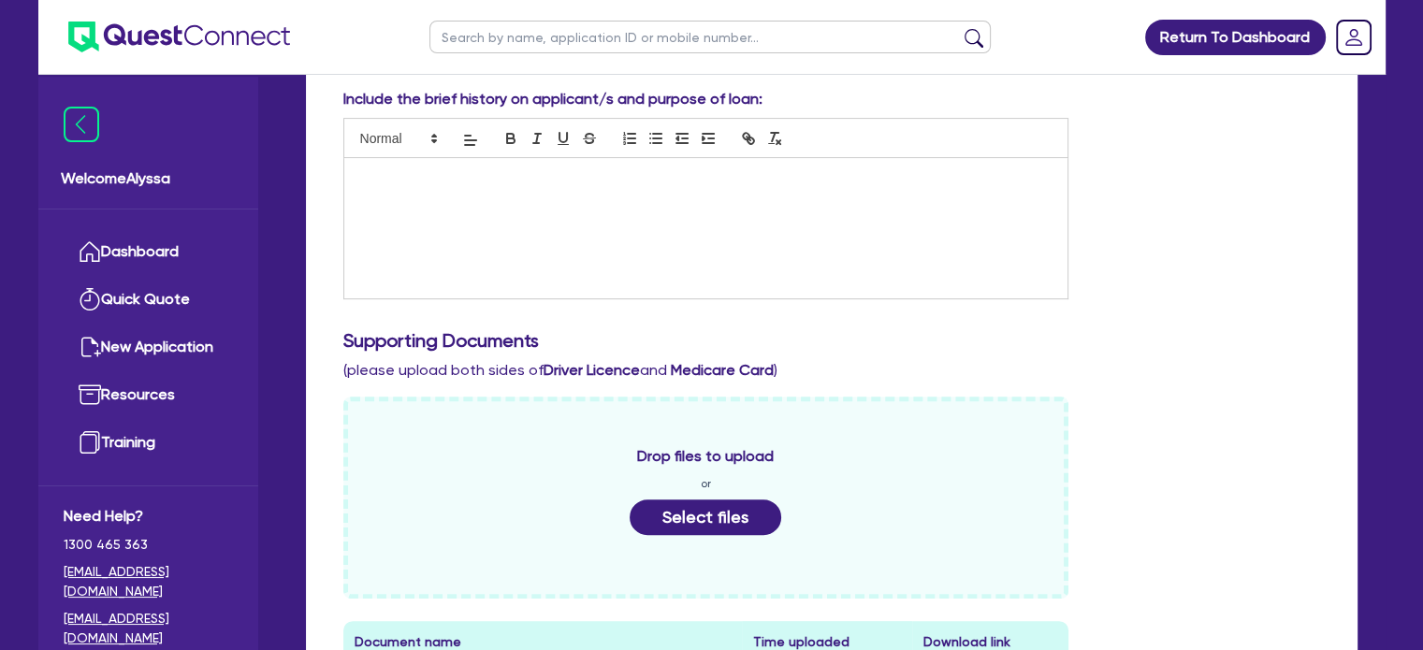
scroll to position [1032, 0]
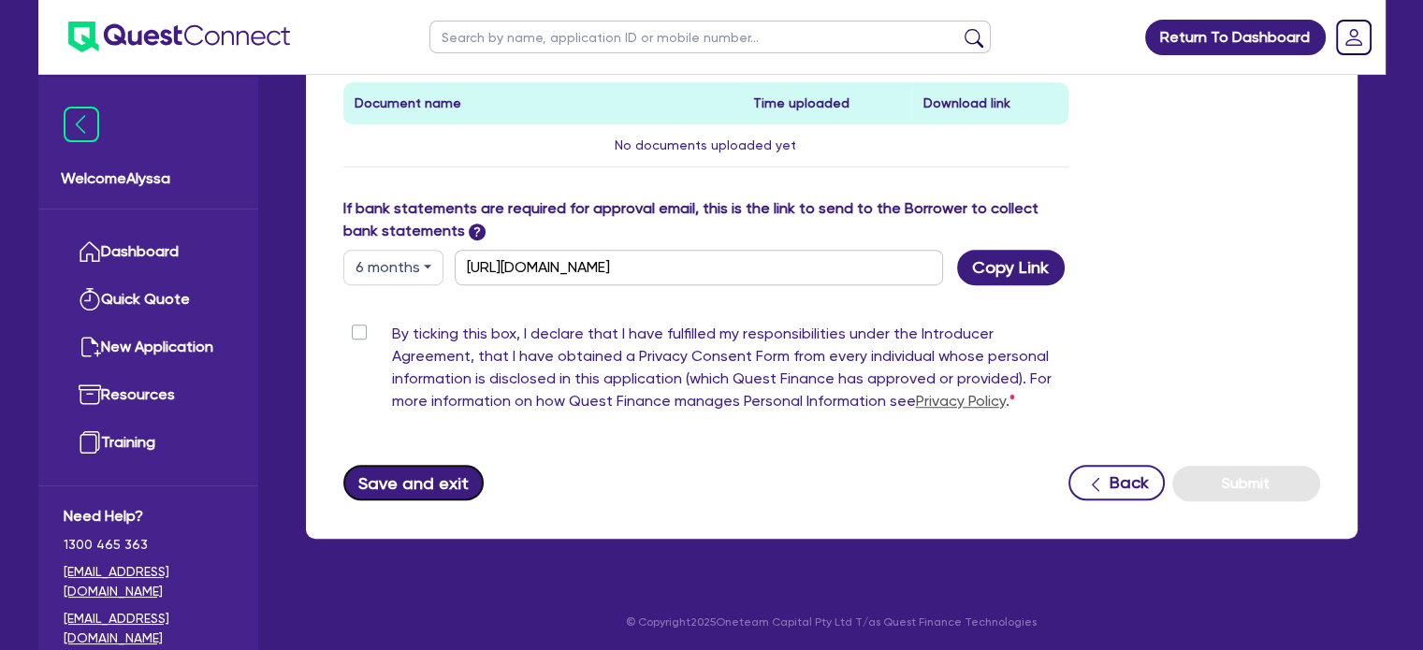
click at [445, 475] on button "Save and exit" at bounding box center [413, 483] width 141 height 36
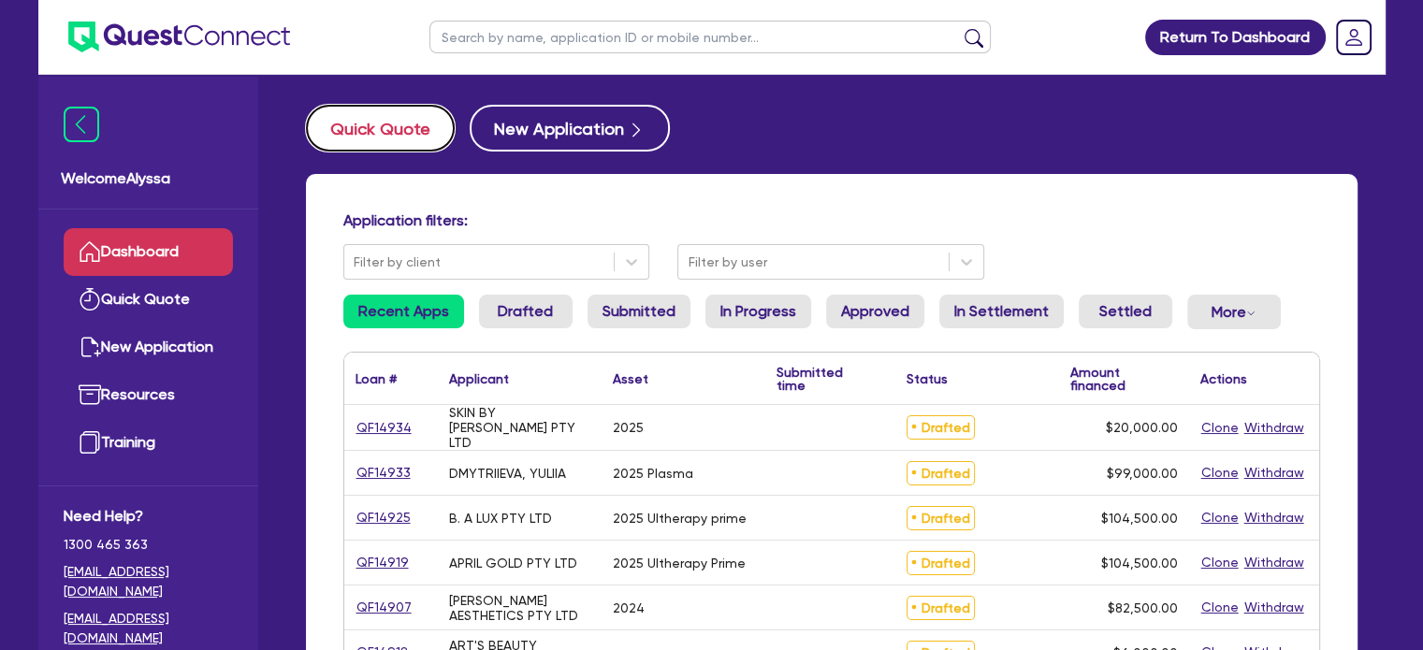
click at [401, 113] on button "Quick Quote" at bounding box center [380, 128] width 149 height 47
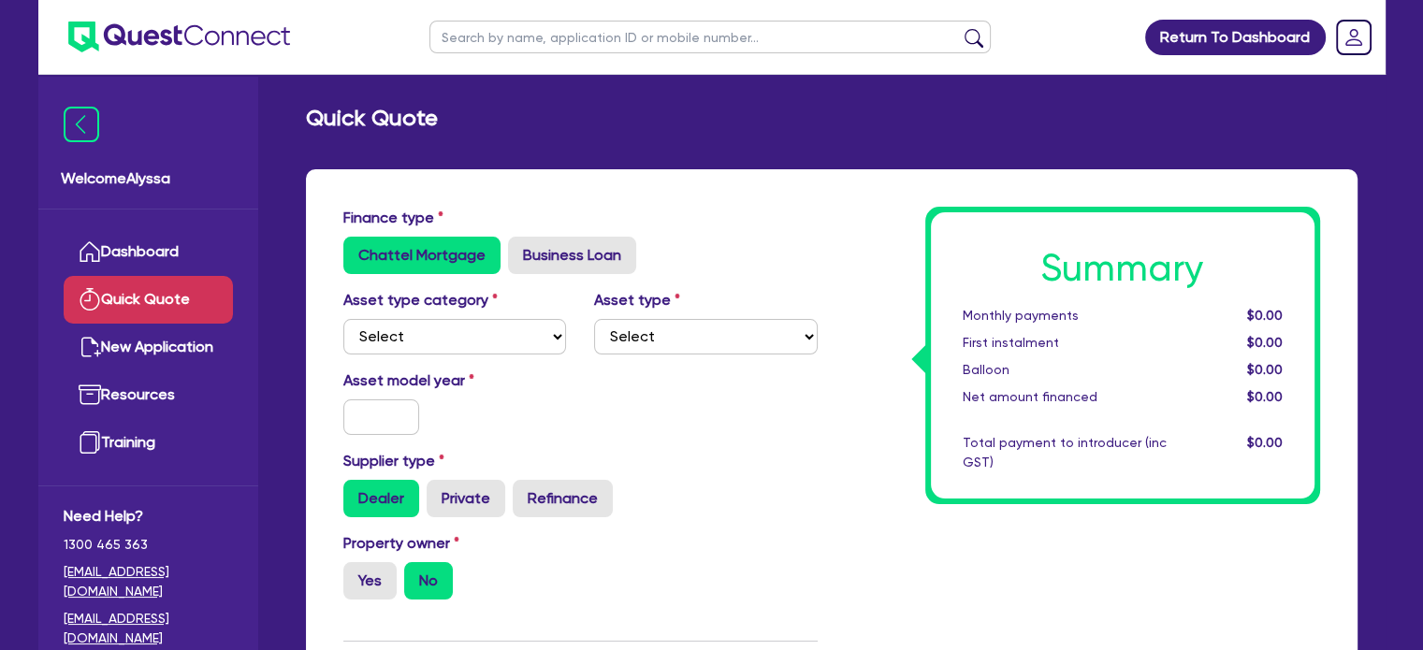
click at [540, 234] on div "Finance type Chattel Mortgage Business Loan" at bounding box center [580, 240] width 502 height 67
click at [528, 242] on label "Business Loan" at bounding box center [572, 255] width 128 height 37
click at [520, 242] on input "Business Loan" at bounding box center [514, 243] width 12 height 12
radio input "true"
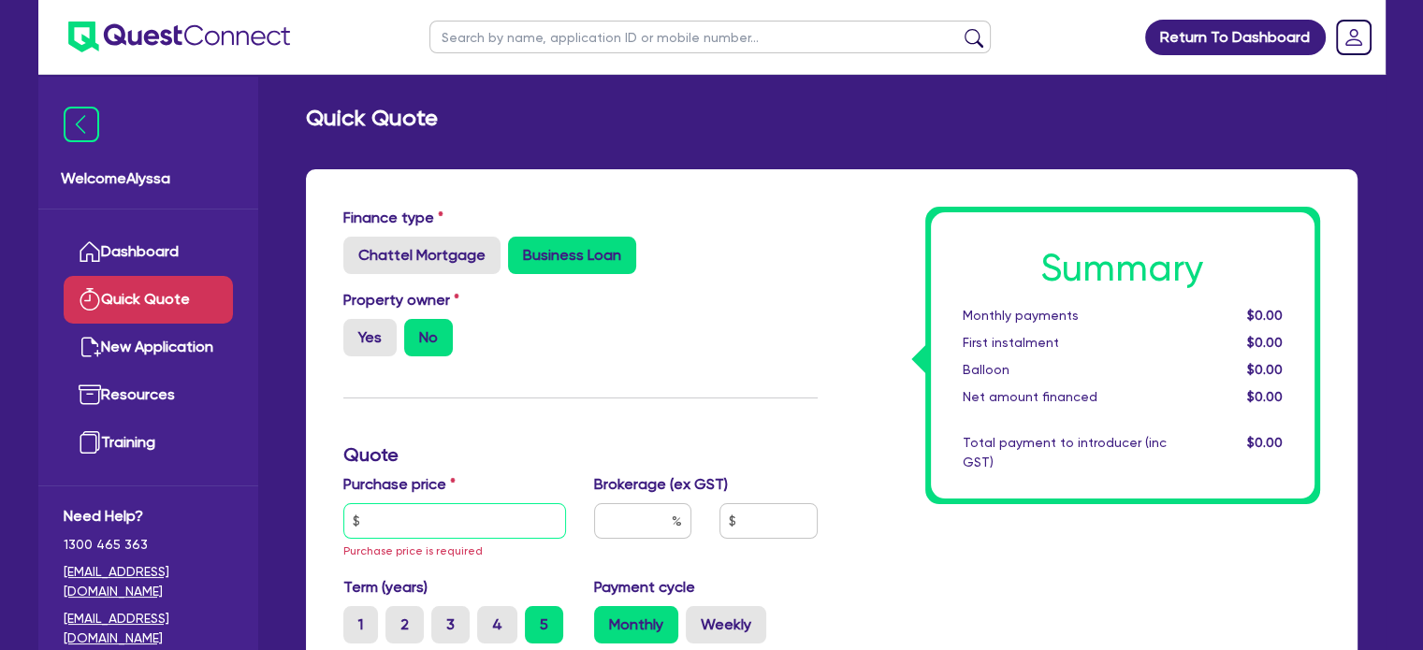
click at [418, 517] on input "text" at bounding box center [455, 521] width 224 height 36
paste input "67,293.60"
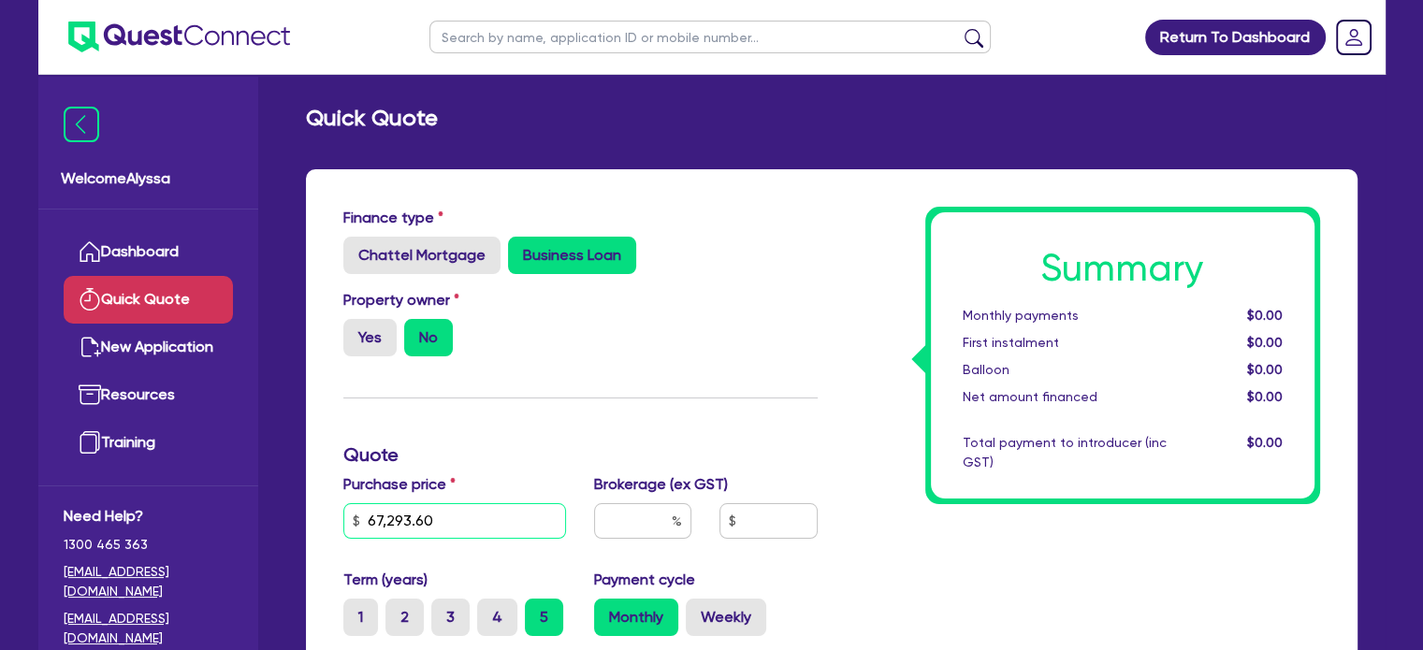
type input "67,293.60"
click at [606, 525] on input "text" at bounding box center [642, 521] width 97 height 36
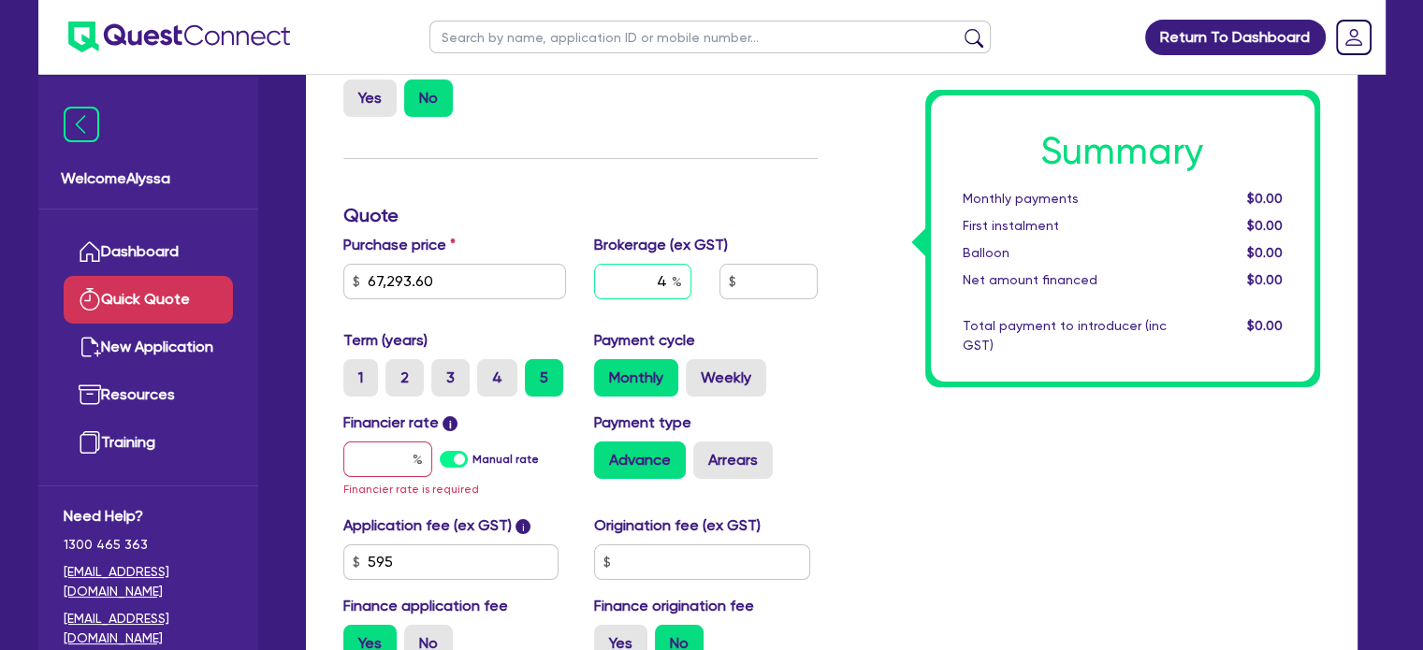
scroll to position [247, 0]
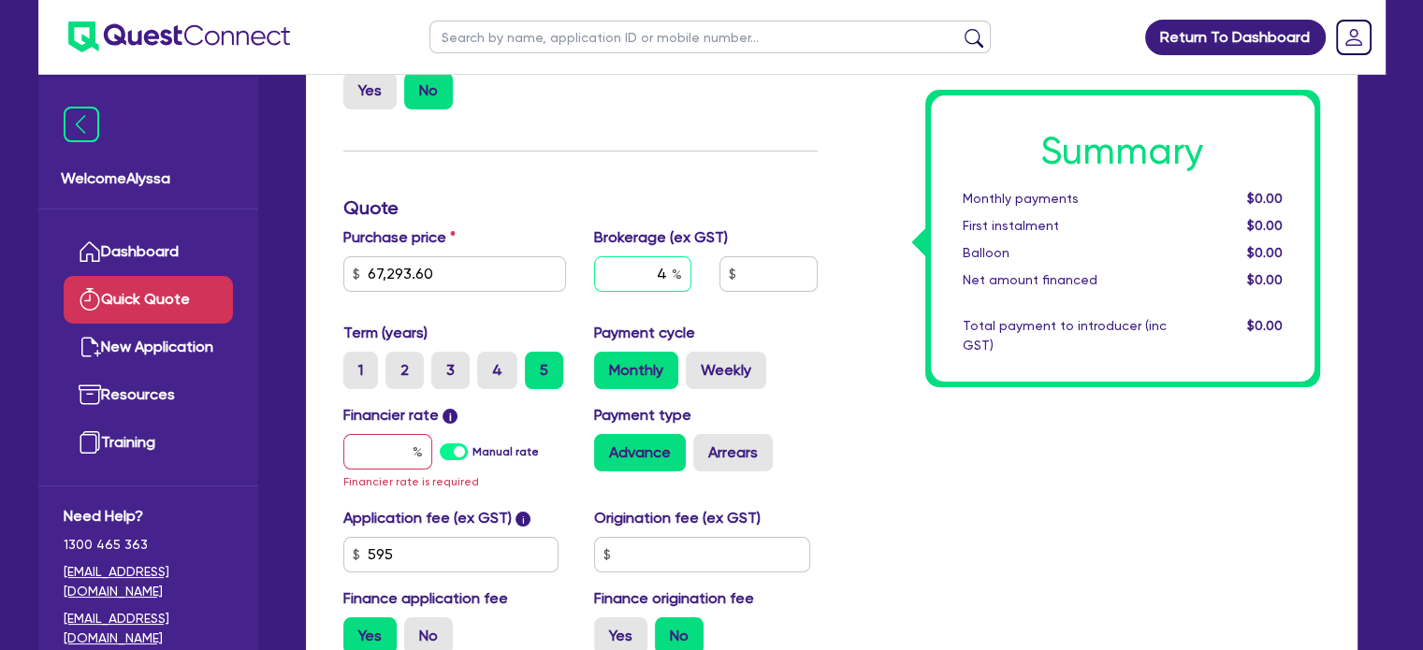
type input "4"
click at [408, 456] on input "text" at bounding box center [387, 452] width 89 height 36
type input "1"
type input "2,717.92"
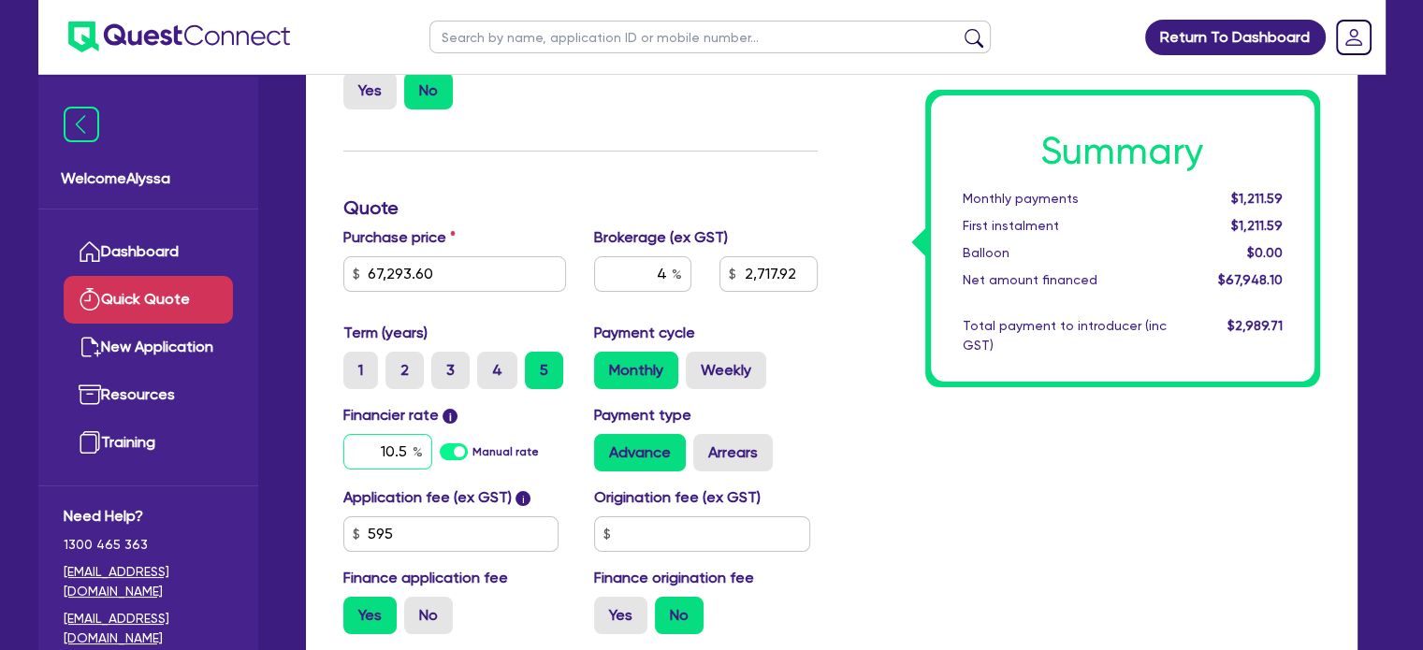
type input "10.5"
type input "2,717.92"
click at [897, 514] on div "Summary Monthly payments Calculating... First instalment Calculating... Balloon…" at bounding box center [1083, 305] width 502 height 690
click at [448, 606] on label "No" at bounding box center [428, 615] width 49 height 37
click at [416, 606] on input "No" at bounding box center [410, 603] width 12 height 12
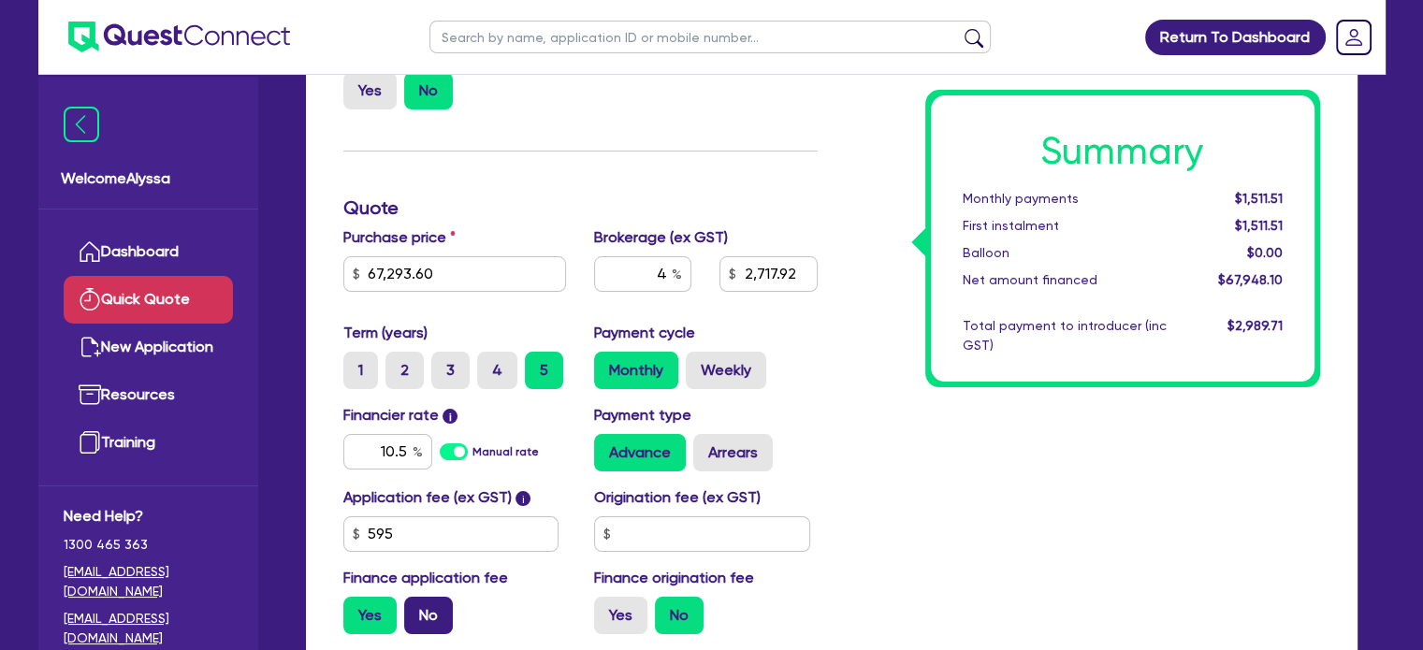
radio input "true"
type input "2,691.74"
click at [900, 537] on div "Summary Monthly payments $1,496.95 First instalment i $2,151.45 Balloon $0.00 N…" at bounding box center [1083, 305] width 502 height 690
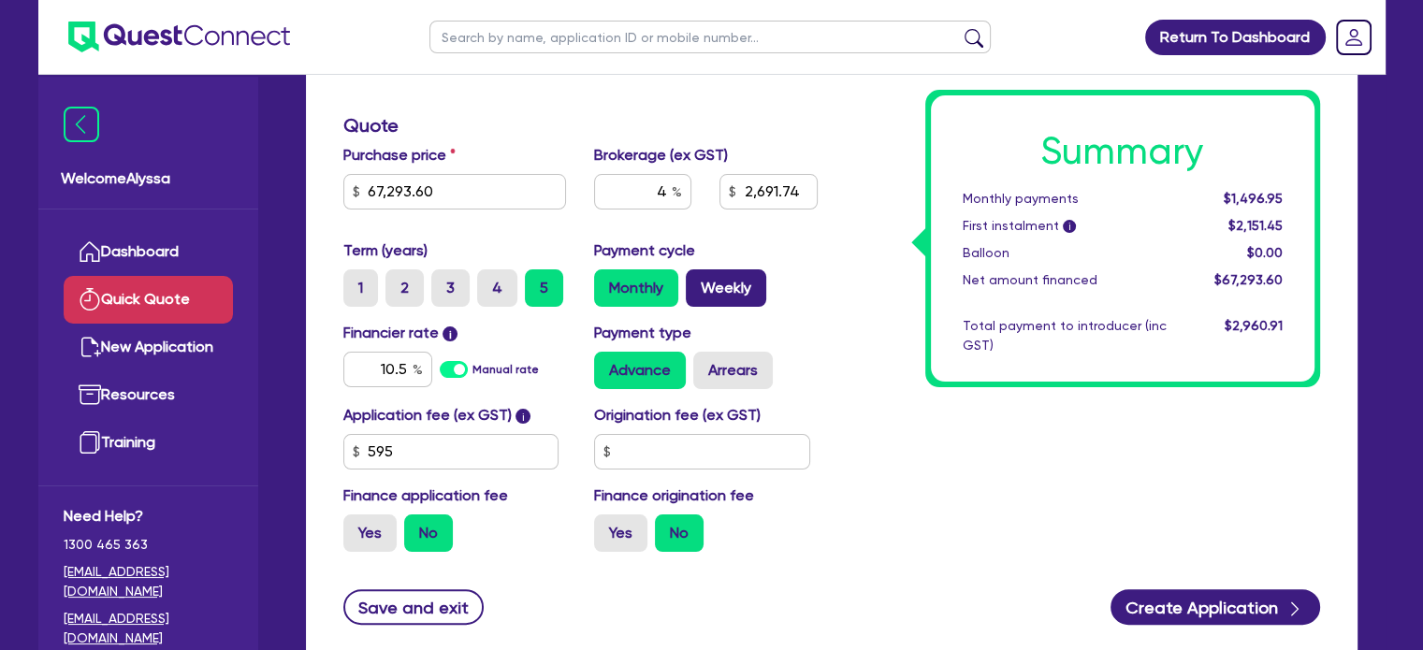
click at [722, 280] on label "Weekly" at bounding box center [726, 287] width 80 height 37
click at [698, 280] on input "Weekly" at bounding box center [692, 275] width 12 height 12
radio input "true"
type input "2,691.74"
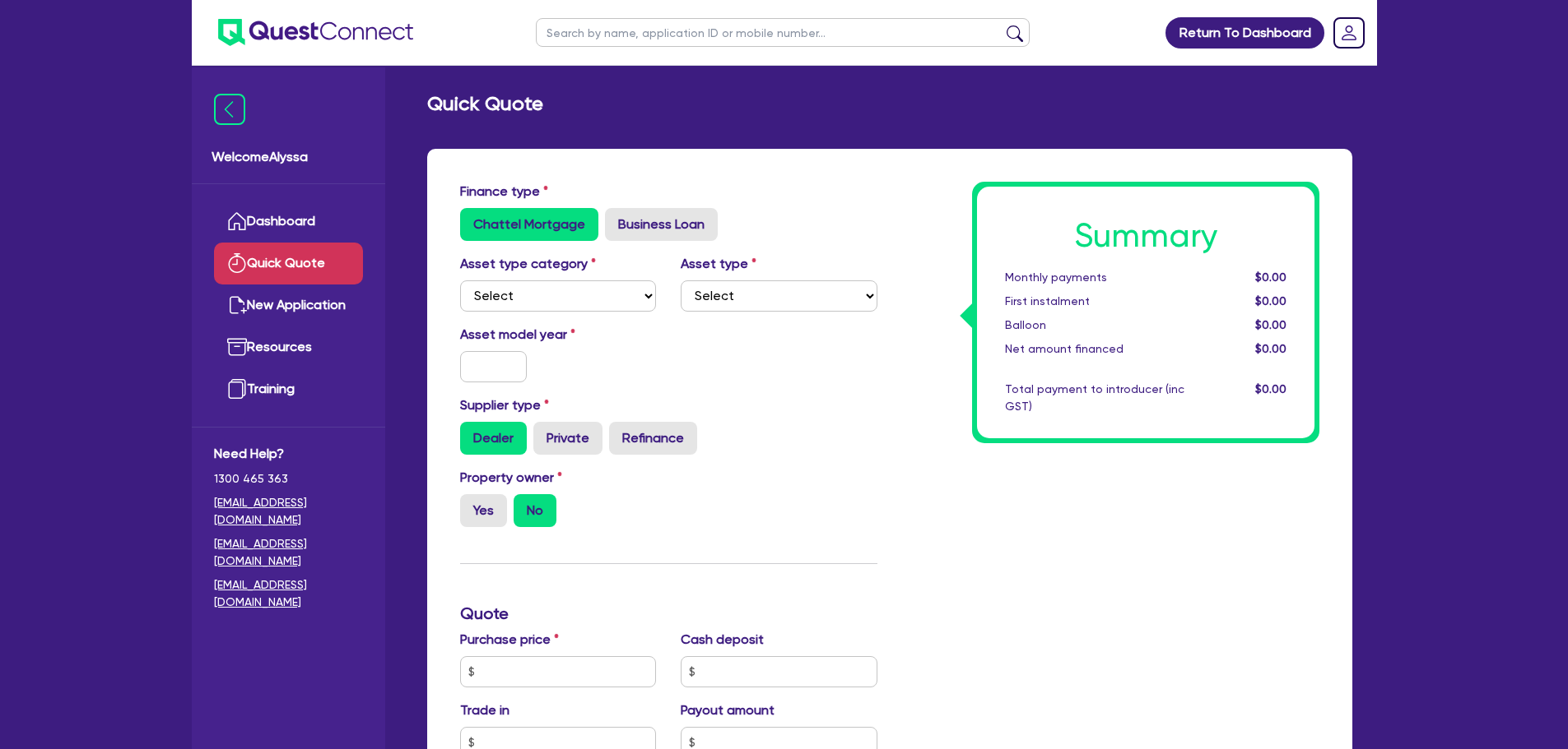
click at [580, 33] on input "text" at bounding box center [782, 33] width 493 height 29
type input "rana"
click button "submit" at bounding box center [1015, 36] width 26 height 23
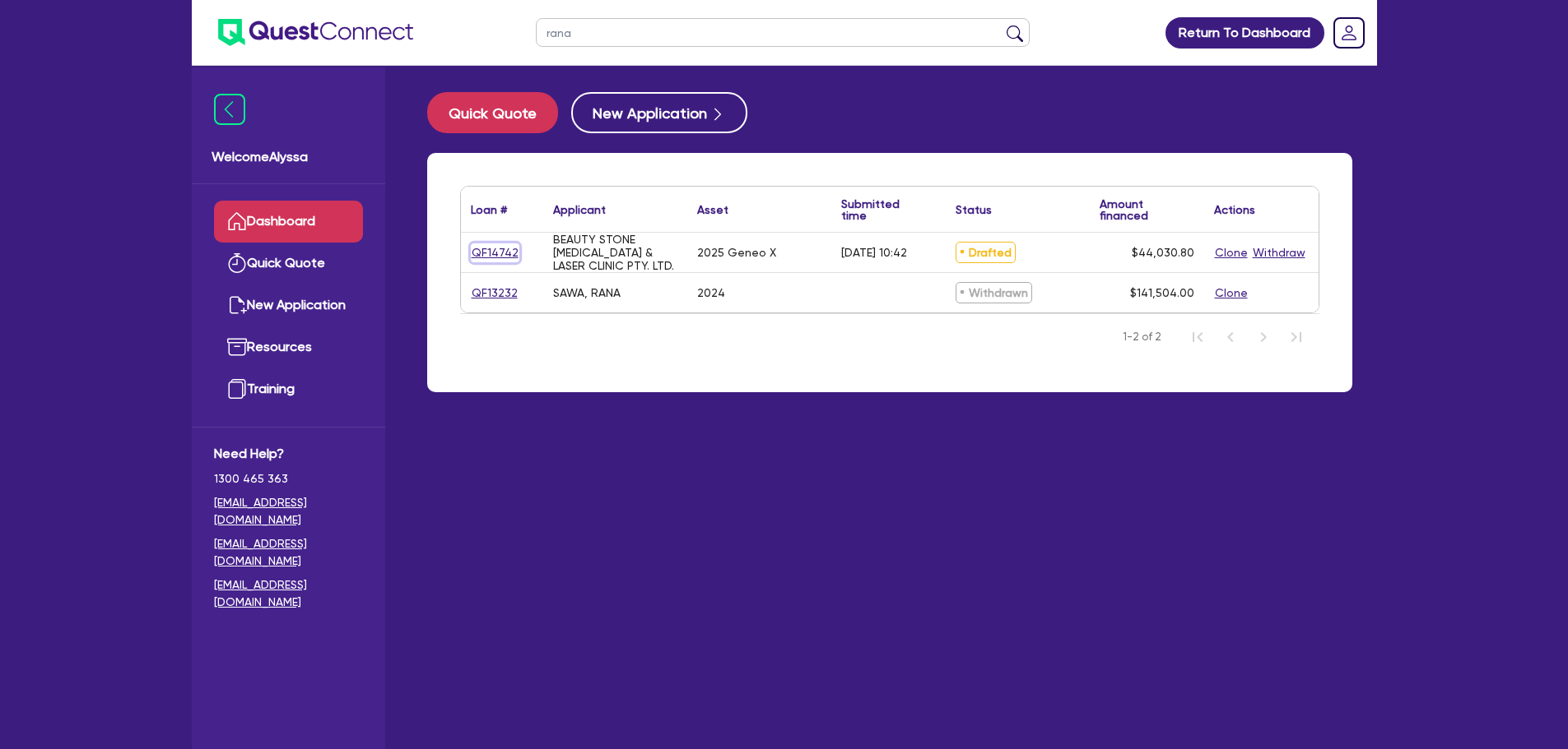
click at [493, 248] on link "QF14742" at bounding box center [494, 253] width 48 height 19
select select "TERTIARY_ASSETS"
select select "BEAUTY_EQUIPMENT"
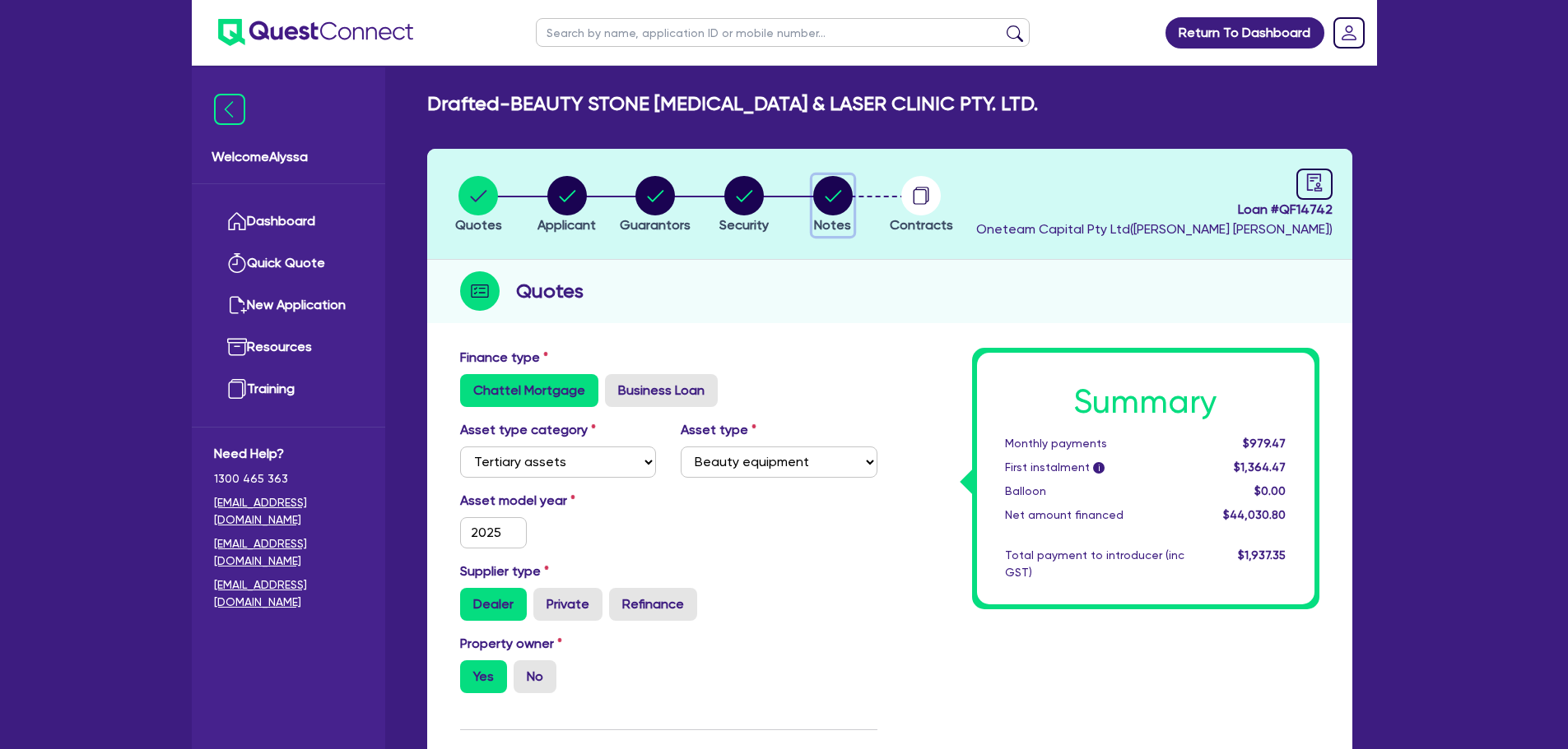
click at [839, 214] on circle "button" at bounding box center [833, 195] width 40 height 40
select select "Other"
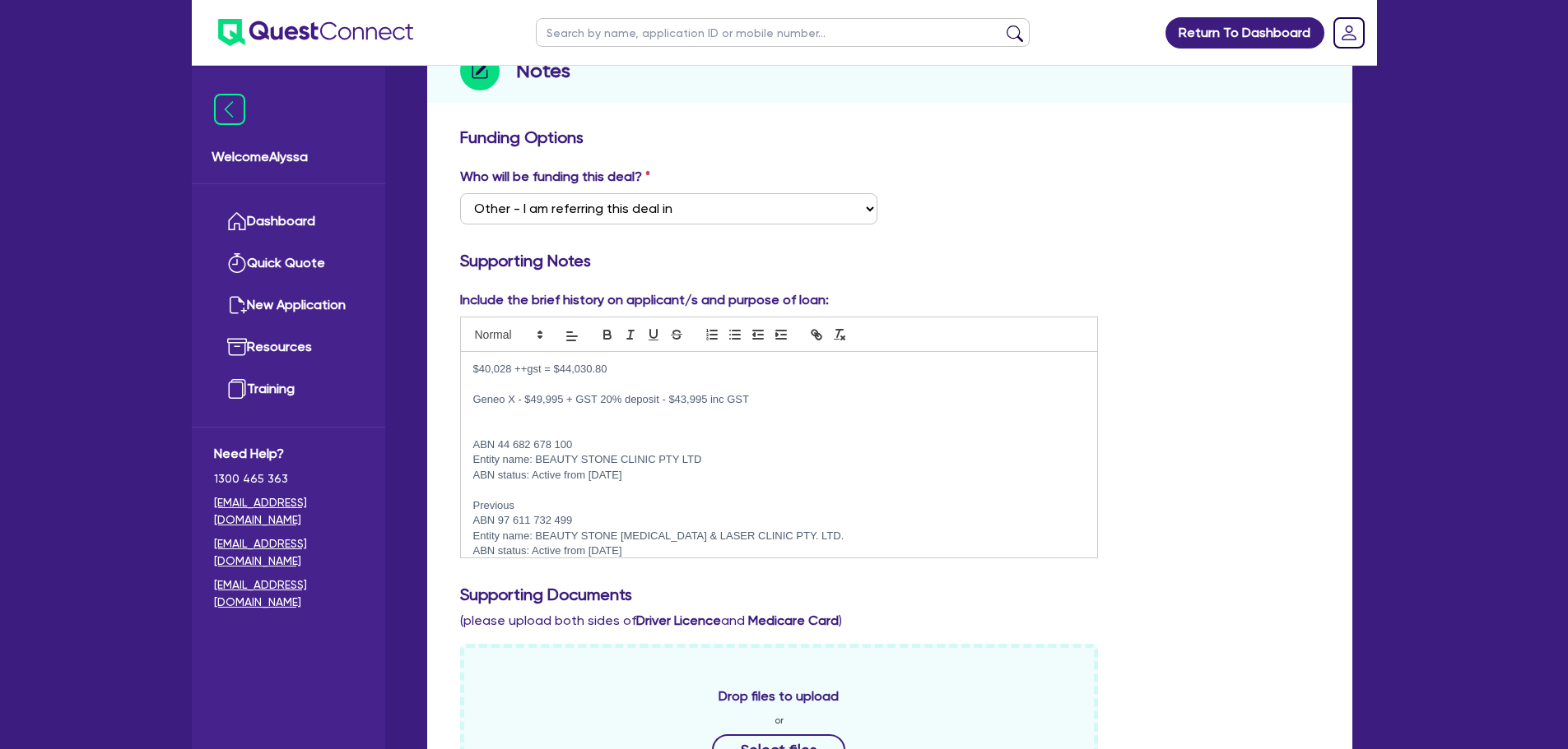
scroll to position [11, 0]
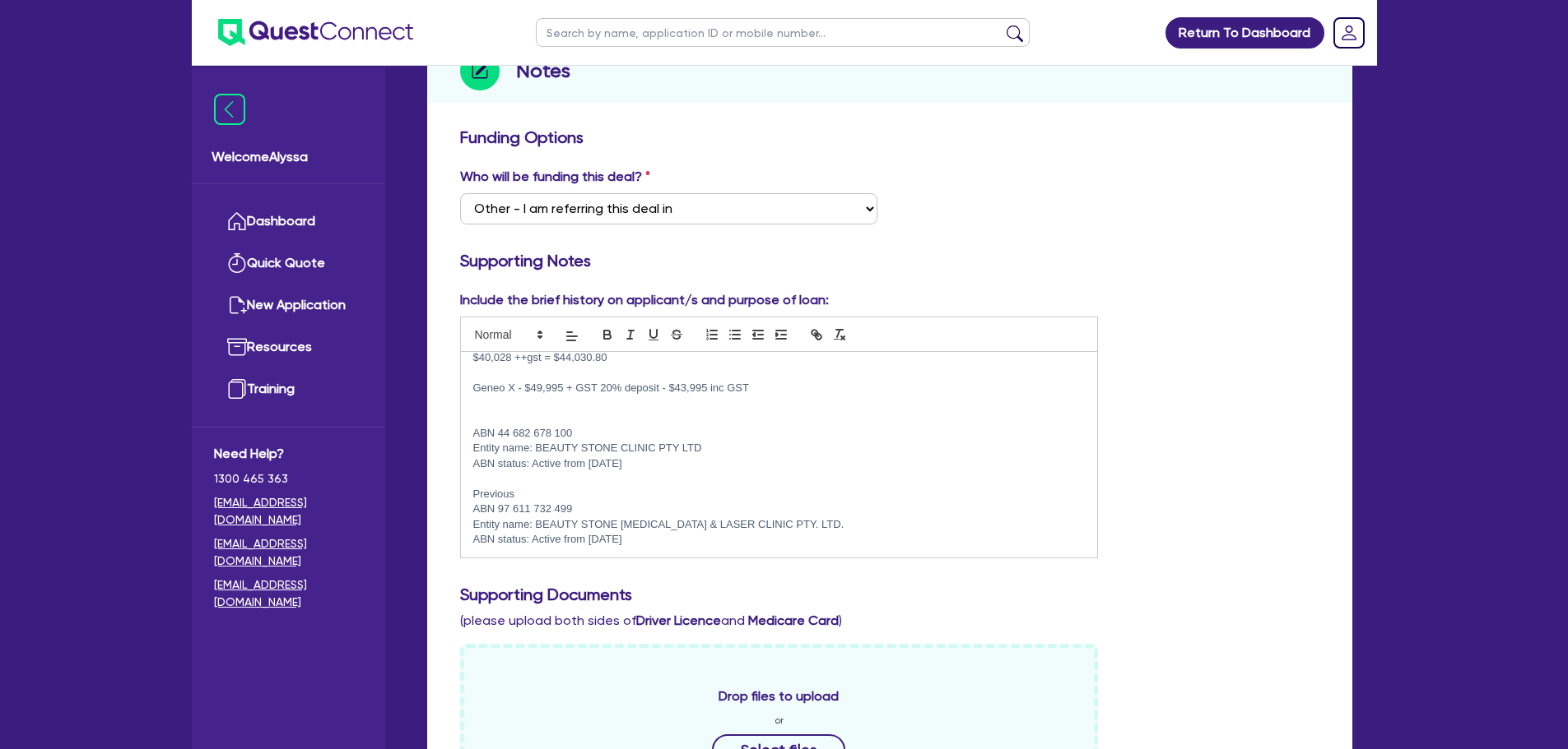
click at [680, 25] on input "text" at bounding box center [782, 33] width 493 height 29
click at [291, 215] on link "Dashboard" at bounding box center [288, 222] width 149 height 42
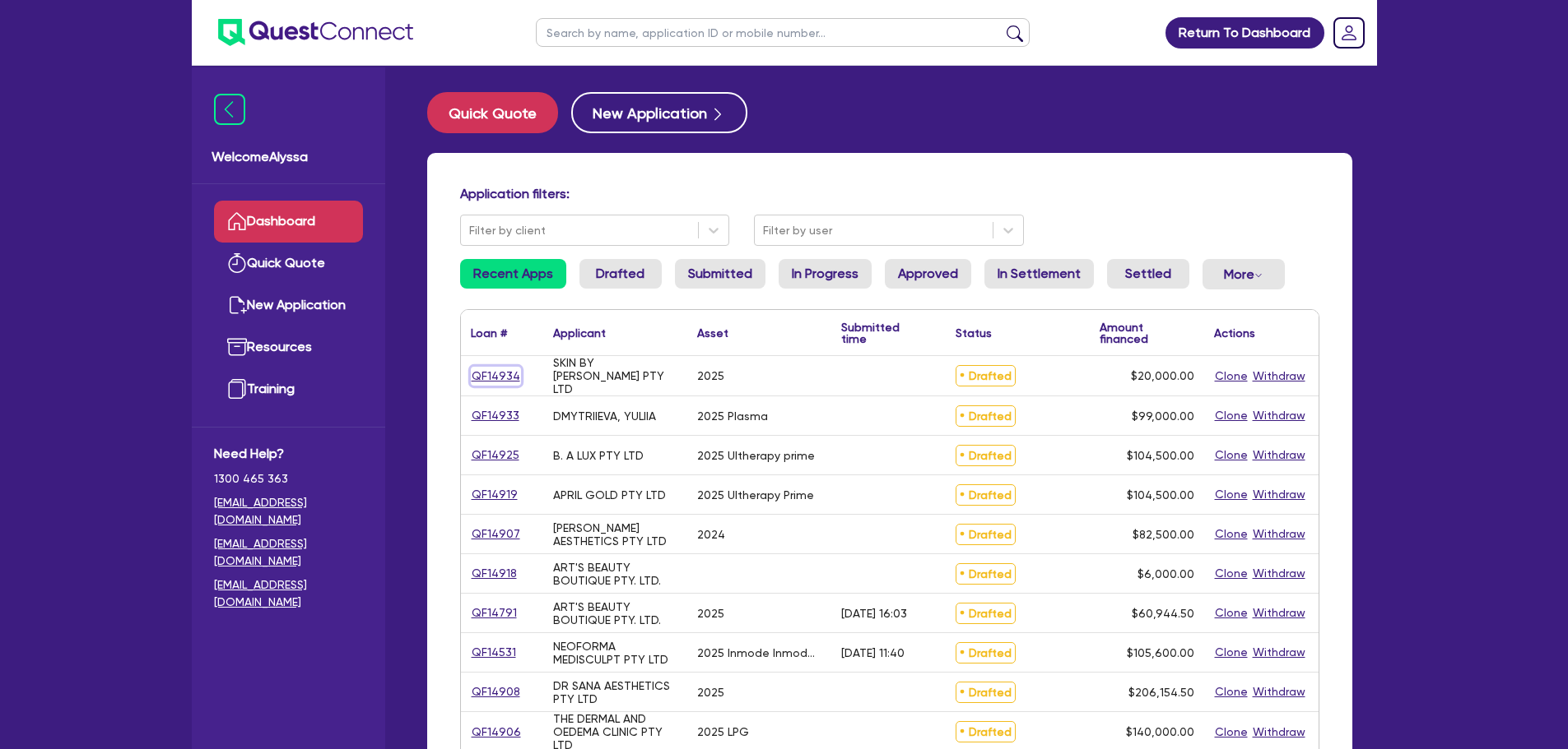
click at [495, 380] on link "QF14934" at bounding box center [495, 376] width 50 height 19
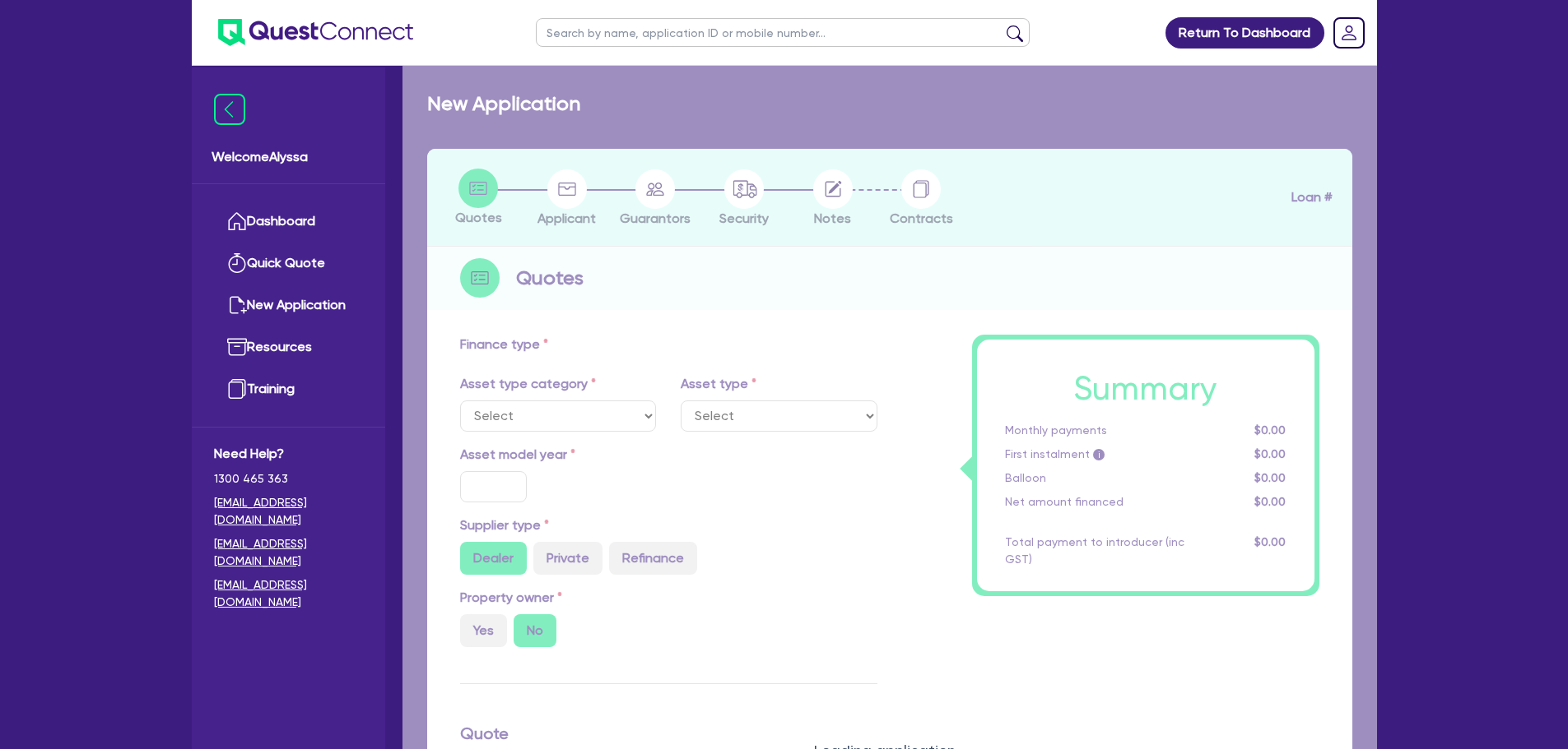
select select "TERTIARY_ASSETS"
type input "2025"
radio input "true"
type input "28,400"
type input "8,400"
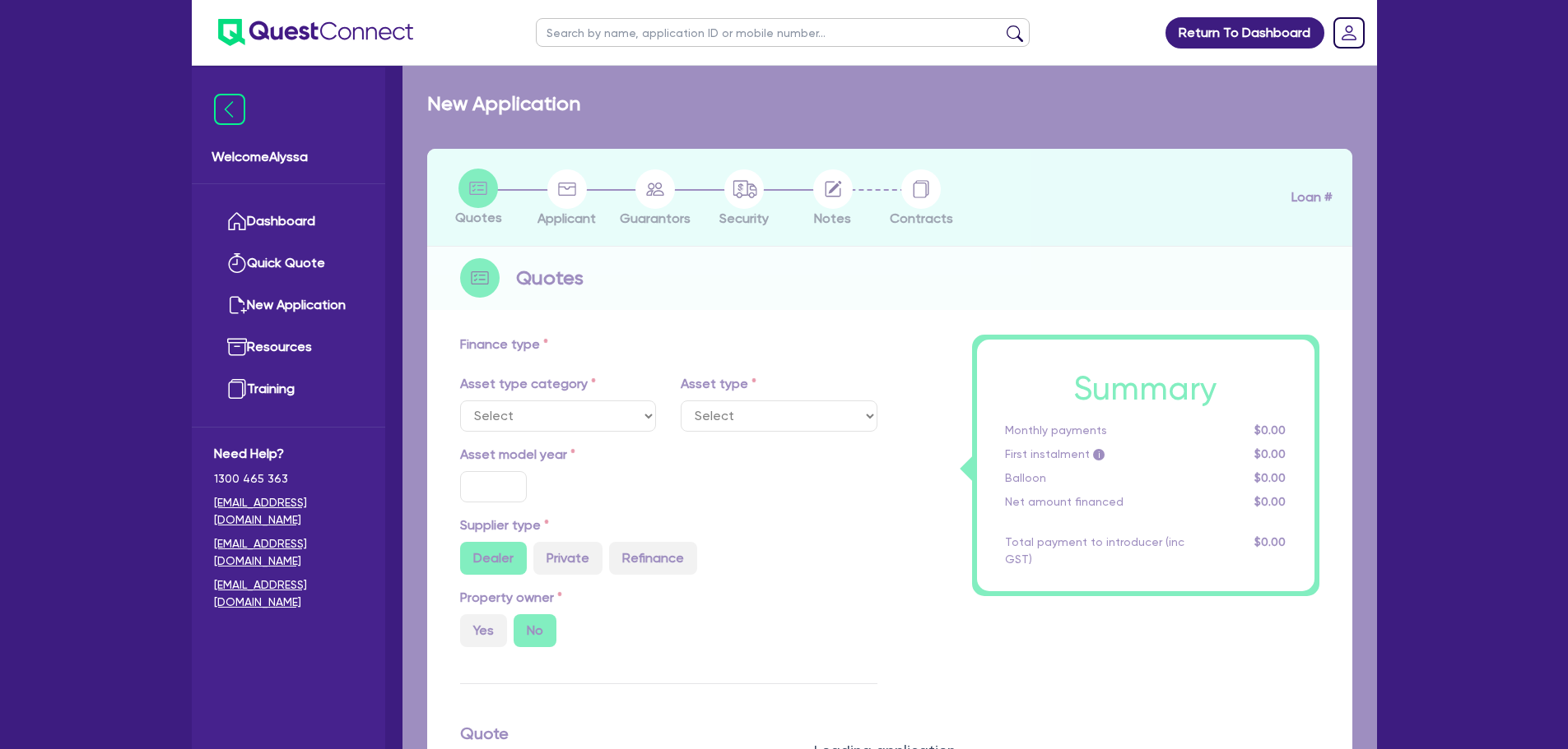
type input "4"
type input "800"
radio input "true"
type input "4.99"
select select "BEAUTY_EQUIPMENT"
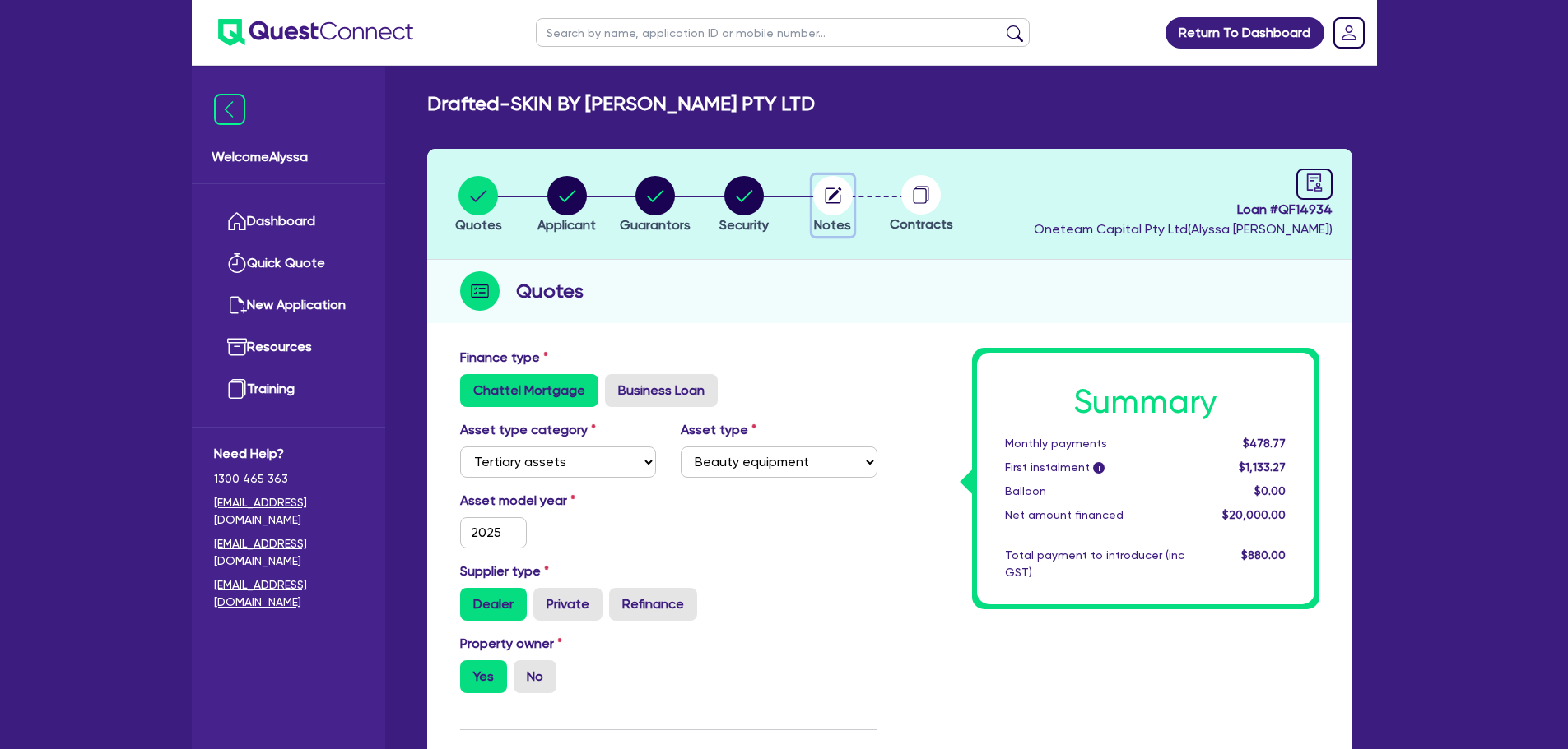
click at [848, 193] on circle "button" at bounding box center [833, 195] width 40 height 40
select select "Other"
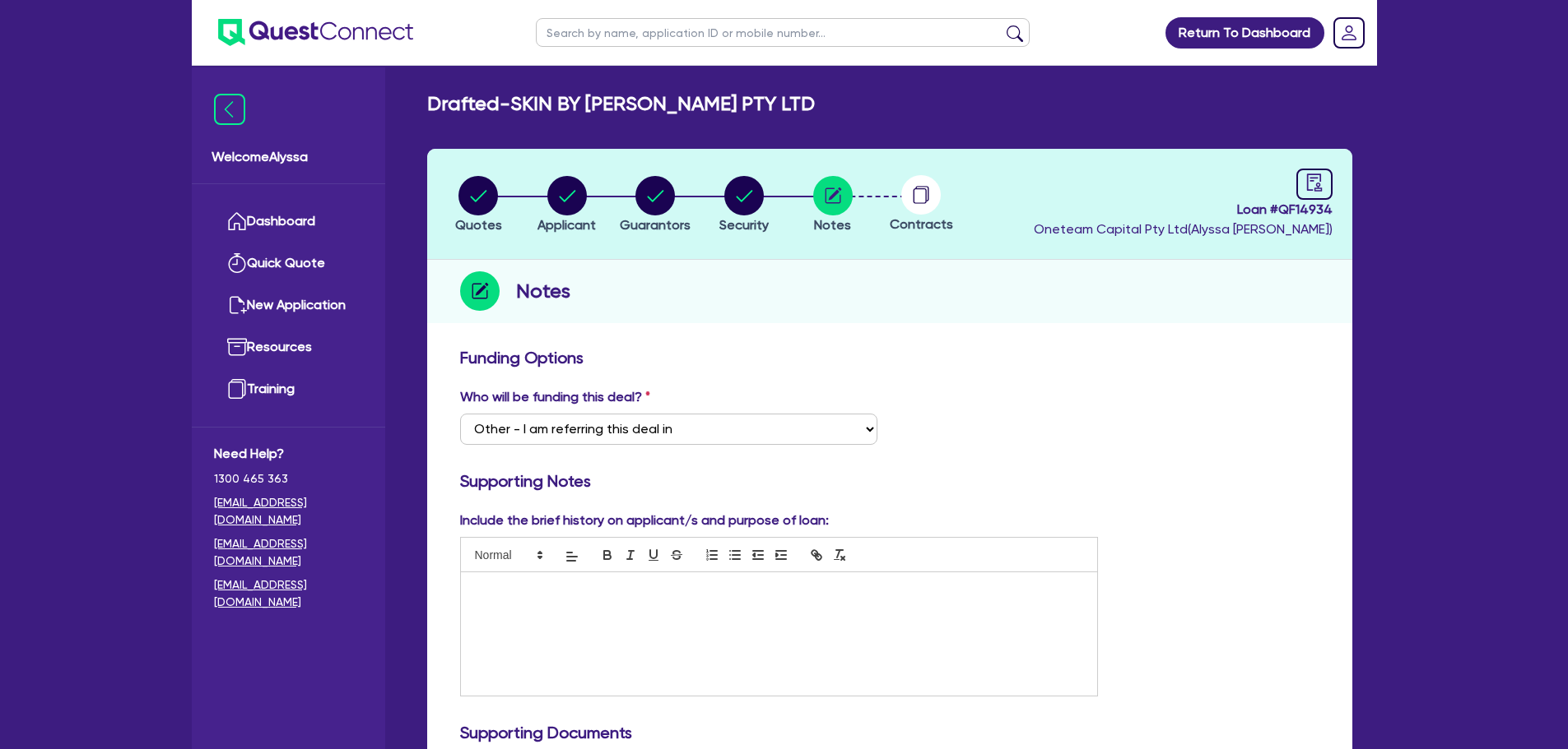
click at [561, 600] on div at bounding box center [779, 634] width 637 height 123
click at [689, 40] on input "text" at bounding box center [782, 33] width 493 height 29
type input "[PERSON_NAME]"
click button "submit" at bounding box center [1015, 36] width 26 height 23
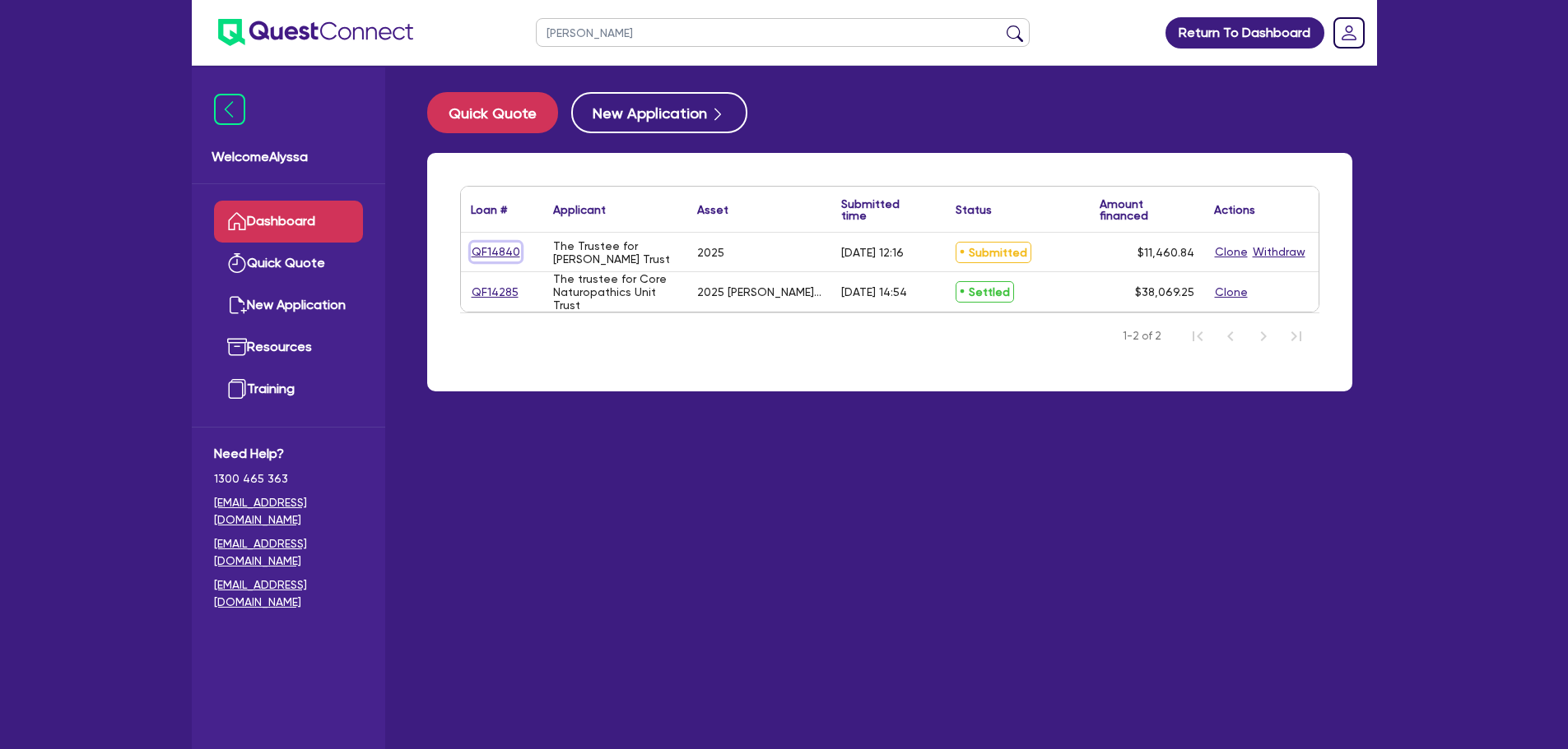
click at [491, 251] on link "QF14840" at bounding box center [495, 252] width 50 height 19
select select "TERTIARY_ASSETS"
select select "BEAUTY_EQUIPMENT"
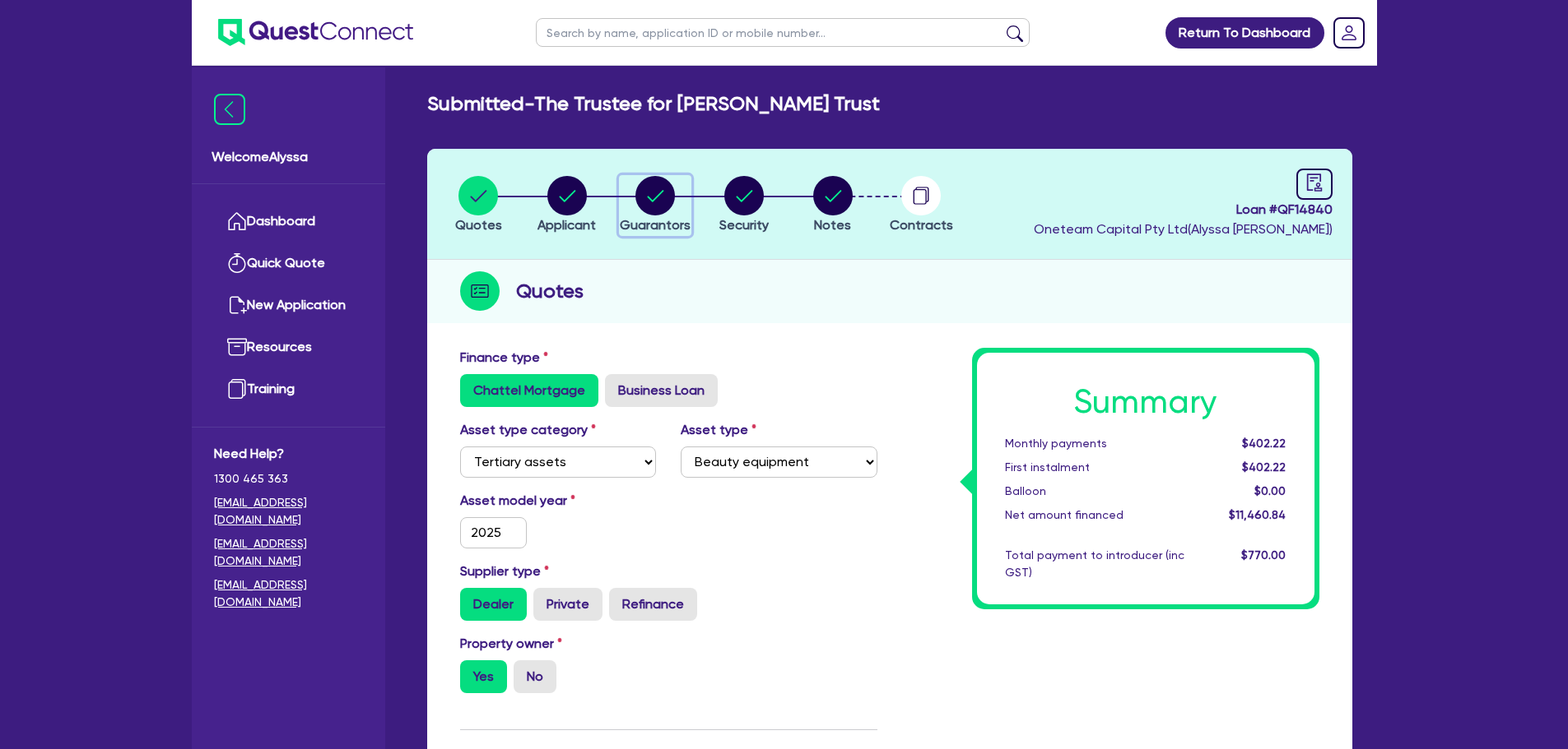
click at [646, 197] on circle "button" at bounding box center [654, 195] width 40 height 40
select select "MR"
select select "VIC"
select select "MARRIED"
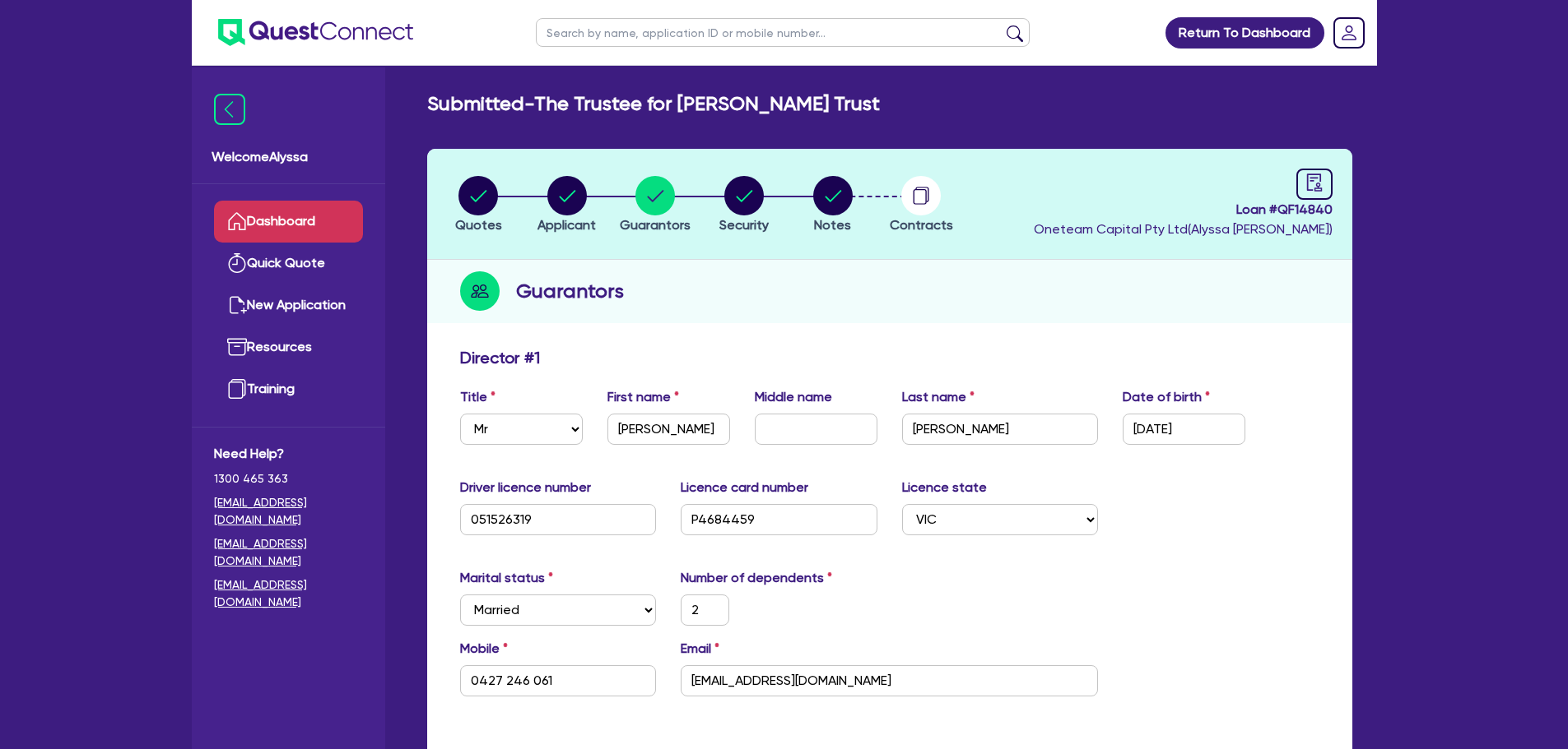
click at [304, 226] on link "Dashboard" at bounding box center [288, 222] width 149 height 42
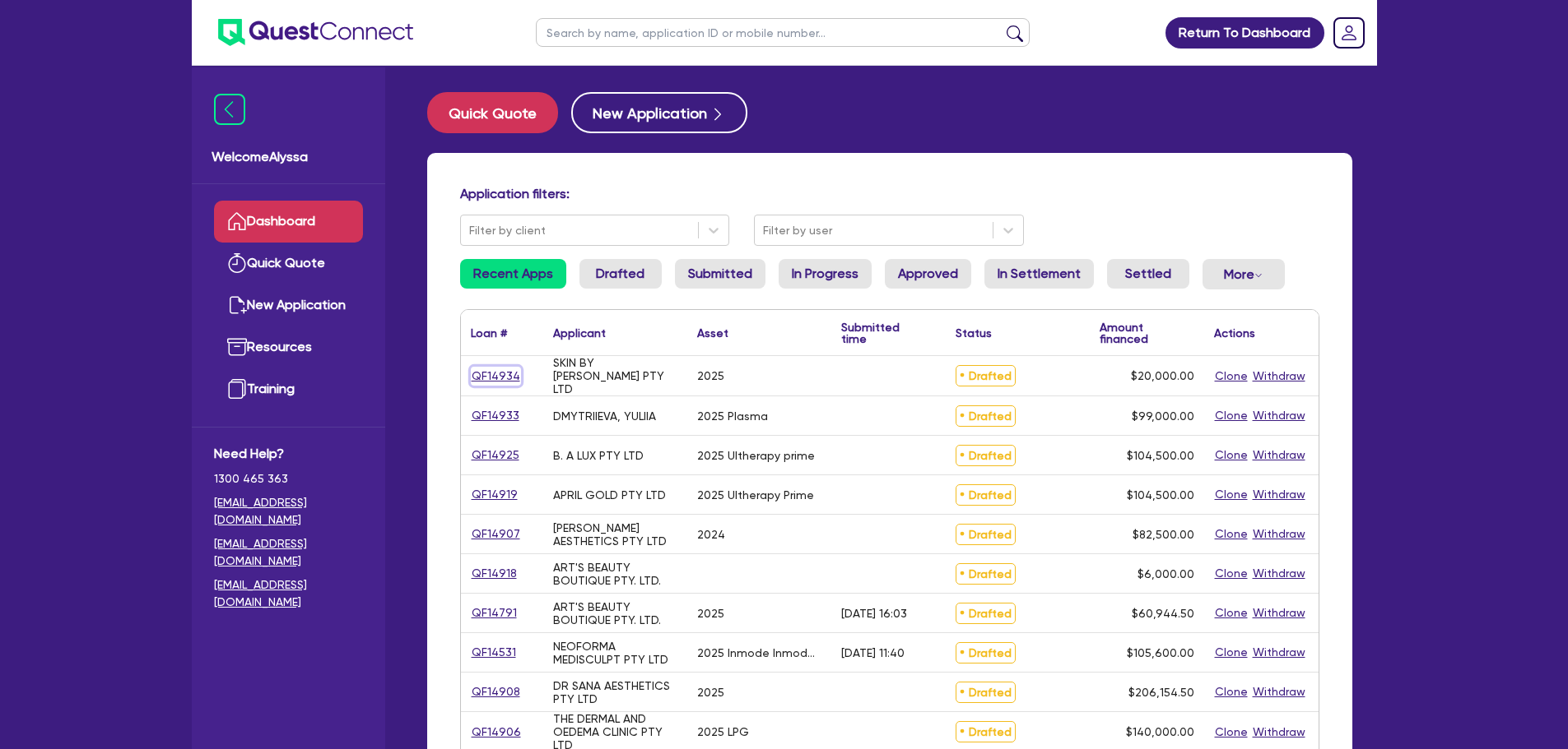
click at [481, 374] on link "QF14934" at bounding box center [495, 376] width 50 height 19
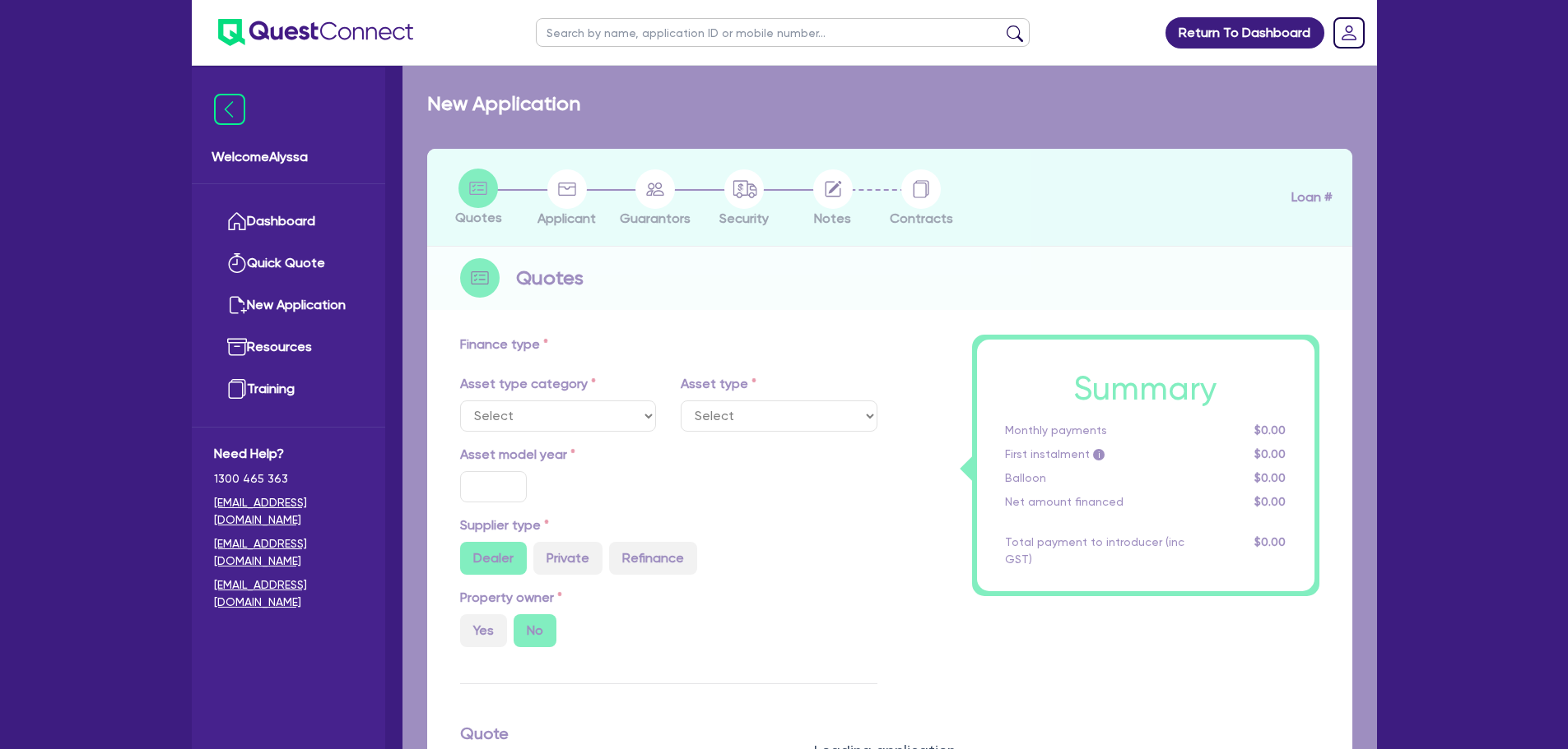
select select "TERTIARY_ASSETS"
type input "2025"
radio input "true"
type input "28,400"
type input "8,400"
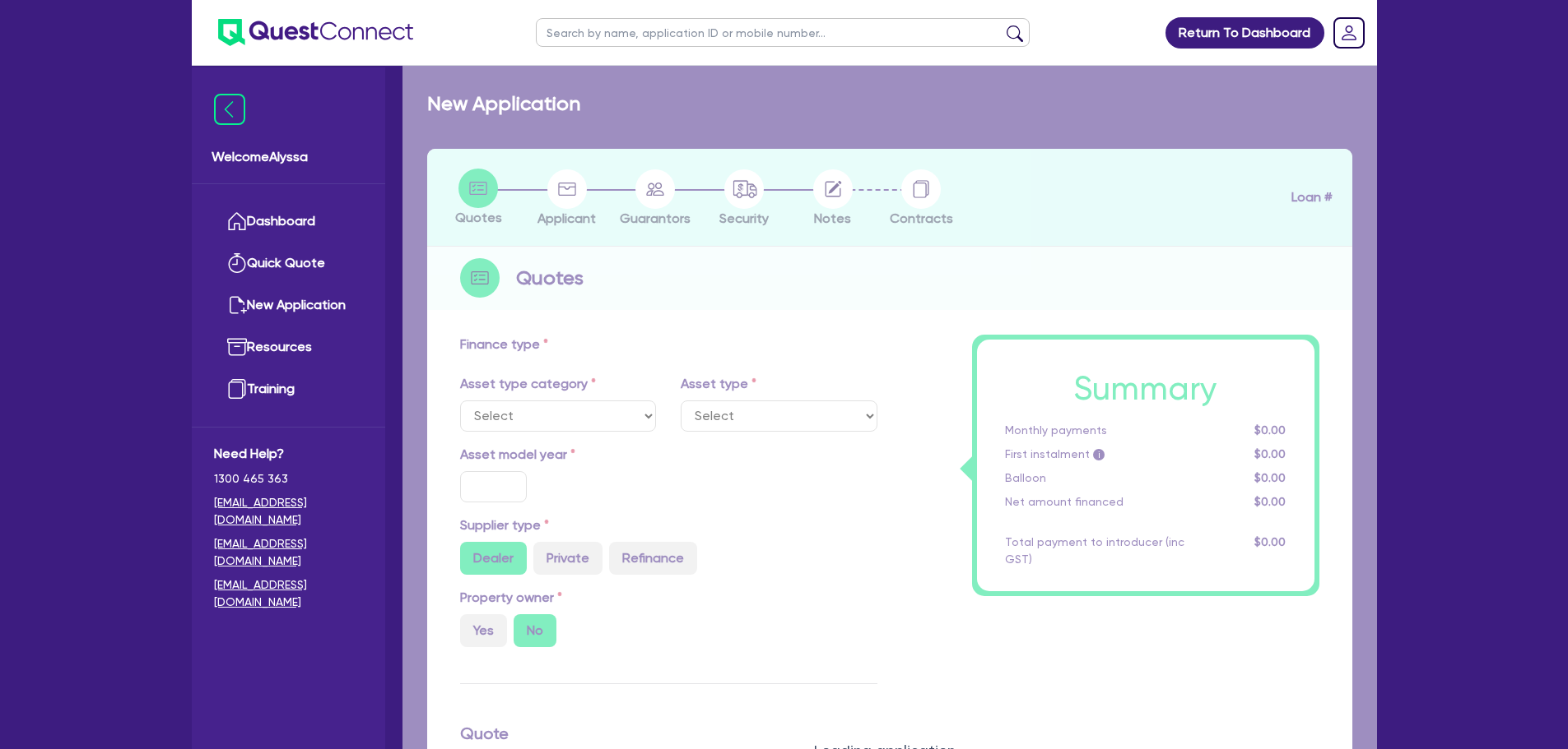
type input "4"
type input "800"
radio input "true"
type input "4.99"
select select "BEAUTY_EQUIPMENT"
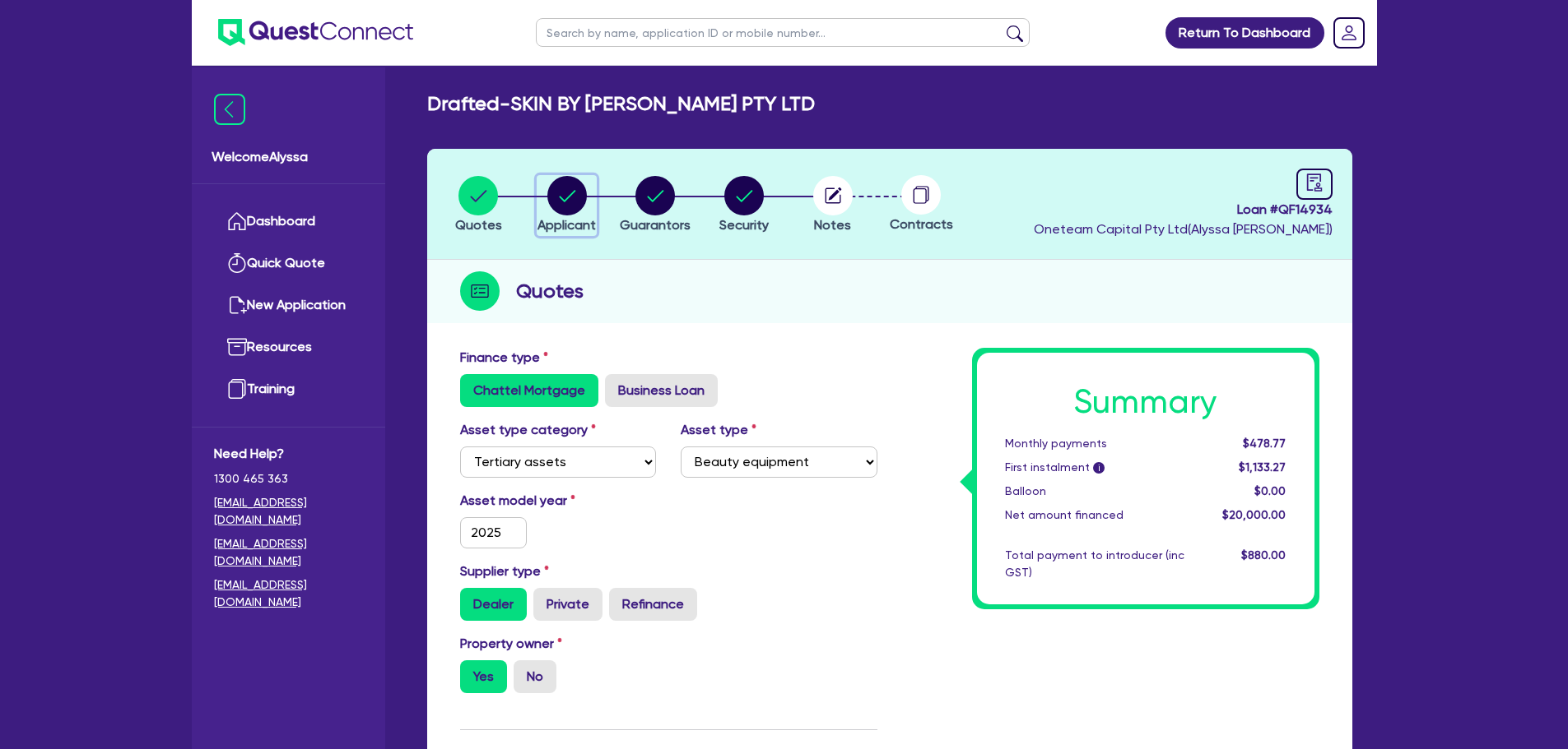
click at [593, 206] on div "button" at bounding box center [566, 195] width 58 height 40
select select "COMPANY"
select select "HEALTH_BEAUTY"
select select "HAIR_BEAUTY_SALONS"
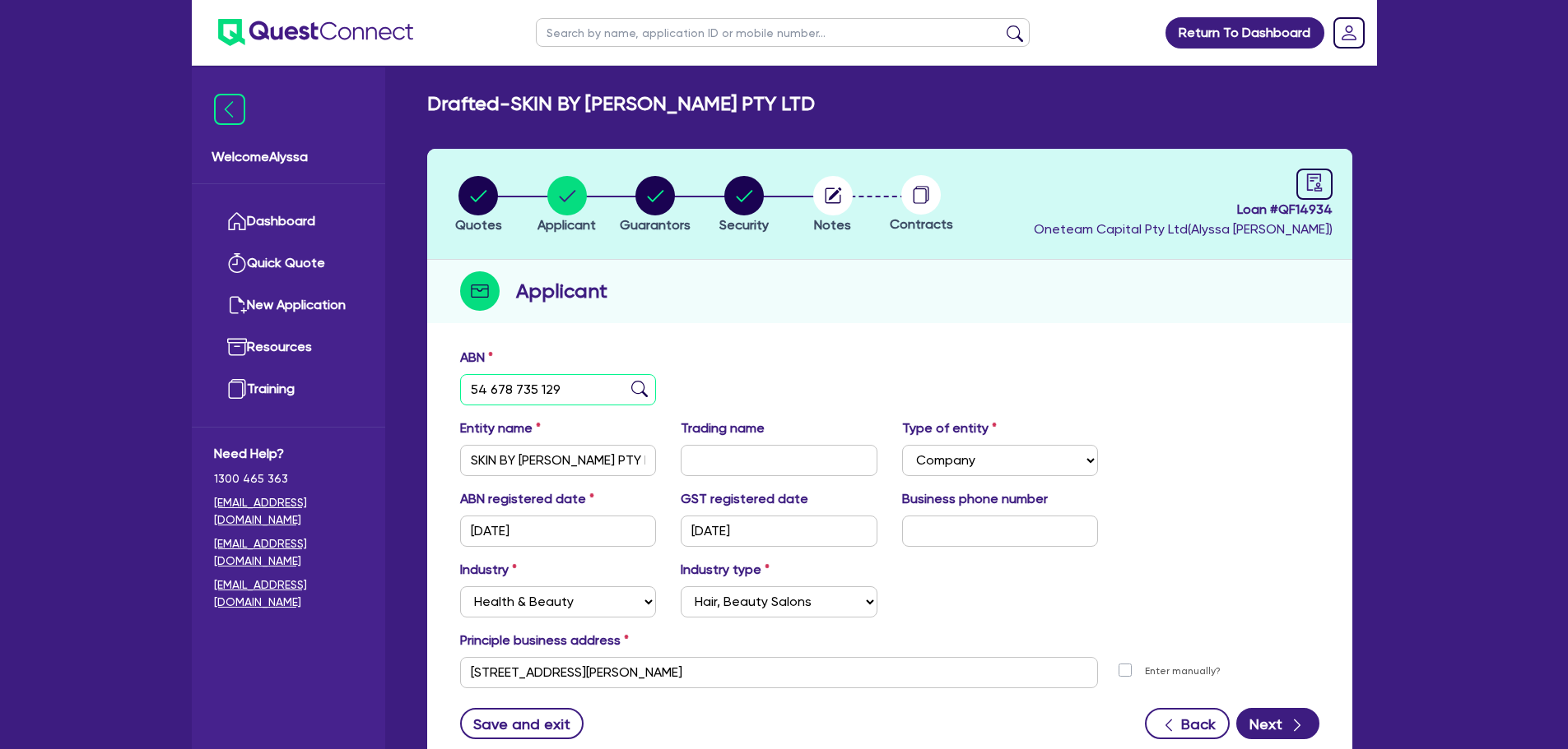
drag, startPoint x: 584, startPoint y: 401, endPoint x: 456, endPoint y: 389, distance: 128.6
click at [456, 389] on div "ABN 54 678 735 129" at bounding box center [558, 377] width 222 height 58
click at [828, 192] on circle "button" at bounding box center [833, 195] width 40 height 40
select select "Other"
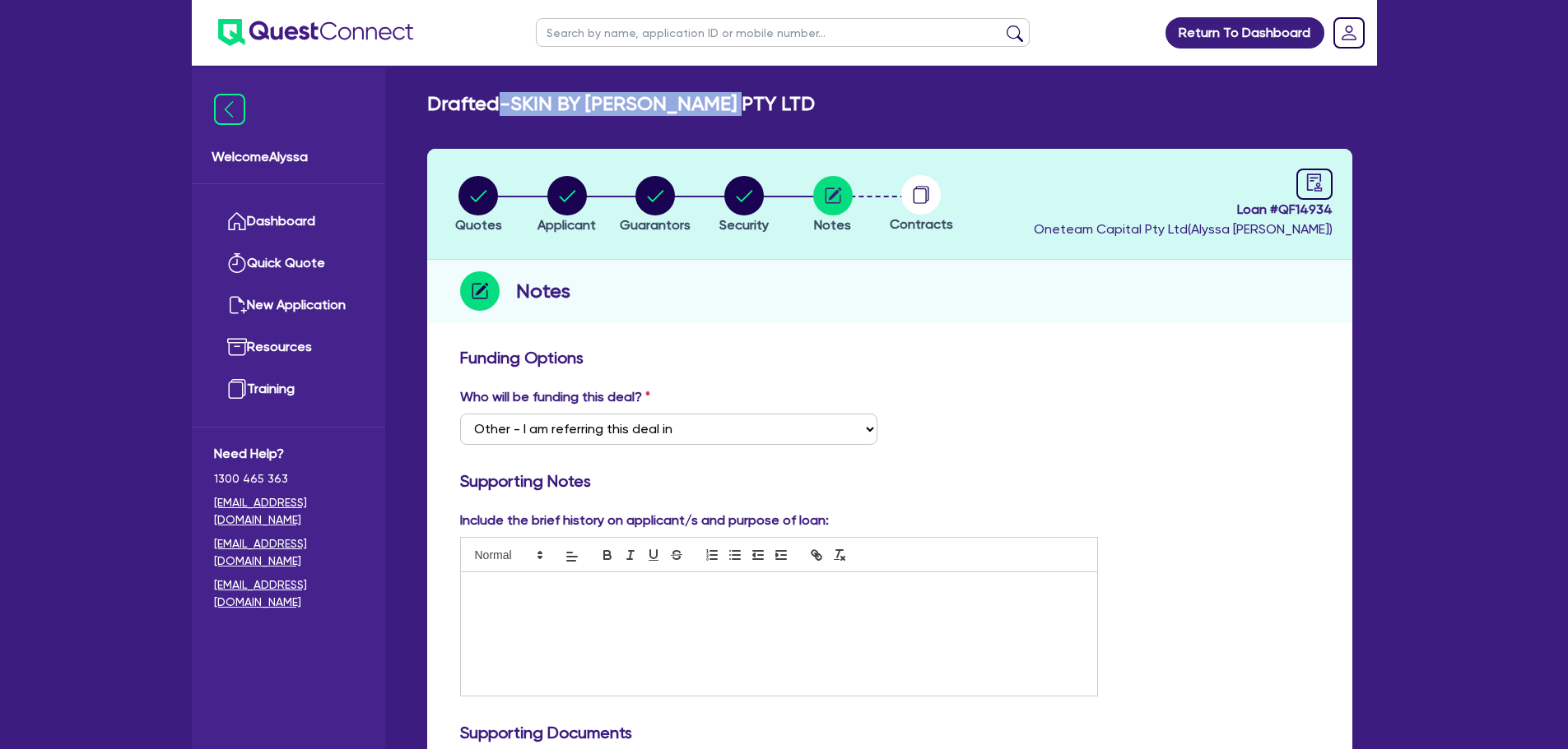
drag, startPoint x: 747, startPoint y: 89, endPoint x: 509, endPoint y: 100, distance: 238.3
click at [501, 100] on main "Drafted - SKIN BY [PERSON_NAME] LTD Quotes Applicant [GEOGRAPHIC_DATA] Security…" at bounding box center [890, 753] width 974 height 1375
click at [514, 101] on h2 "Drafted - SKIN BY [PERSON_NAME] LTD" at bounding box center [621, 104] width 388 height 24
drag, startPoint x: 592, startPoint y: 110, endPoint x: 646, endPoint y: 101, distance: 54.7
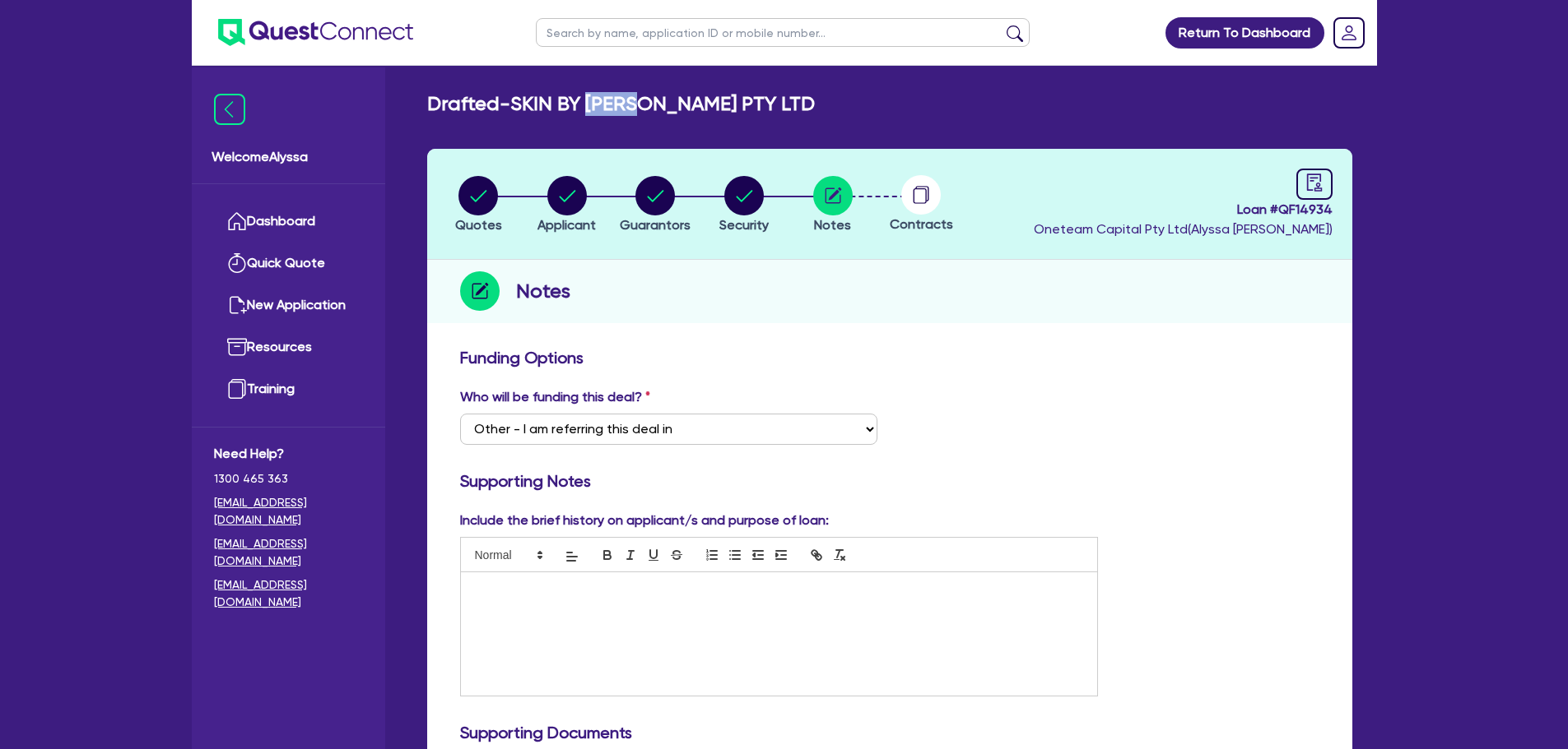
click at [646, 101] on h2 "Drafted - SKIN BY [PERSON_NAME] LTD" at bounding box center [621, 104] width 388 height 24
drag, startPoint x: 660, startPoint y: 99, endPoint x: 516, endPoint y: 84, distance: 144.8
click at [516, 84] on main "Drafted - SKIN BY [PERSON_NAME] LTD Quotes Applicant [GEOGRAPHIC_DATA] Security…" at bounding box center [890, 753] width 974 height 1375
copy h2 "SKIN BY [PERSON_NAME]"
click at [1322, 180] on icon "audit" at bounding box center [1314, 182] width 18 height 18
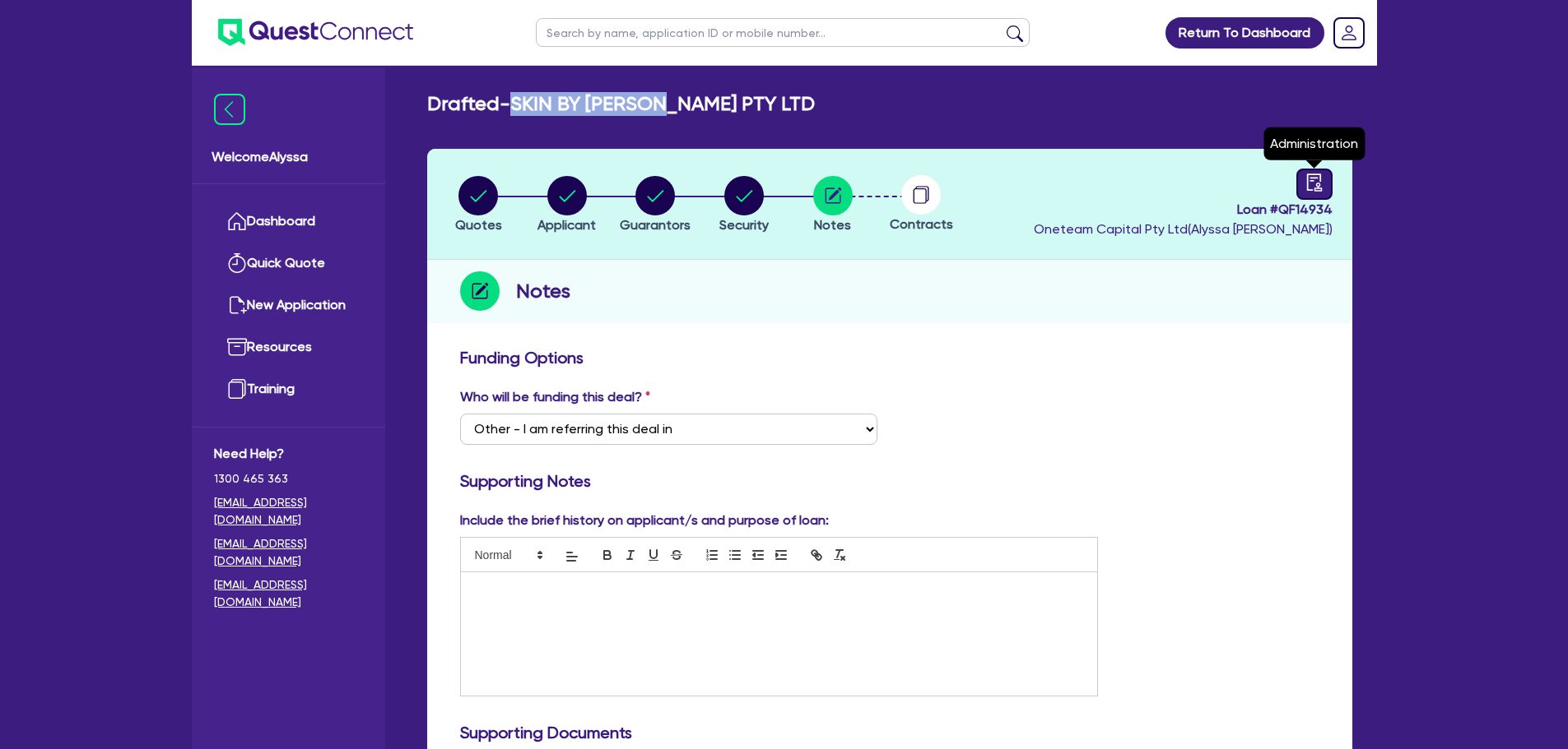
select select "DRAFTED_NEW"
select select "Other"
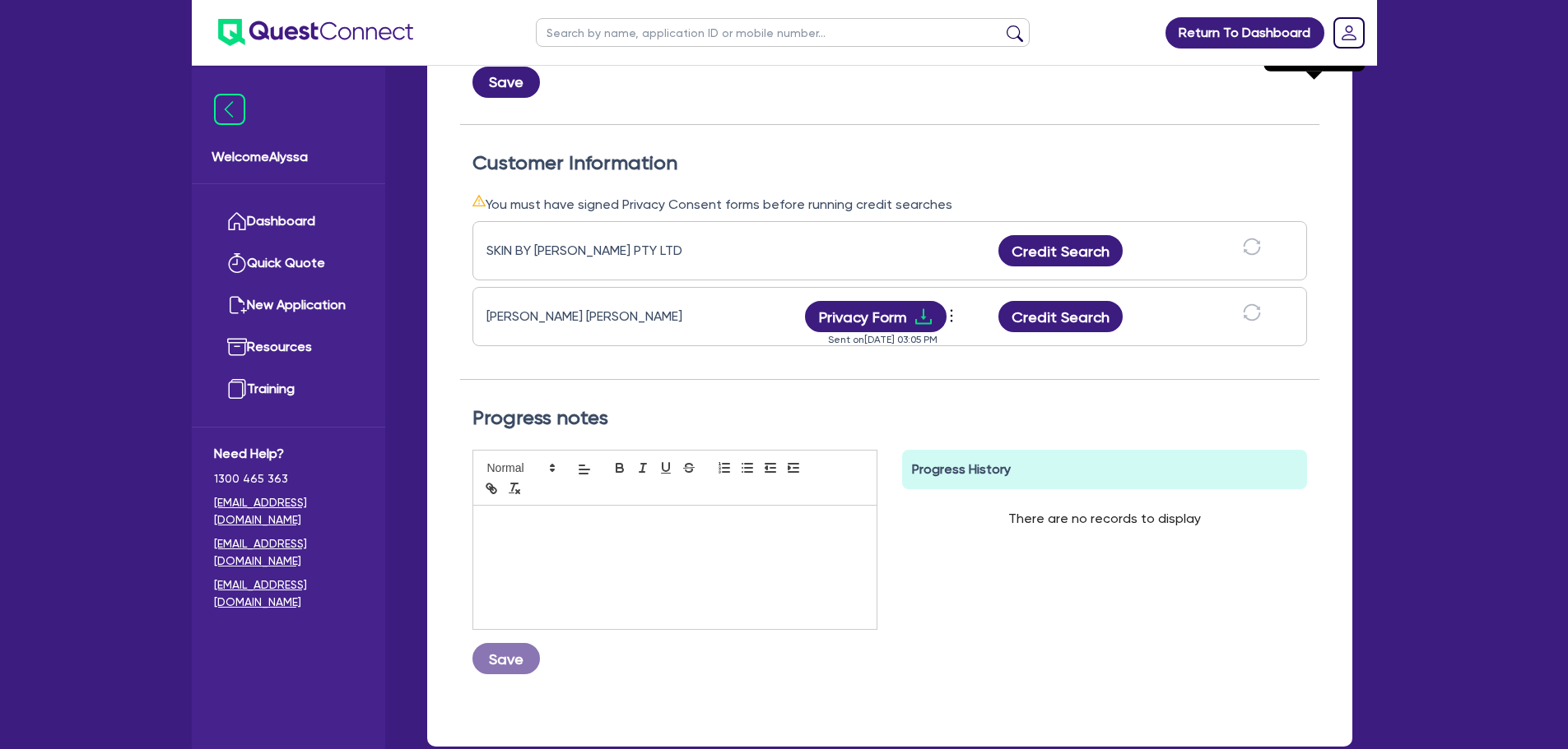
scroll to position [406, 0]
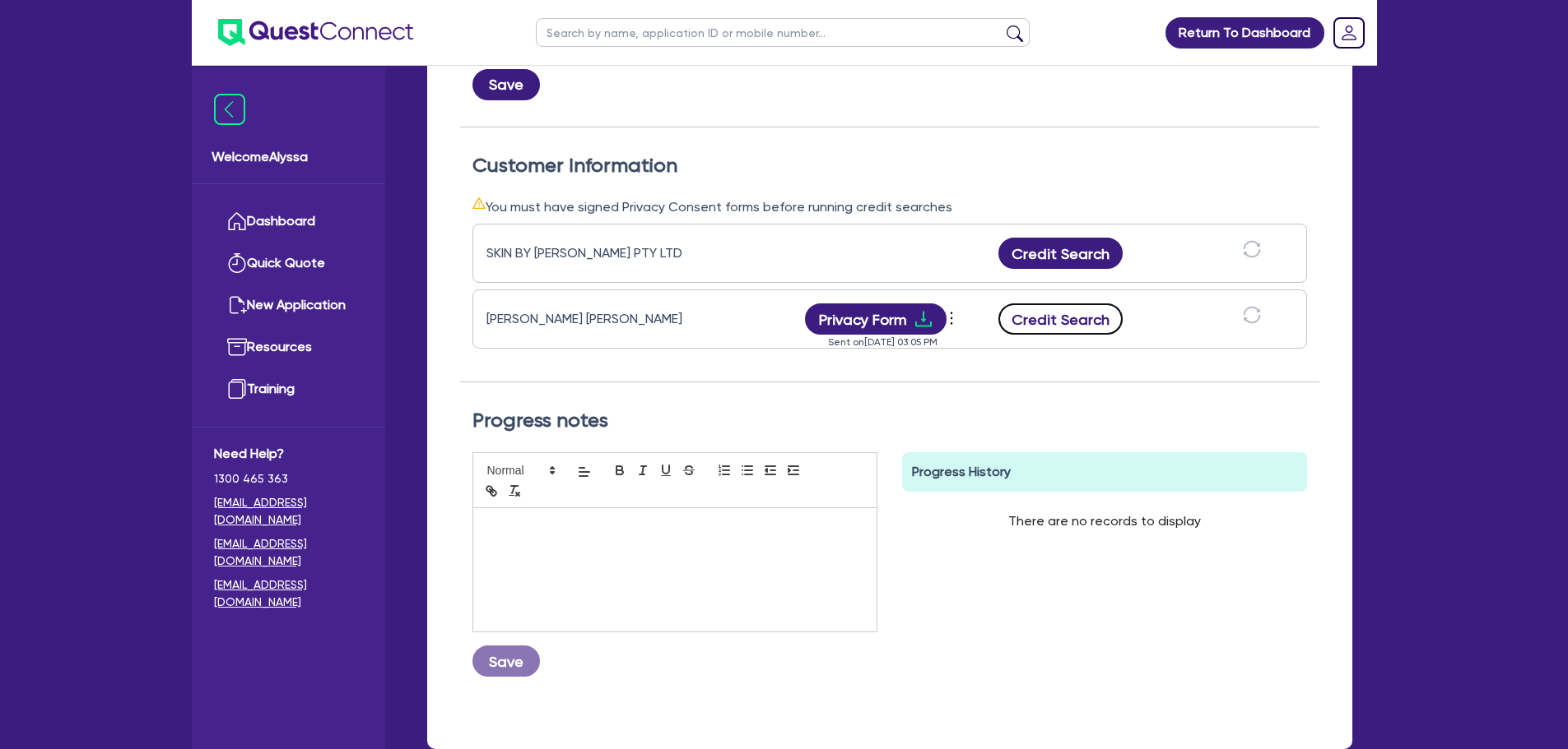
click at [1039, 317] on button "Credit Search" at bounding box center [1061, 319] width 125 height 32
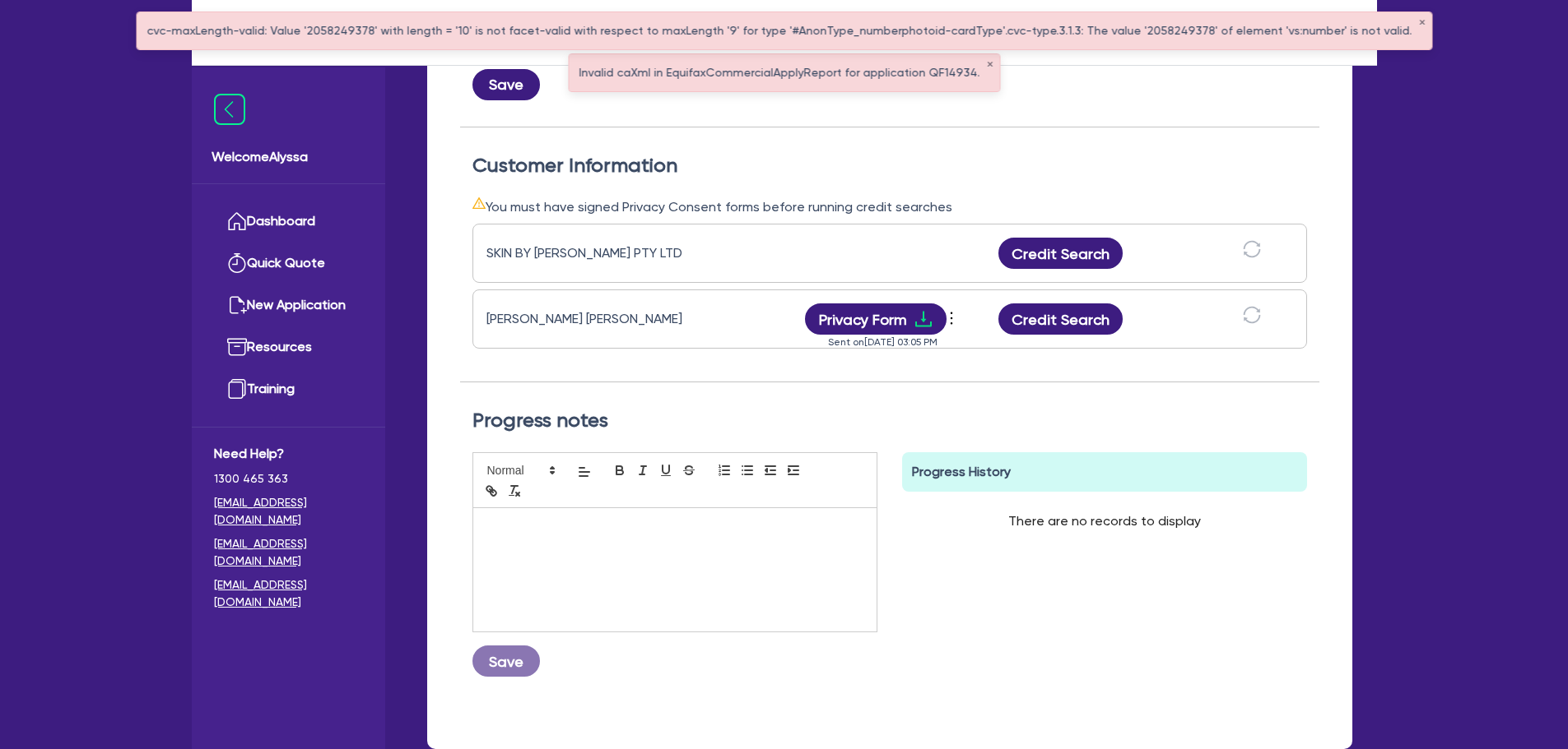
click at [1379, 21] on div "cvc-maxLength-valid: Value '2058249378' with length = '10' is not facet-valid w…" at bounding box center [784, 31] width 1295 height 37
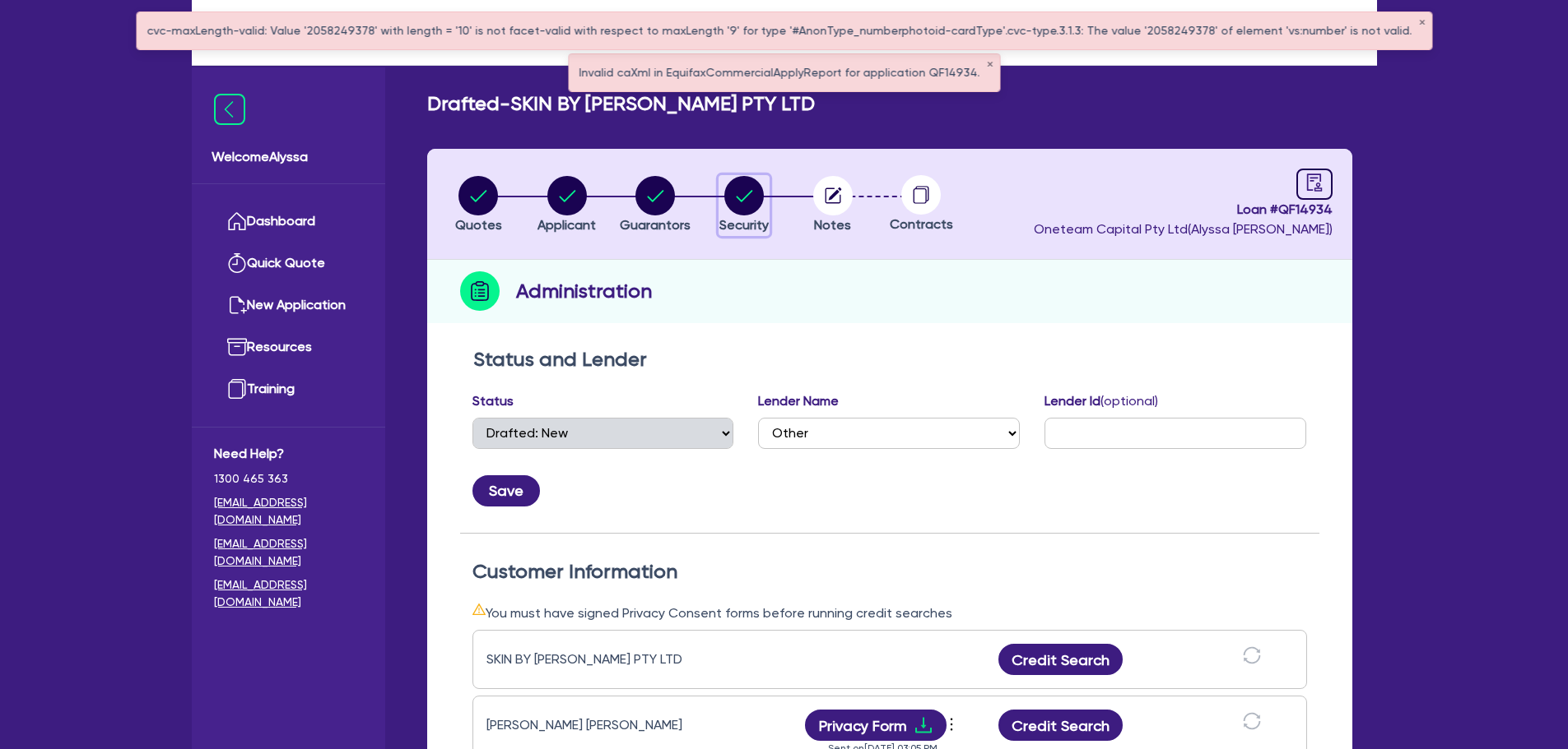
click at [743, 200] on icon "button" at bounding box center [744, 195] width 17 height 11
select select "TERTIARY_ASSETS"
select select "BEAUTY_EQUIPMENT"
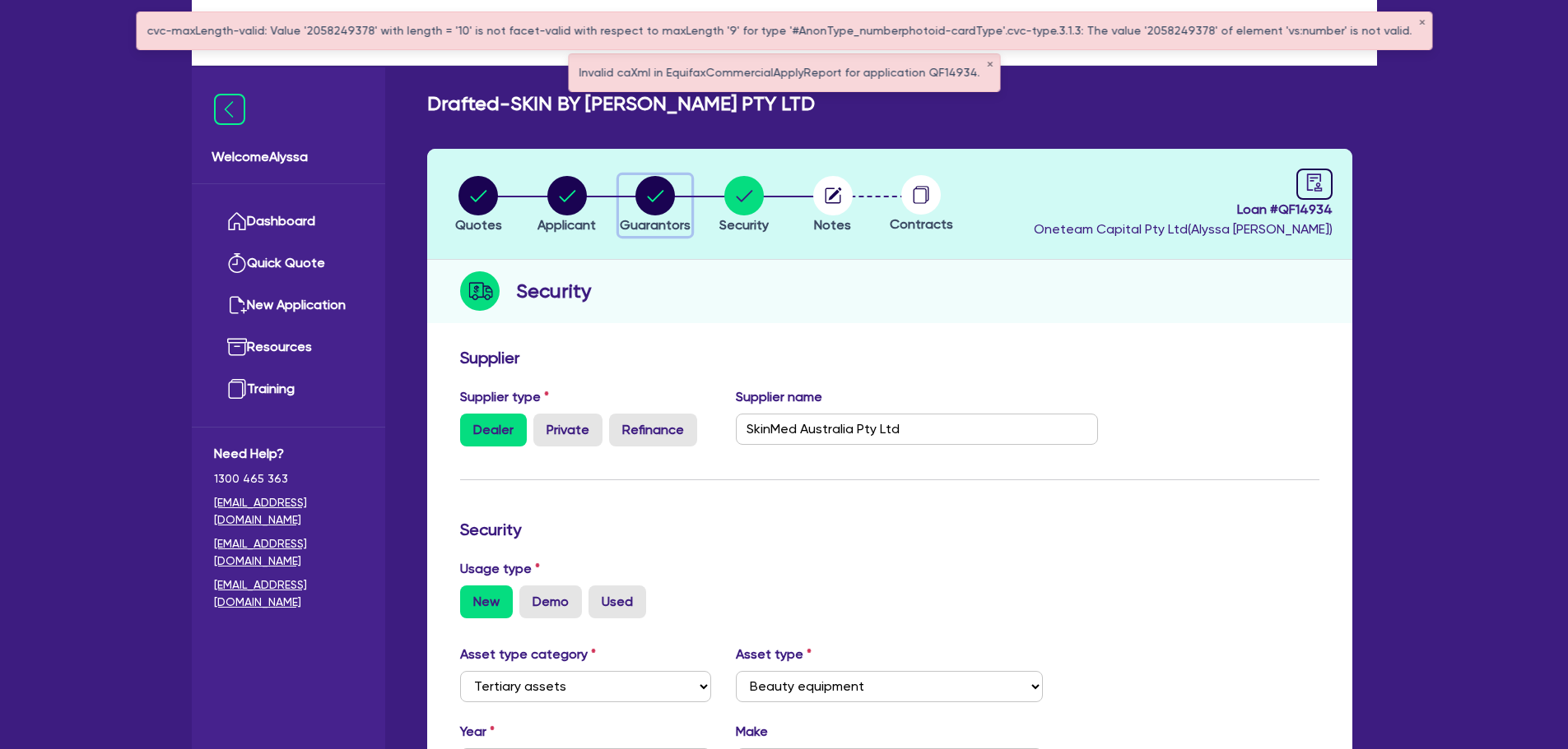
click at [654, 185] on circle "button" at bounding box center [654, 195] width 40 height 40
select select "MRS"
select select "[GEOGRAPHIC_DATA]"
select select "MARRIED"
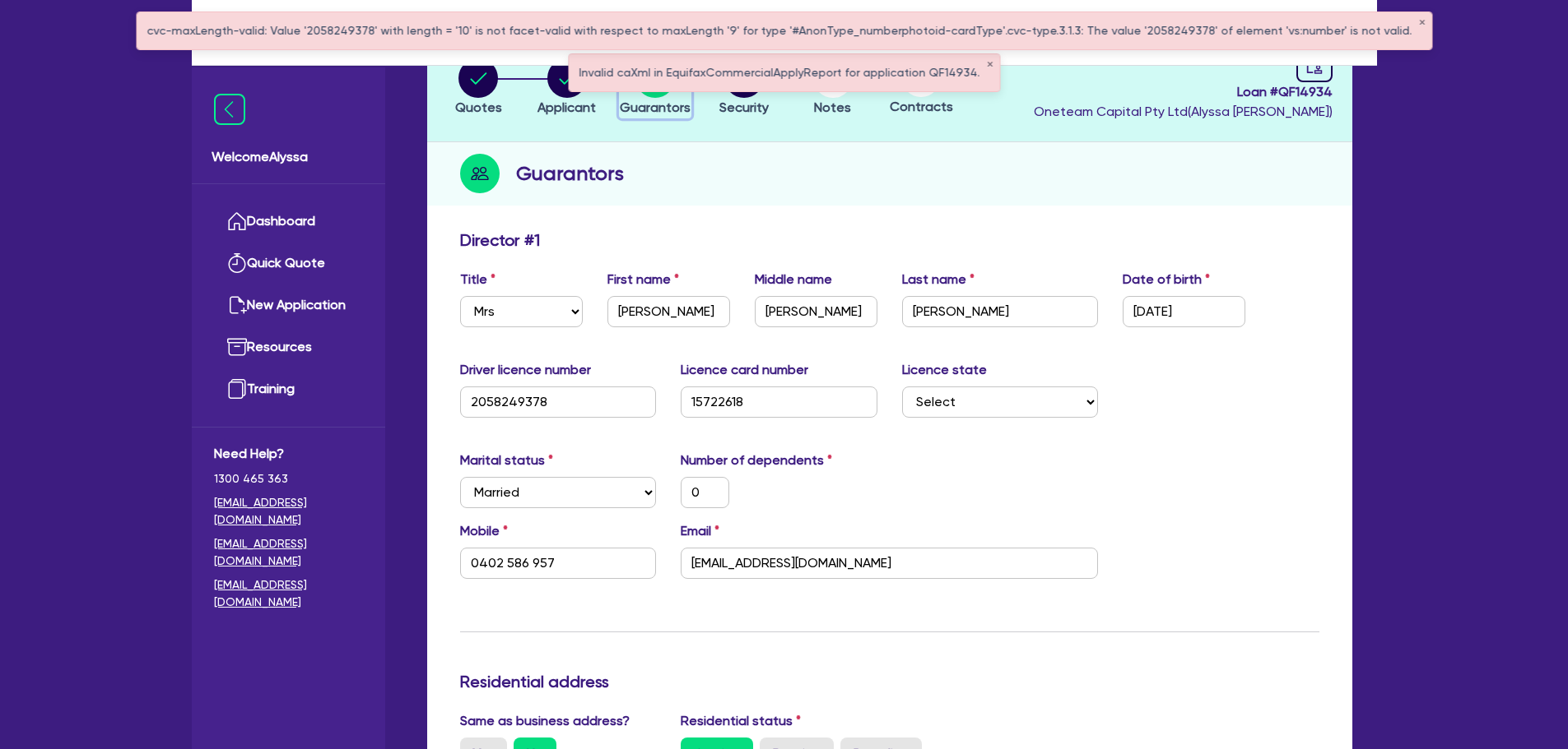
scroll to position [119, 0]
drag, startPoint x: 752, startPoint y: 404, endPoint x: 665, endPoint y: 402, distance: 87.0
click at [665, 402] on div "Driver licence number [DRIVERS_LICENSE_NUMBER] Licence card number [DRIVERS_LIC…" at bounding box center [889, 395] width 884 height 70
click at [665, 402] on div "Driver licence number [DRIVERS_LICENSE_NUMBER]" at bounding box center [558, 389] width 222 height 58
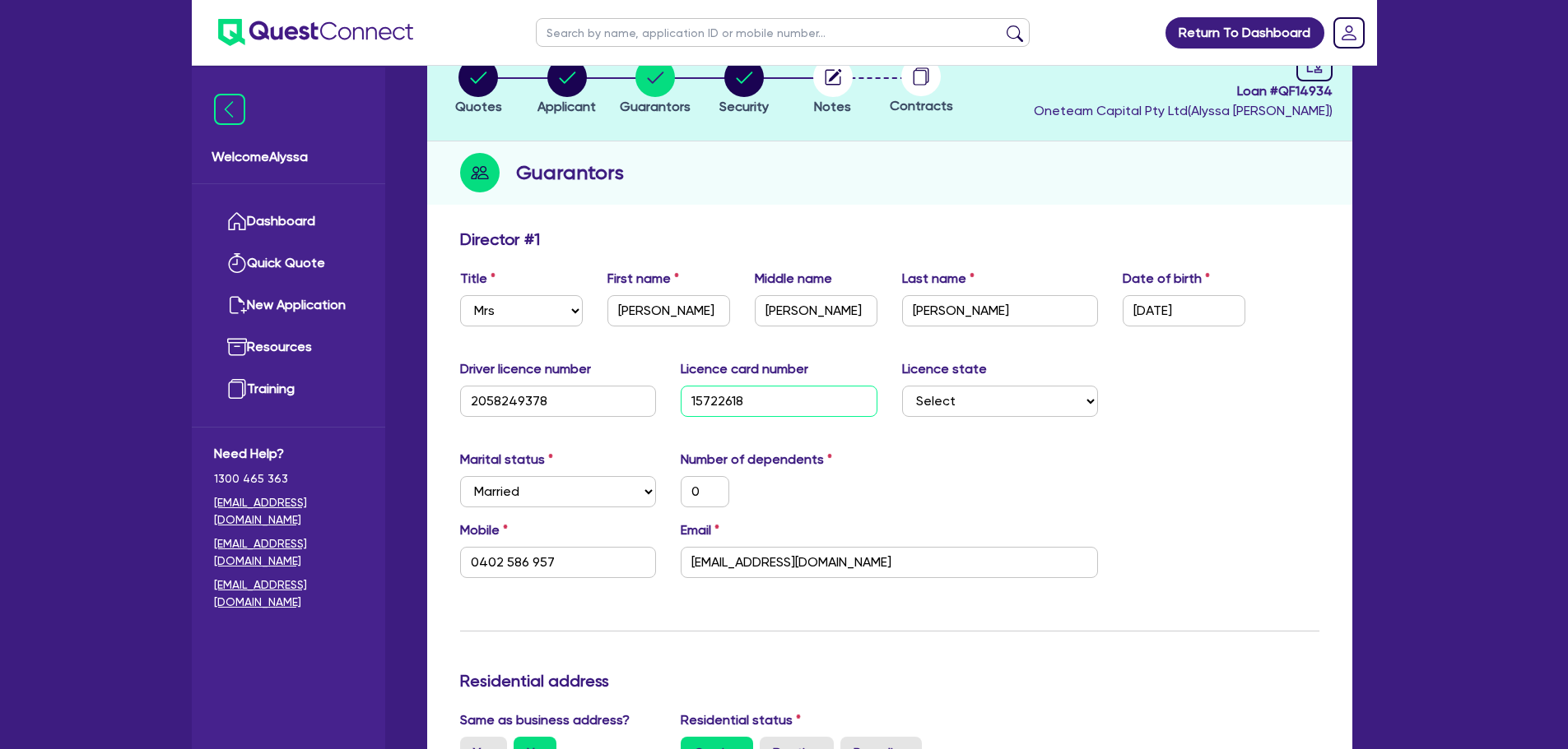
drag, startPoint x: 763, startPoint y: 407, endPoint x: 669, endPoint y: 396, distance: 94.6
click at [669, 396] on div "Licence card number 15722618" at bounding box center [779, 389] width 222 height 58
drag, startPoint x: 560, startPoint y: 413, endPoint x: 456, endPoint y: 396, distance: 105.4
click at [456, 396] on div "Driver licence number [DRIVERS_LICENSE_NUMBER]" at bounding box center [558, 389] width 222 height 58
drag, startPoint x: 591, startPoint y: 390, endPoint x: 577, endPoint y: 384, distance: 15.2
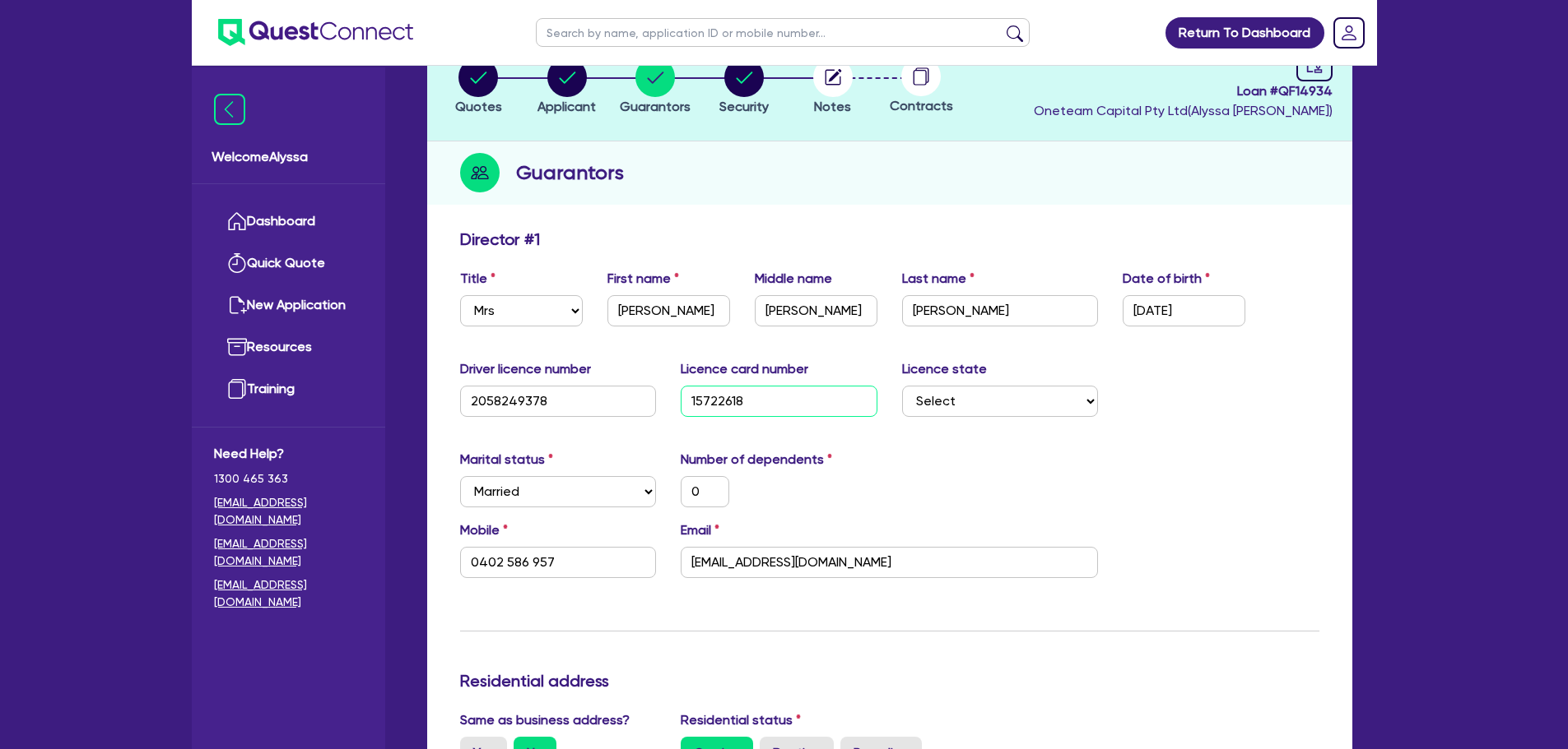
click at [577, 384] on div "Driver licence number [DRIVERS_LICENSE_NUMBER] Licence card number [DRIVERS_LIC…" at bounding box center [889, 395] width 884 height 70
paste input "205824937"
type input "2058249378"
type input "0"
type input "0402 586 957"
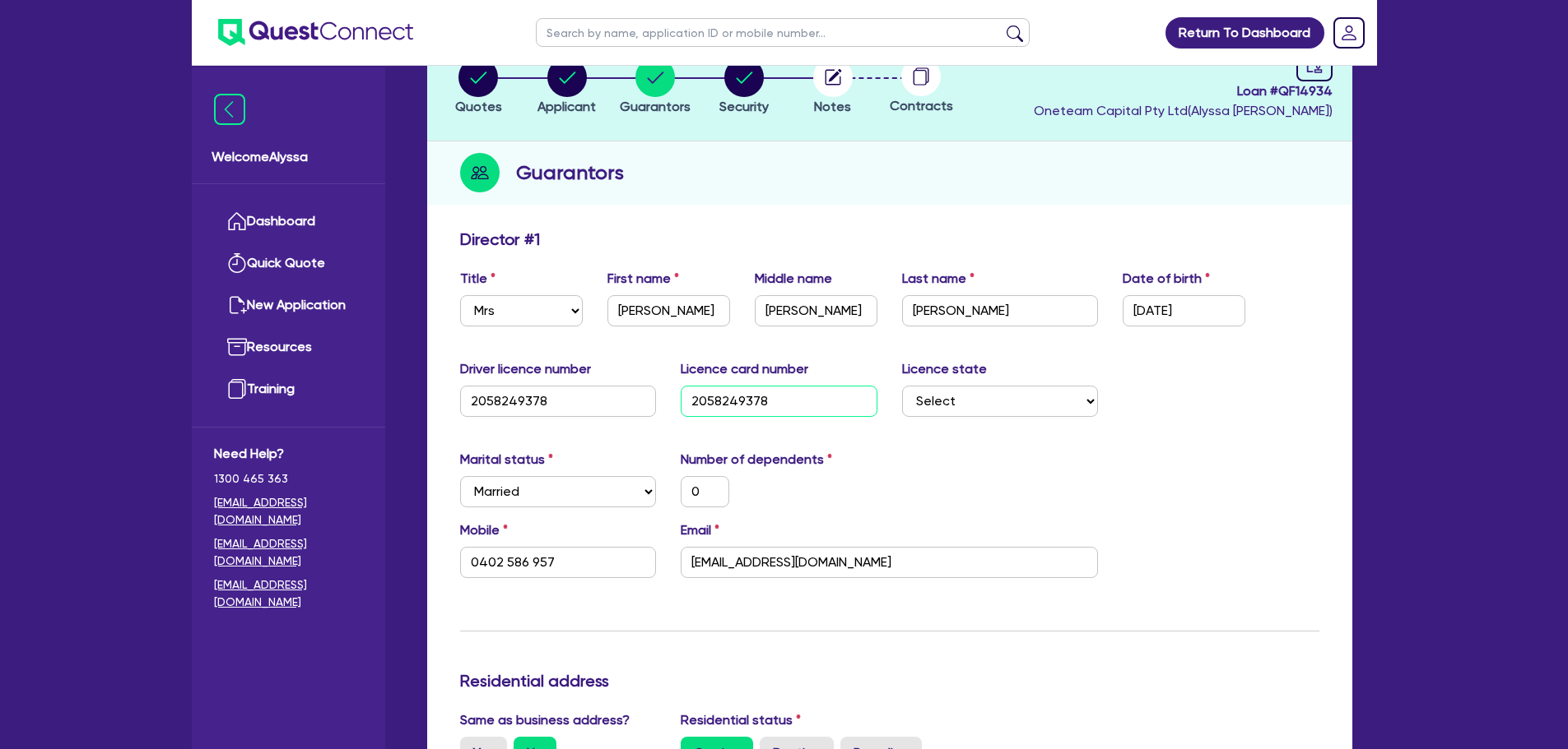
type input "2058249378"
drag, startPoint x: 549, startPoint y: 400, endPoint x: 396, endPoint y: 383, distance: 153.9
type input "1"
type input "0"
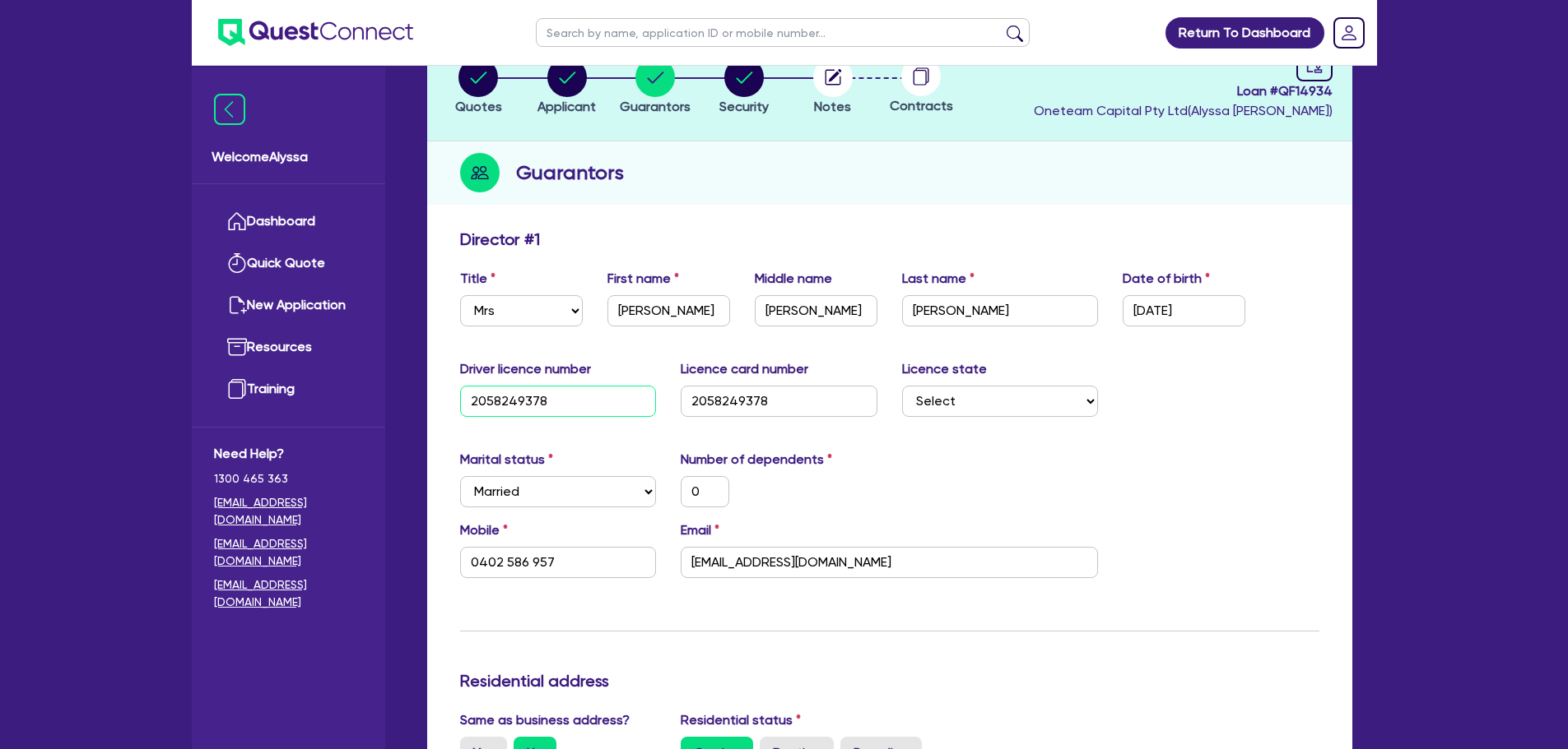
type input "0402 586 957"
type input "15"
type input "0"
type input "0402 586 957"
type input "157"
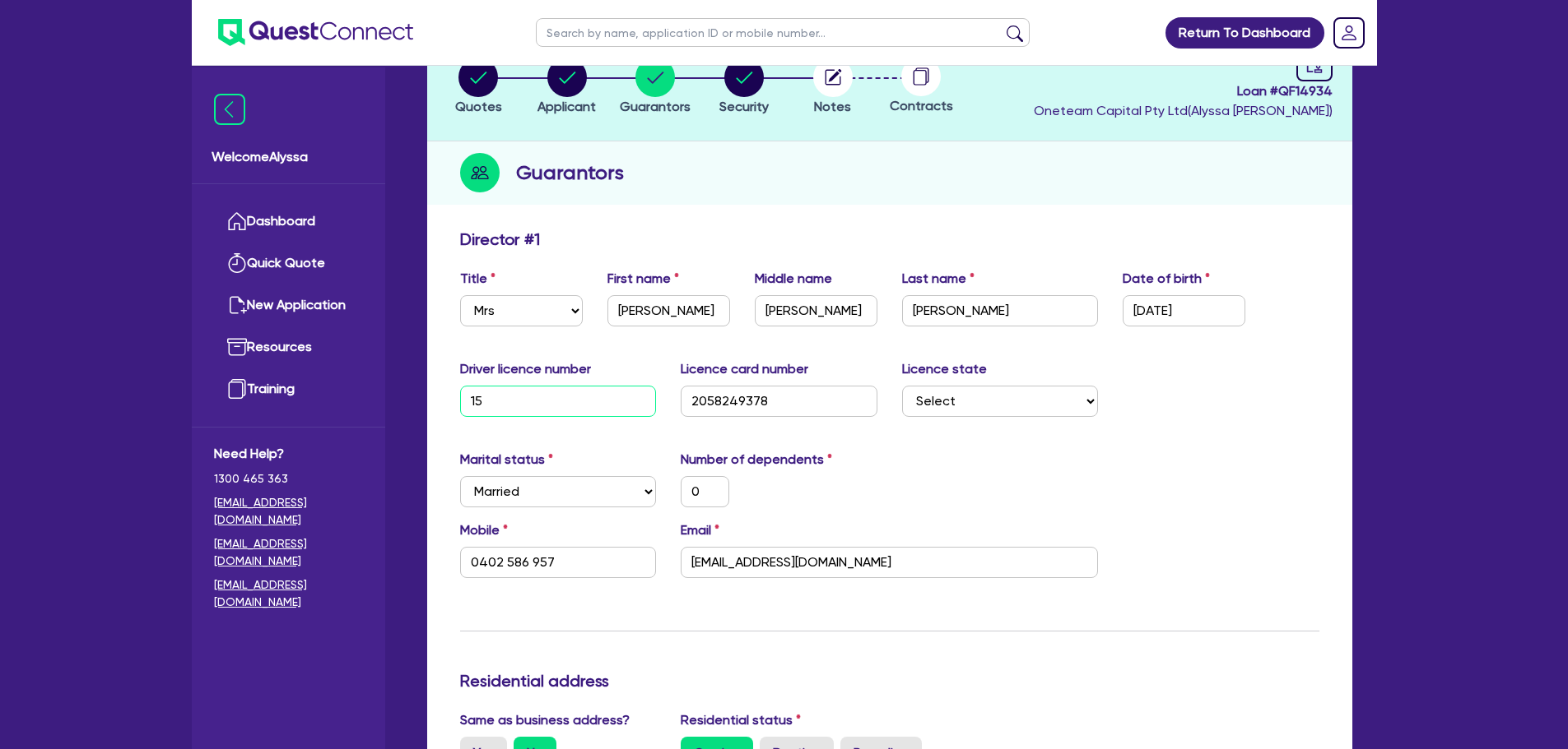
type input "0"
type input "0402 586 957"
type input "1572"
type input "0"
type input "0402 586 957"
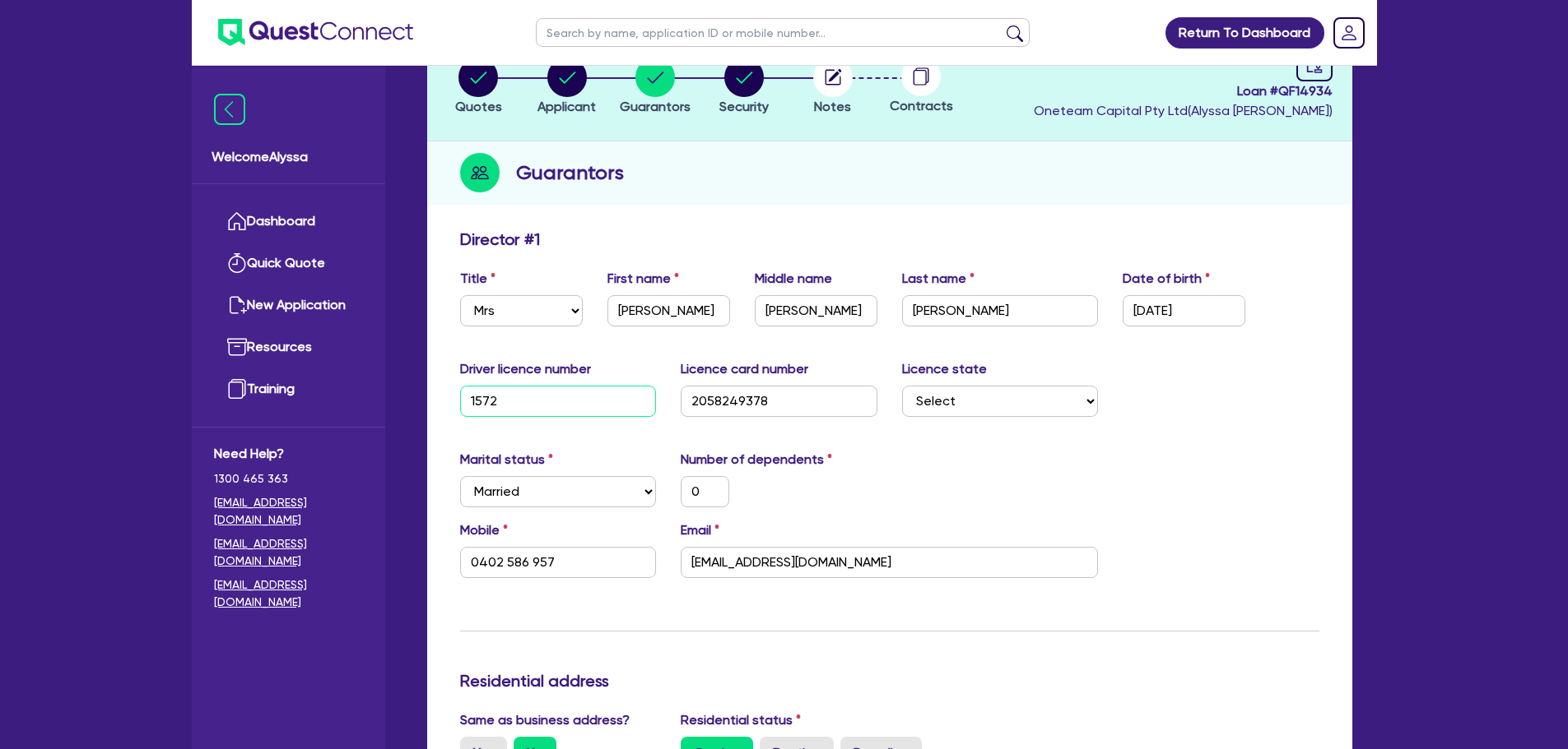
type input "15722"
type input "0"
type input "0402 586 957"
type input "157226"
type input "0"
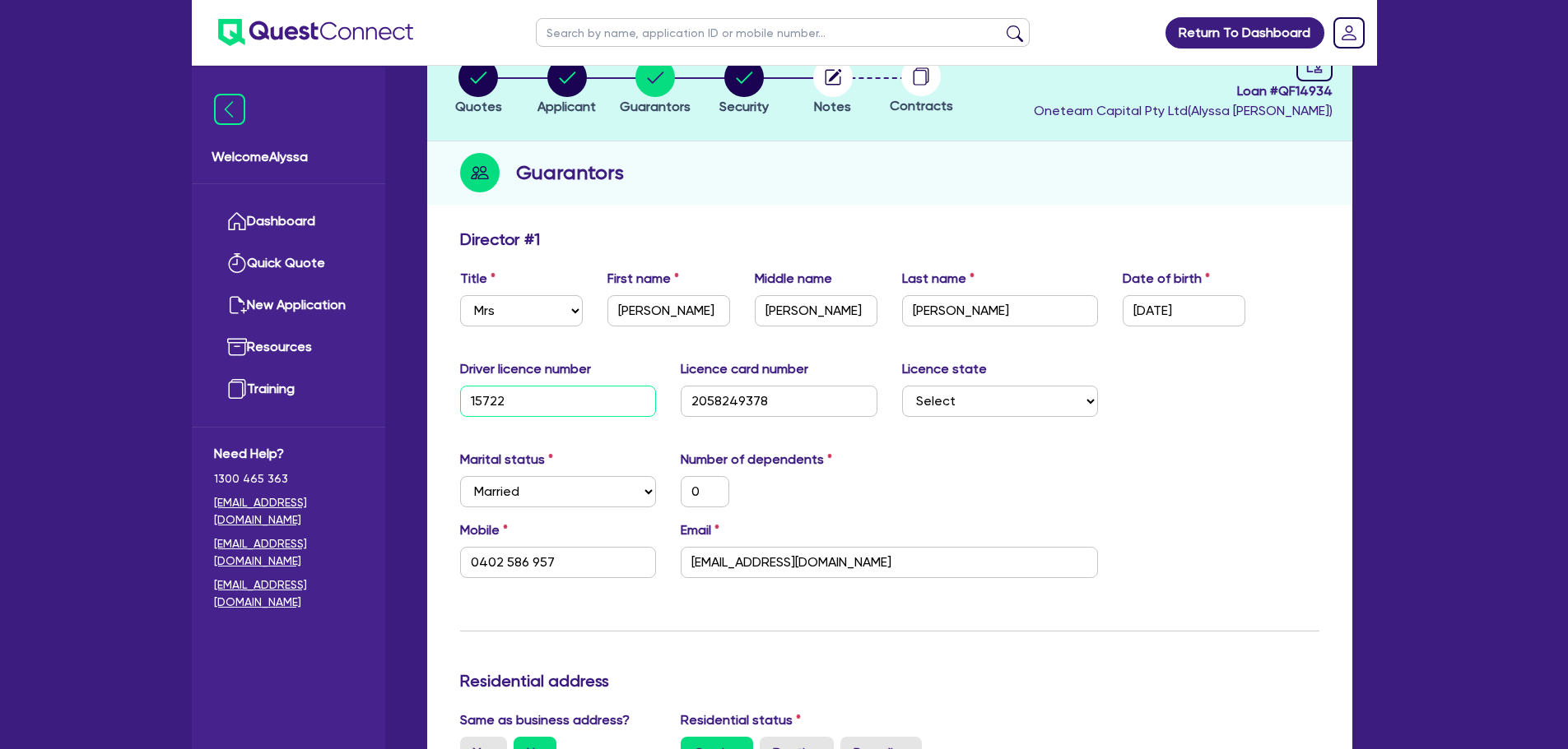
type input "0402 586 957"
type input "1572261"
type input "0"
type input "0402 586 957"
type input "15722618"
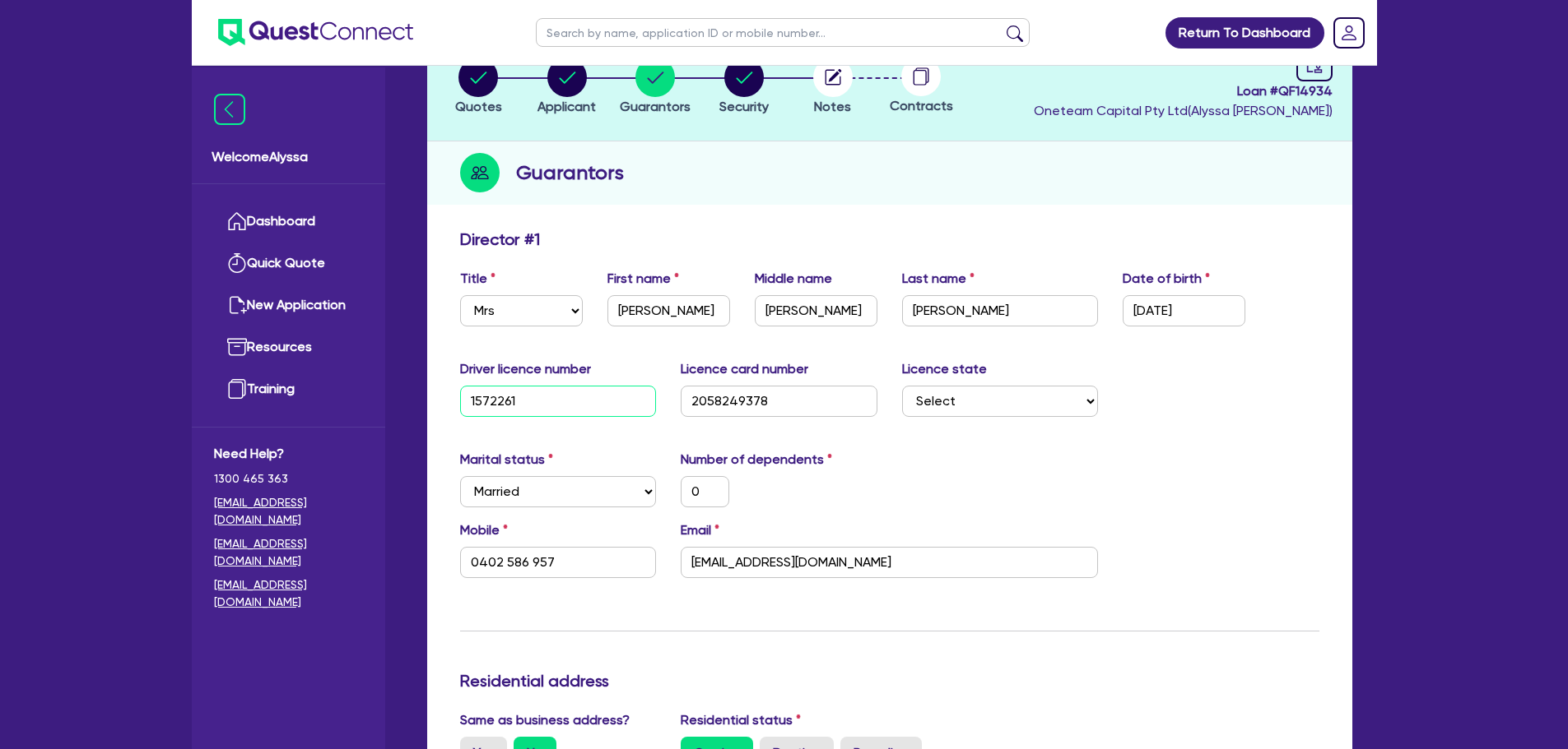
type input "0"
type input "0402 586 957"
type input "15722618"
click at [1076, 476] on div "Marital status Select [DEMOGRAPHIC_DATA] Married De Facto / Partner Number of d…" at bounding box center [889, 485] width 884 height 70
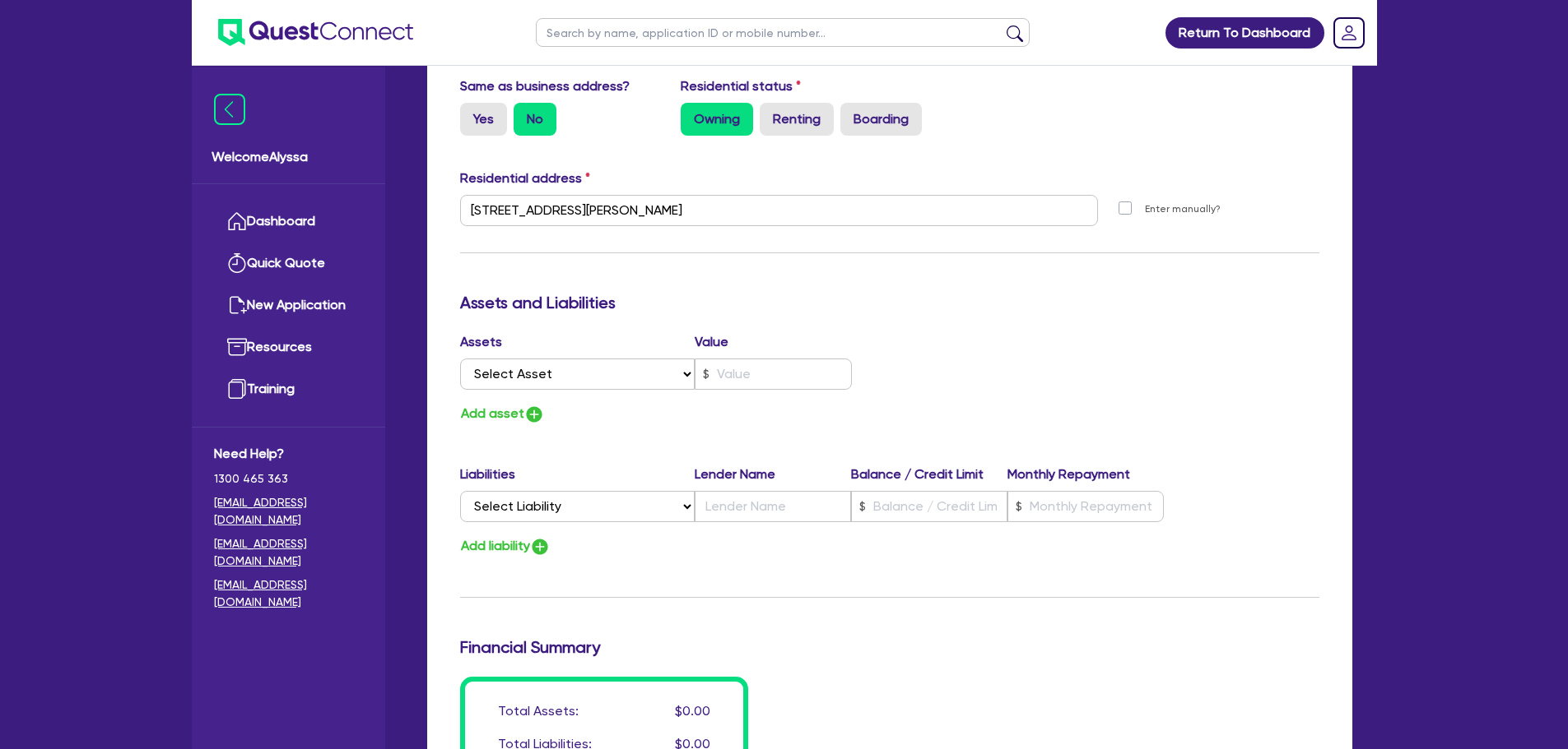
scroll to position [1171, 0]
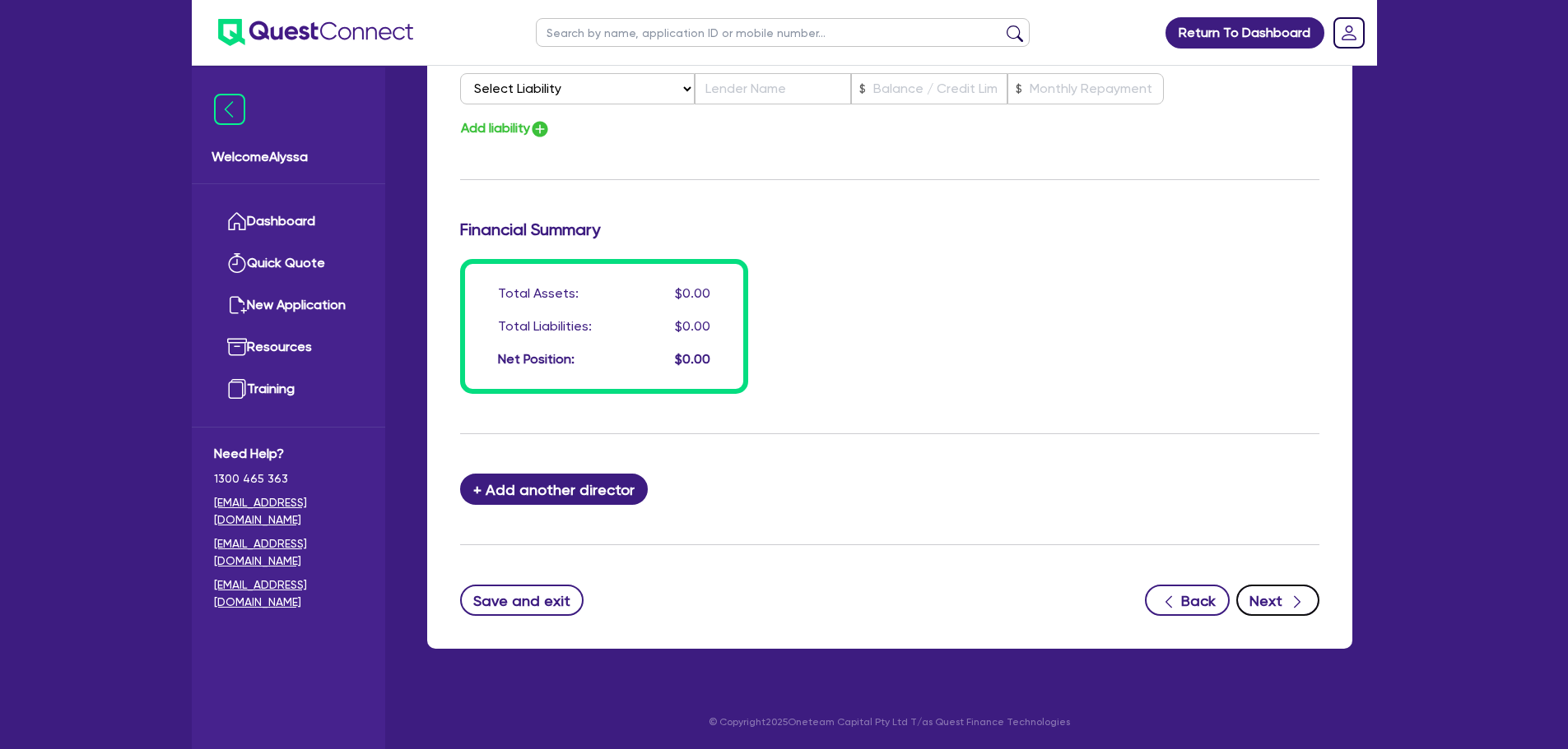
click at [1265, 593] on button "Next" at bounding box center [1277, 600] width 84 height 32
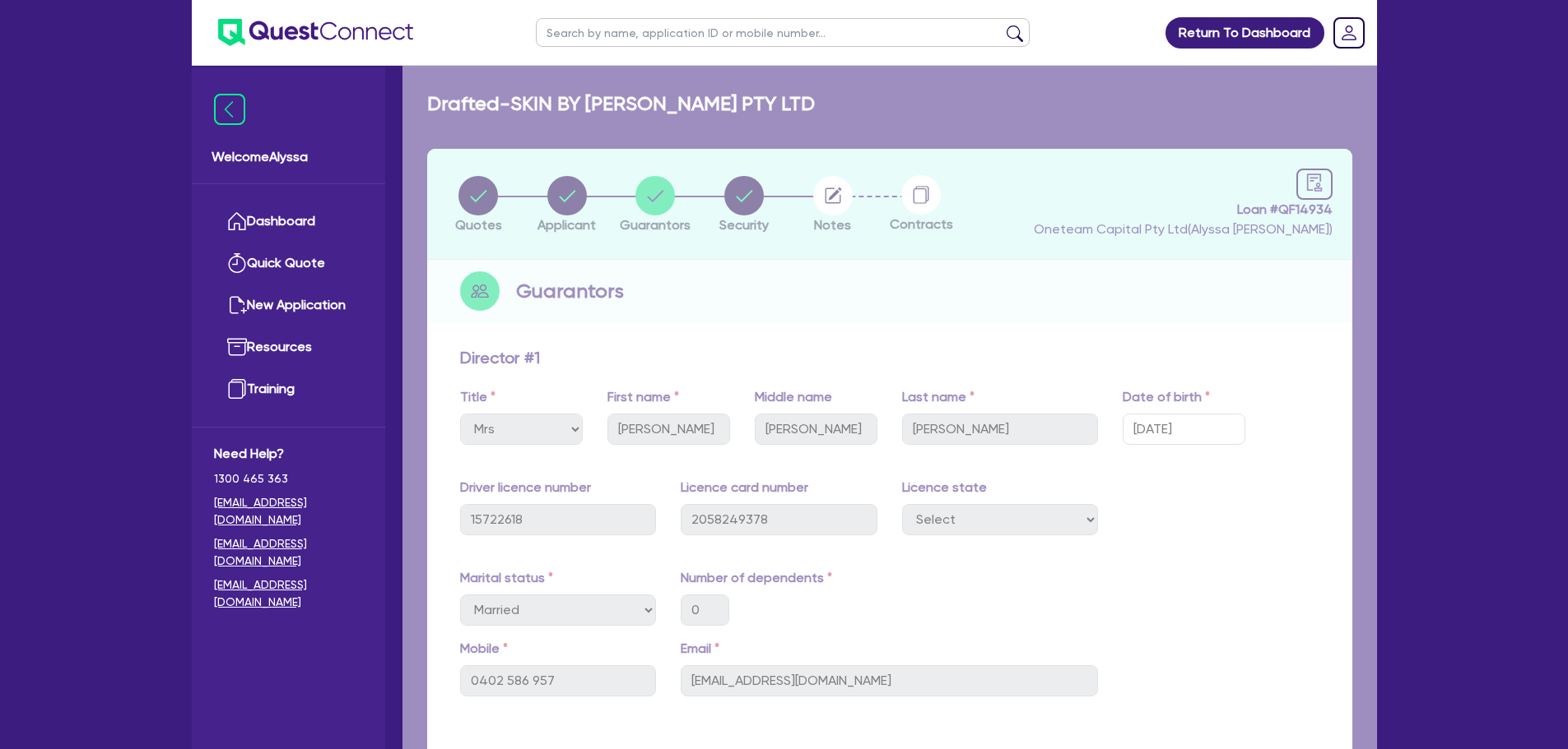
select select "TERTIARY_ASSETS"
select select "BEAUTY_EQUIPMENT"
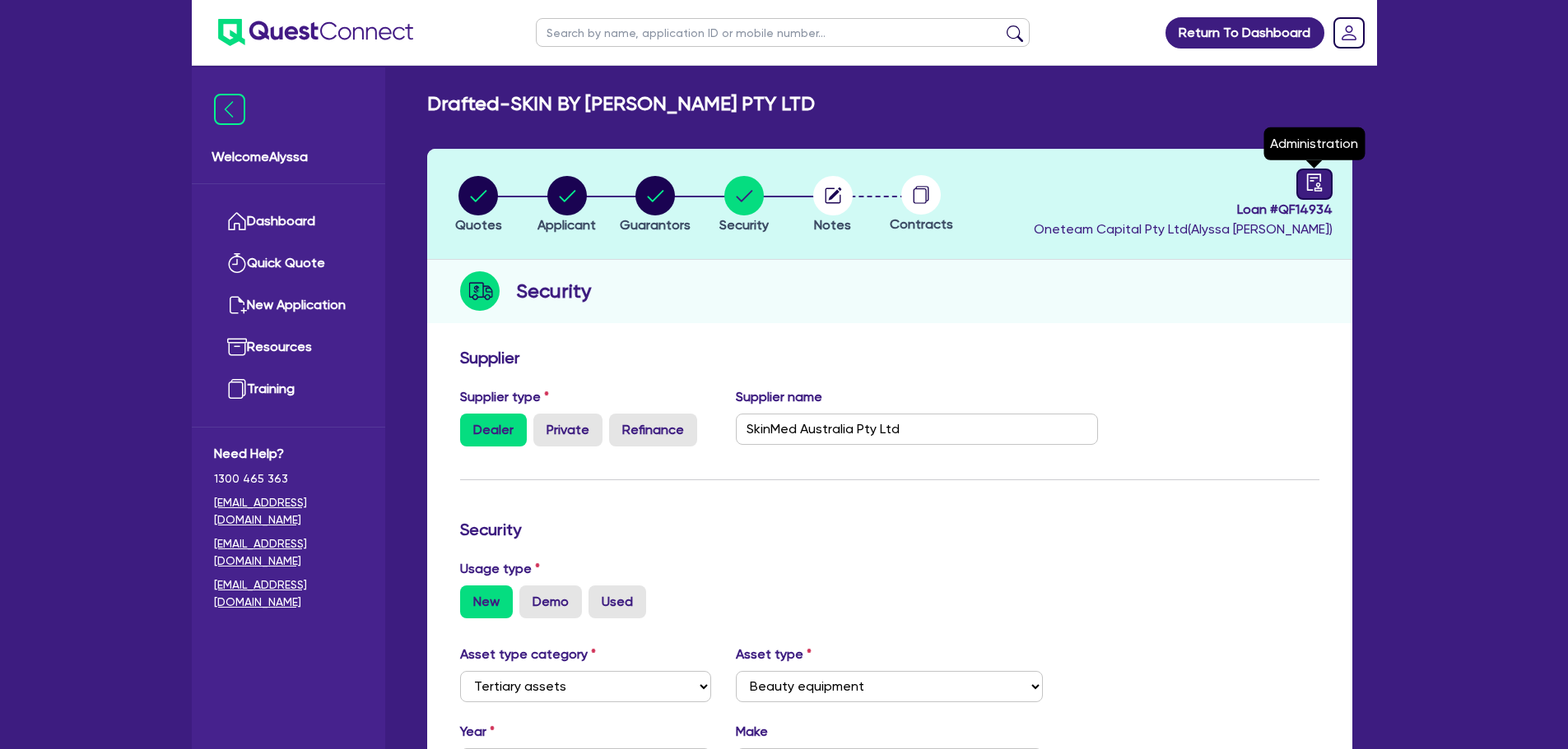
click at [1322, 172] on link at bounding box center [1314, 185] width 36 height 32
select select "DRAFTED_NEW"
select select "Other"
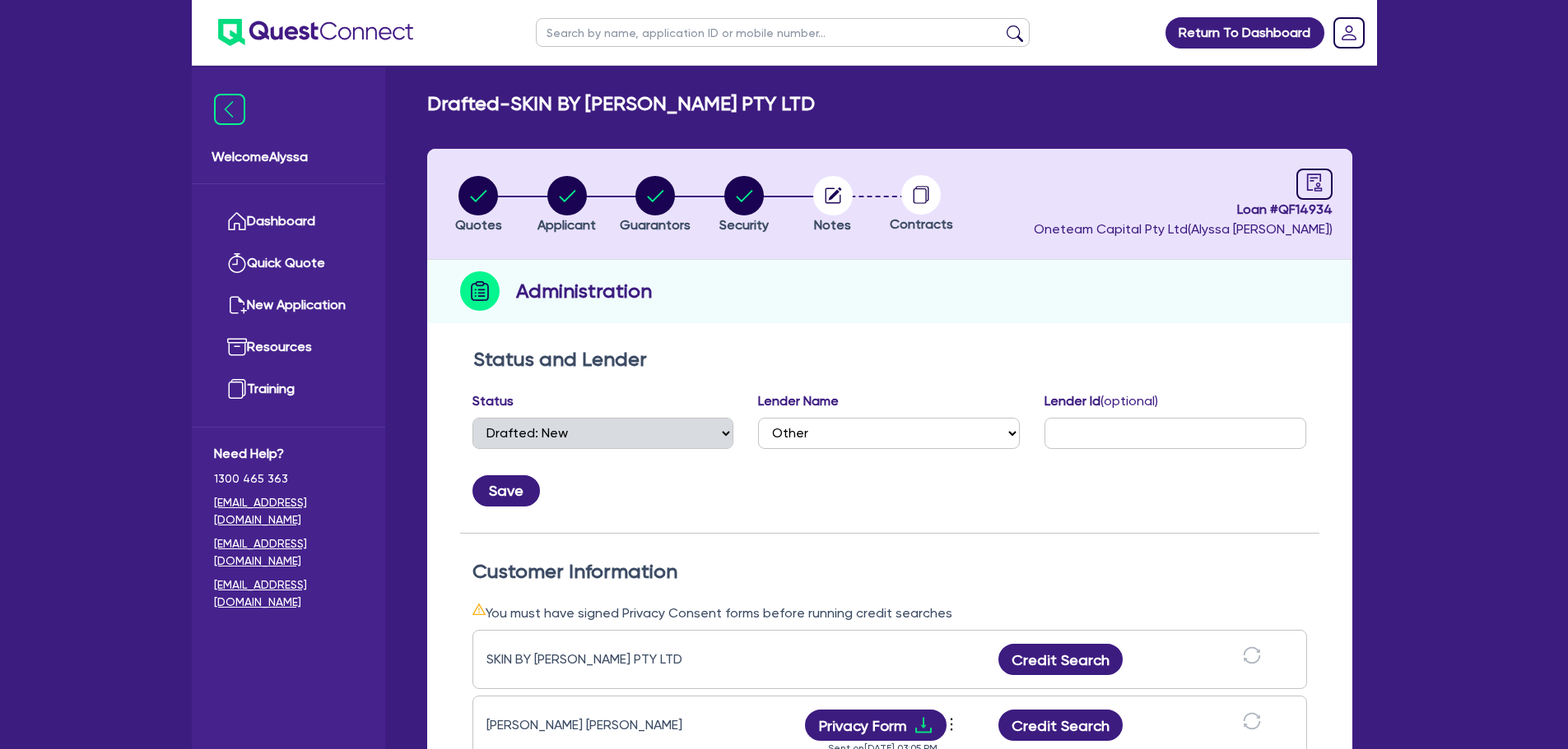
scroll to position [303, 0]
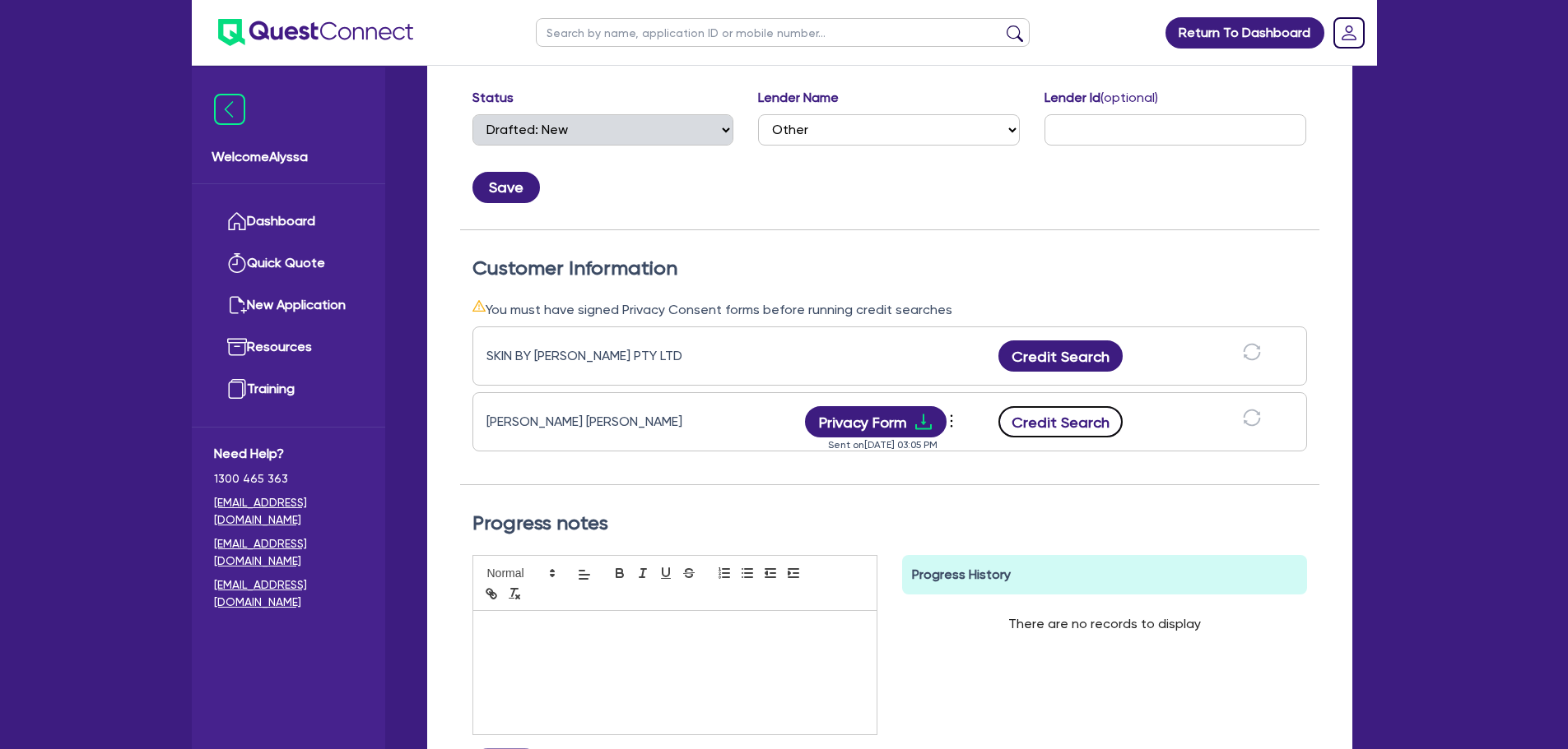
click at [1056, 426] on button "Credit Search" at bounding box center [1061, 422] width 125 height 32
click at [1079, 423] on button "Credit Report" at bounding box center [1060, 422] width 150 height 32
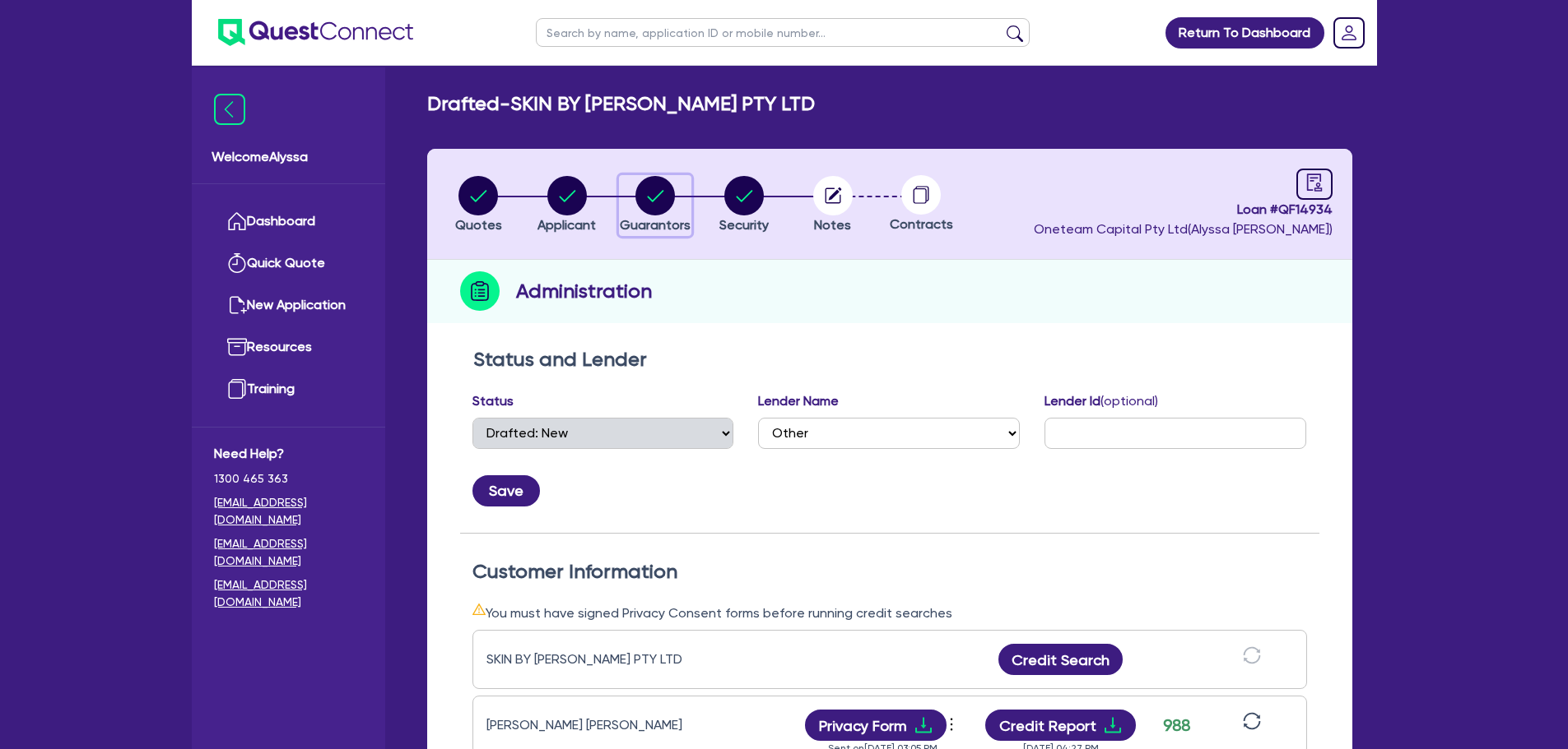
click at [674, 191] on circle "button" at bounding box center [654, 195] width 40 height 40
select select "MRS"
select select "[GEOGRAPHIC_DATA]"
select select "MARRIED"
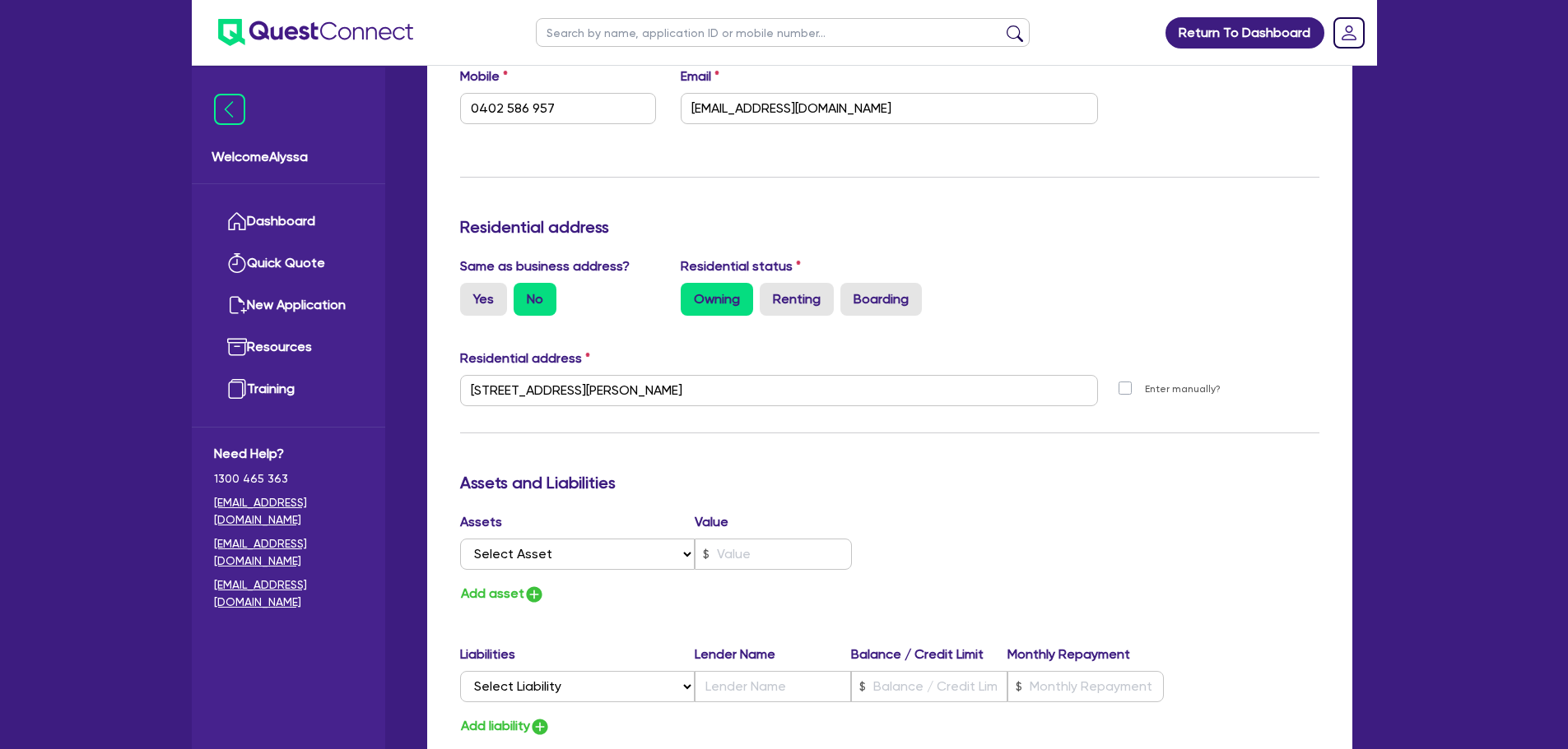
scroll to position [573, 0]
drag, startPoint x: 704, startPoint y: 387, endPoint x: 449, endPoint y: 399, distance: 255.3
click at [449, 399] on div "[STREET_ADDRESS][PERSON_NAME]" at bounding box center [779, 396] width 663 height 45
drag, startPoint x: 858, startPoint y: 112, endPoint x: 680, endPoint y: 98, distance: 178.5
click at [680, 98] on div "Email [EMAIL_ADDRESS][DOMAIN_NAME]" at bounding box center [889, 95] width 441 height 58
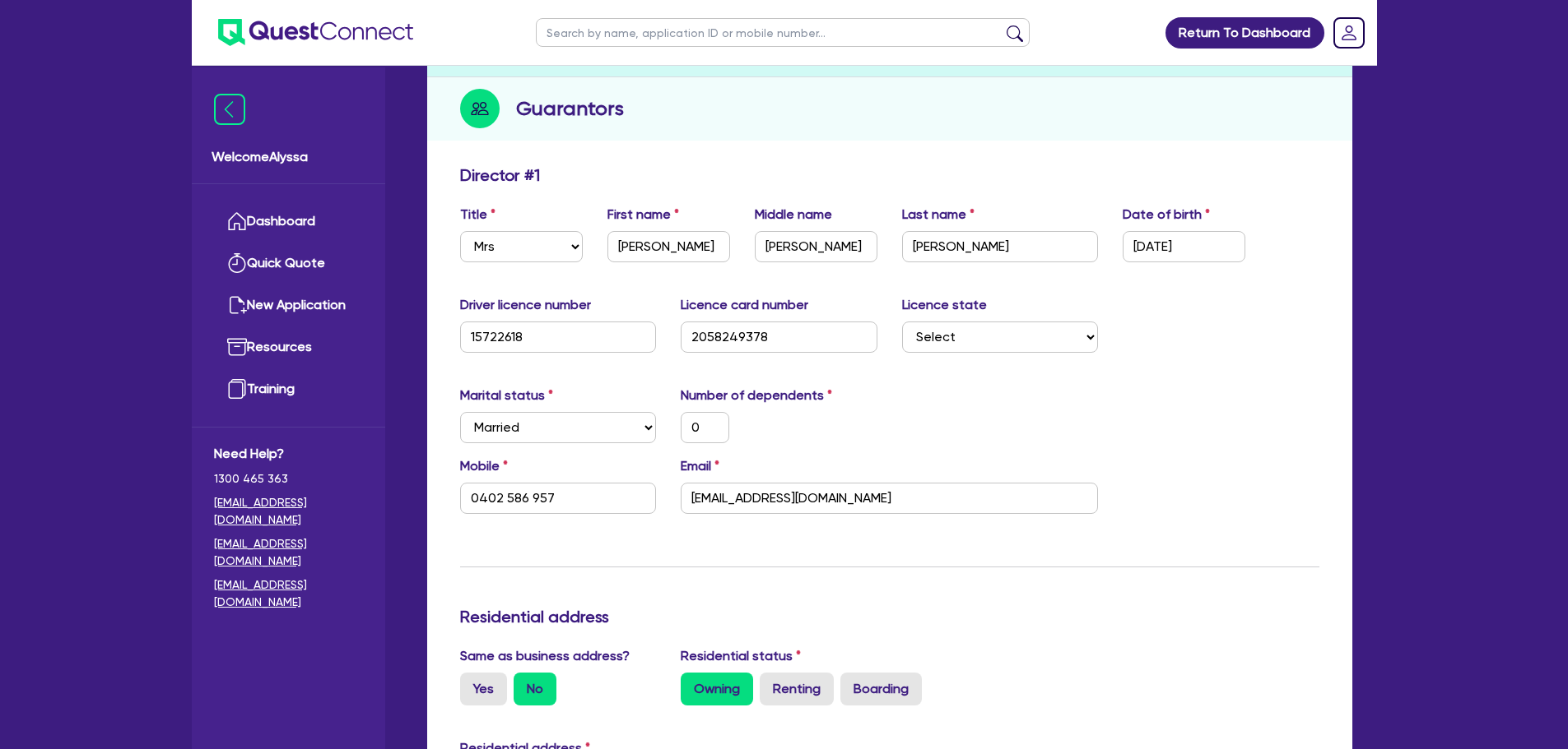
scroll to position [0, 0]
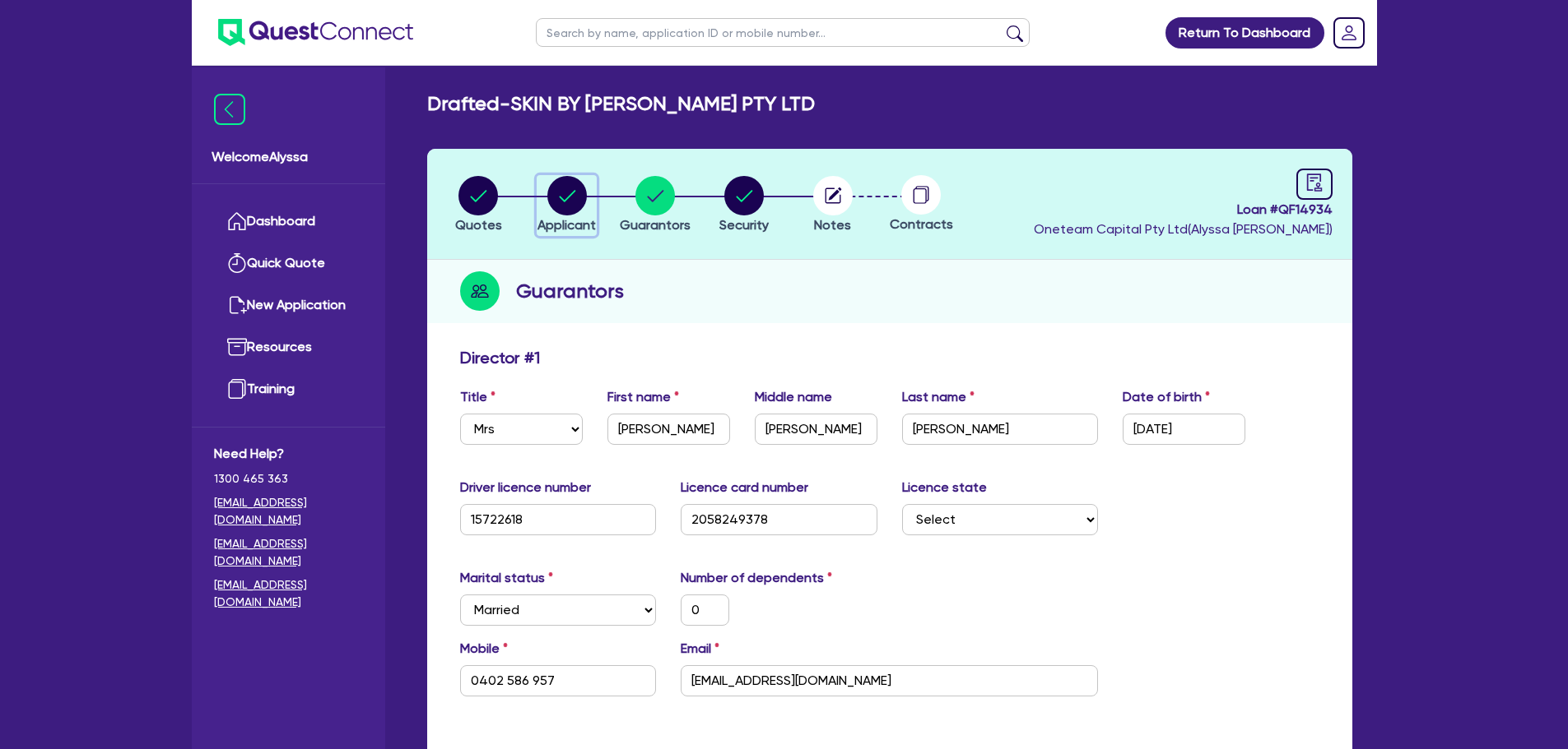
click at [561, 217] on span "Applicant" at bounding box center [566, 225] width 58 height 16
select select "COMPANY"
select select "HEALTH_BEAUTY"
select select "HAIR_BEAUTY_SALONS"
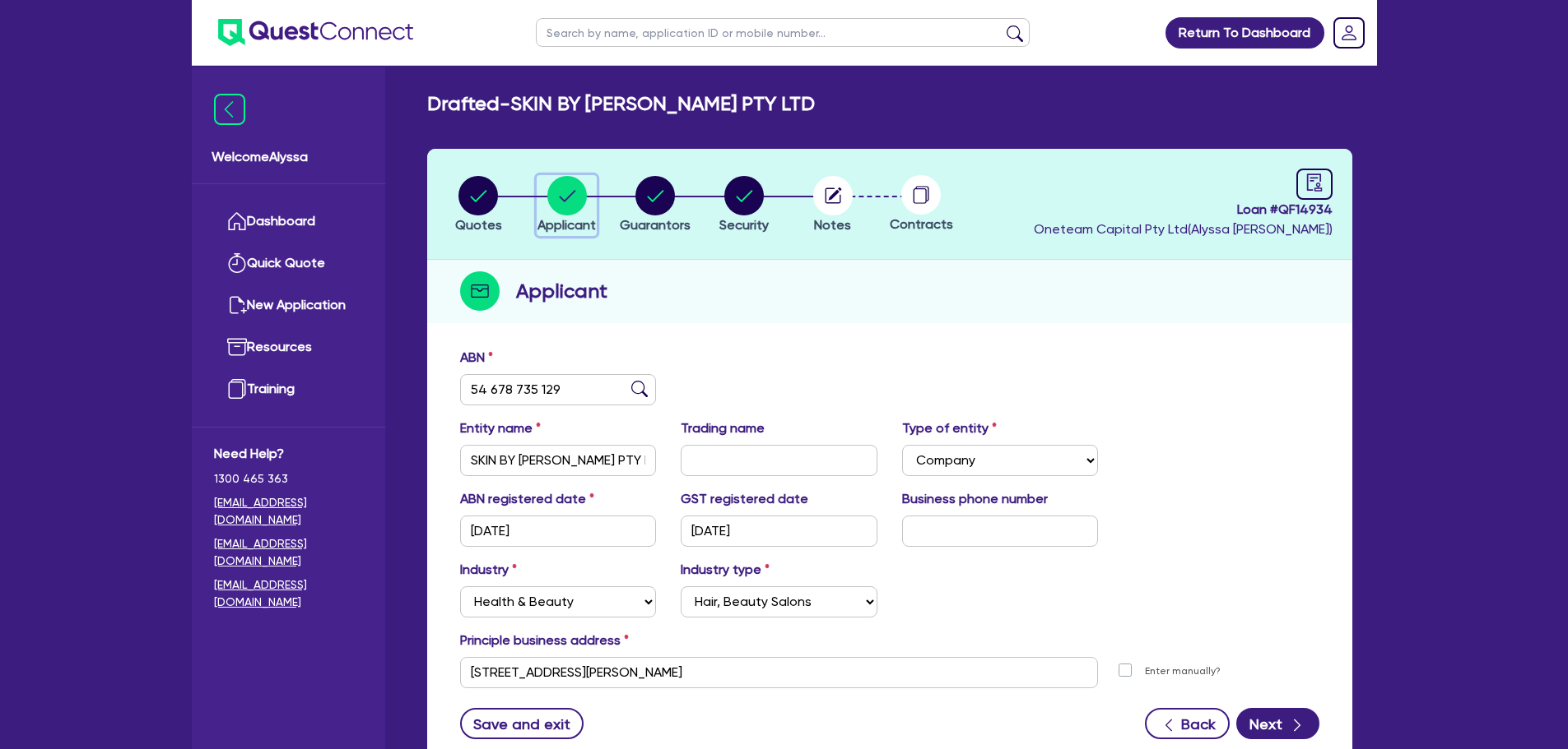
scroll to position [123, 0]
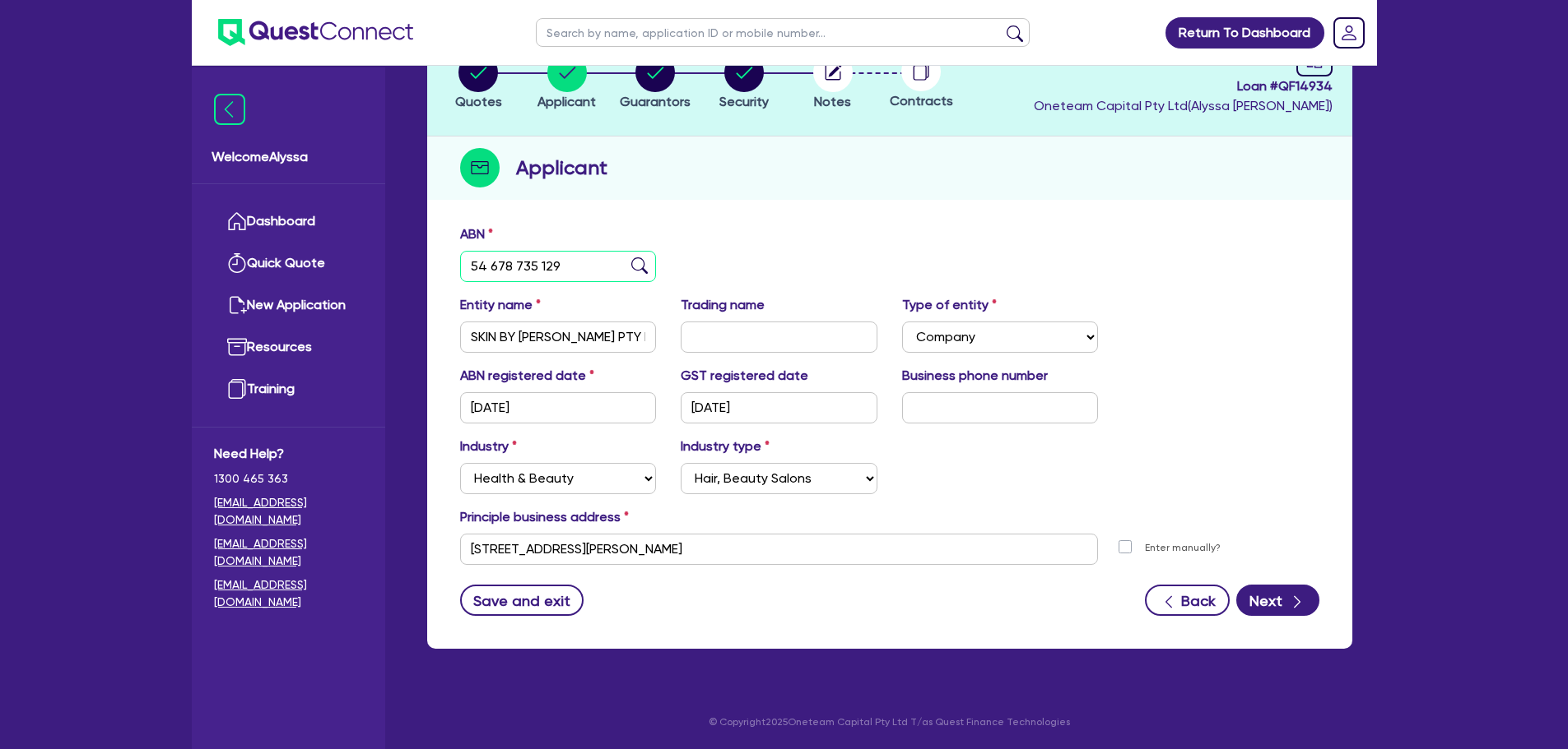
drag, startPoint x: 576, startPoint y: 274, endPoint x: 502, endPoint y: 266, distance: 74.4
click at [502, 266] on input "54 678 735 129" at bounding box center [558, 266] width 197 height 32
drag, startPoint x: 494, startPoint y: 265, endPoint x: 480, endPoint y: 264, distance: 14.0
click at [480, 264] on input "54 678 735 129" at bounding box center [558, 266] width 197 height 32
drag, startPoint x: 544, startPoint y: 269, endPoint x: 437, endPoint y: 265, distance: 107.1
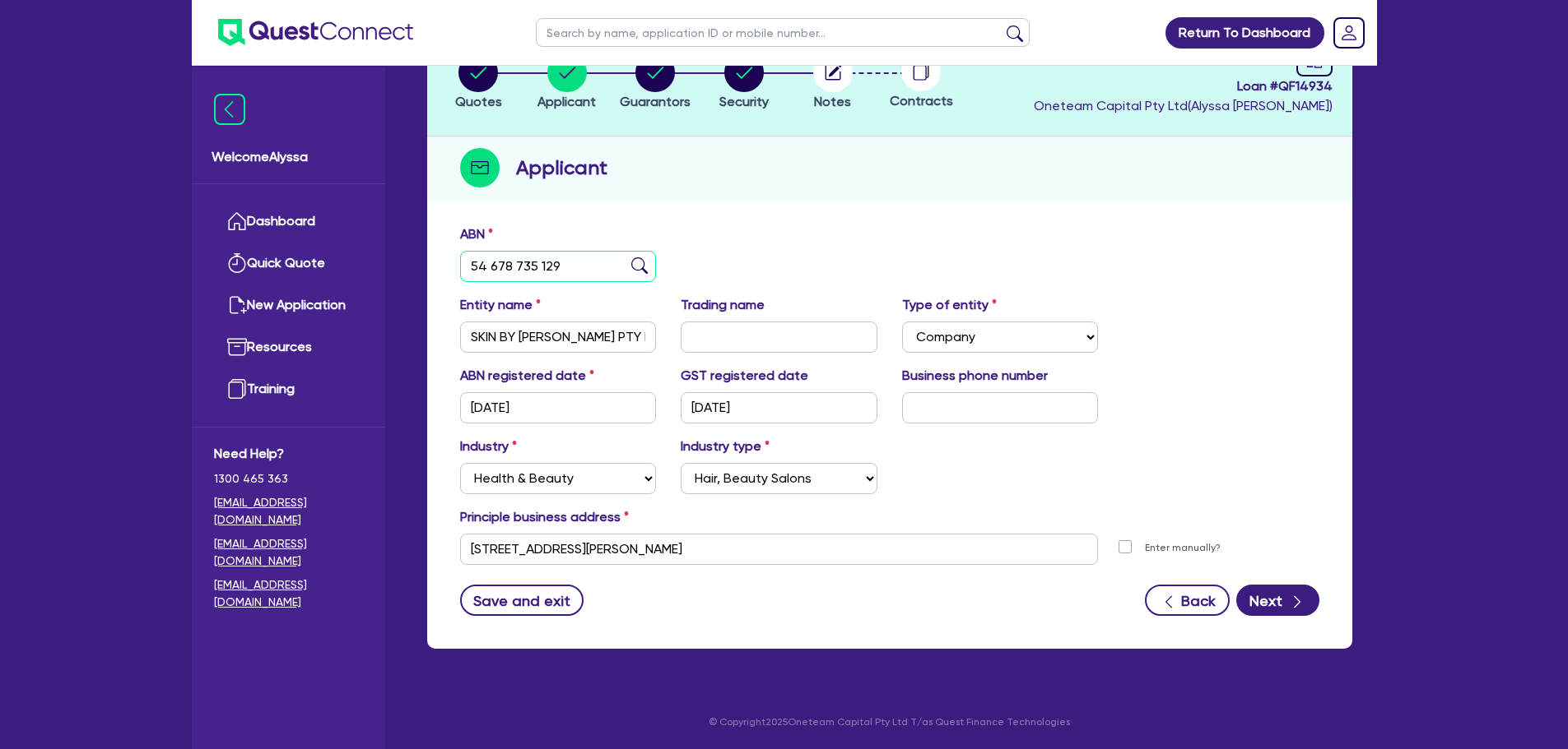
click at [437, 265] on div "ABN 54 678 735 129 Entity name SKIN BY [PERSON_NAME] PTY LTD Trading name Type …" at bounding box center [890, 433] width 925 height 433
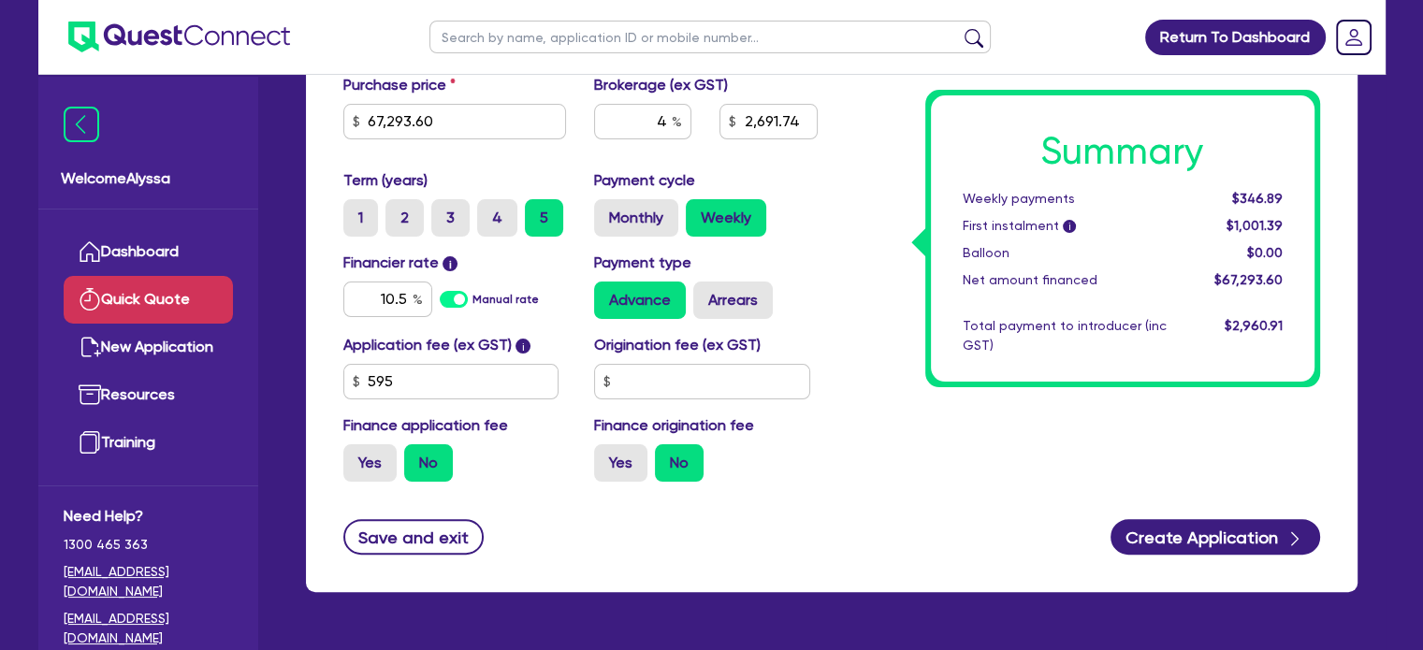
scroll to position [455, 0]
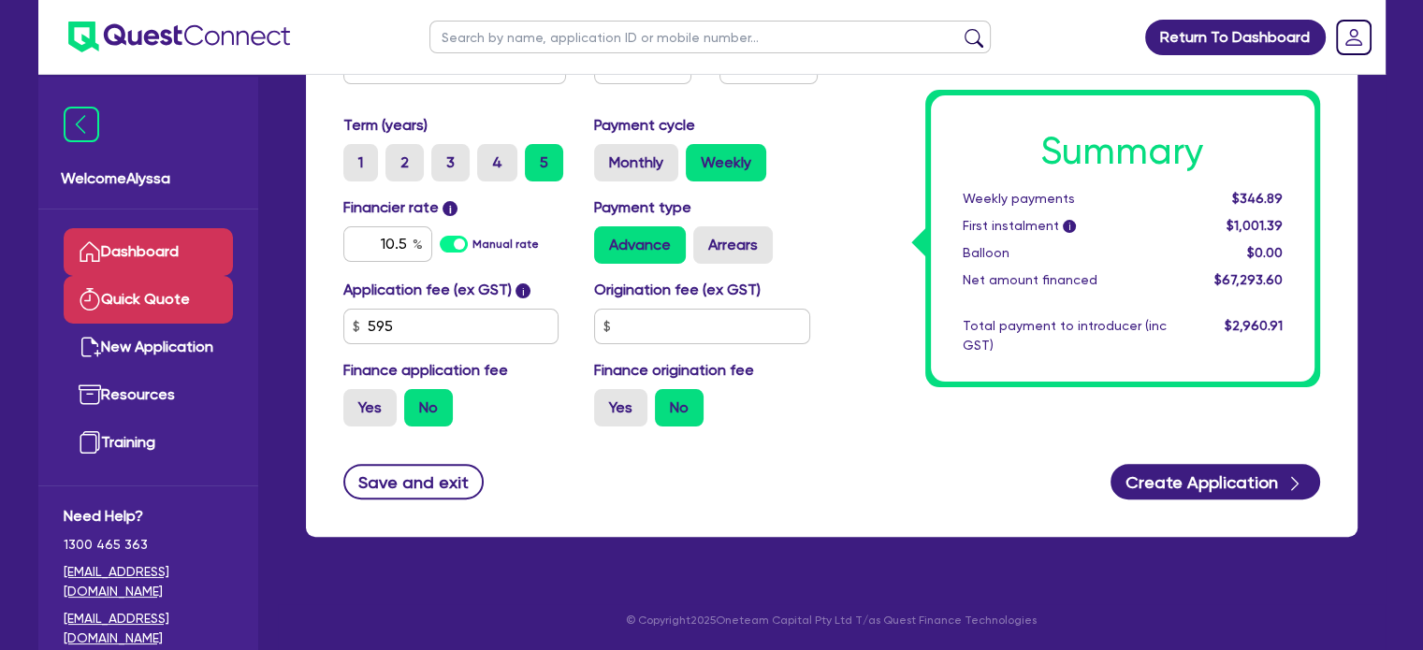
click at [131, 243] on link "Dashboard" at bounding box center [148, 252] width 169 height 48
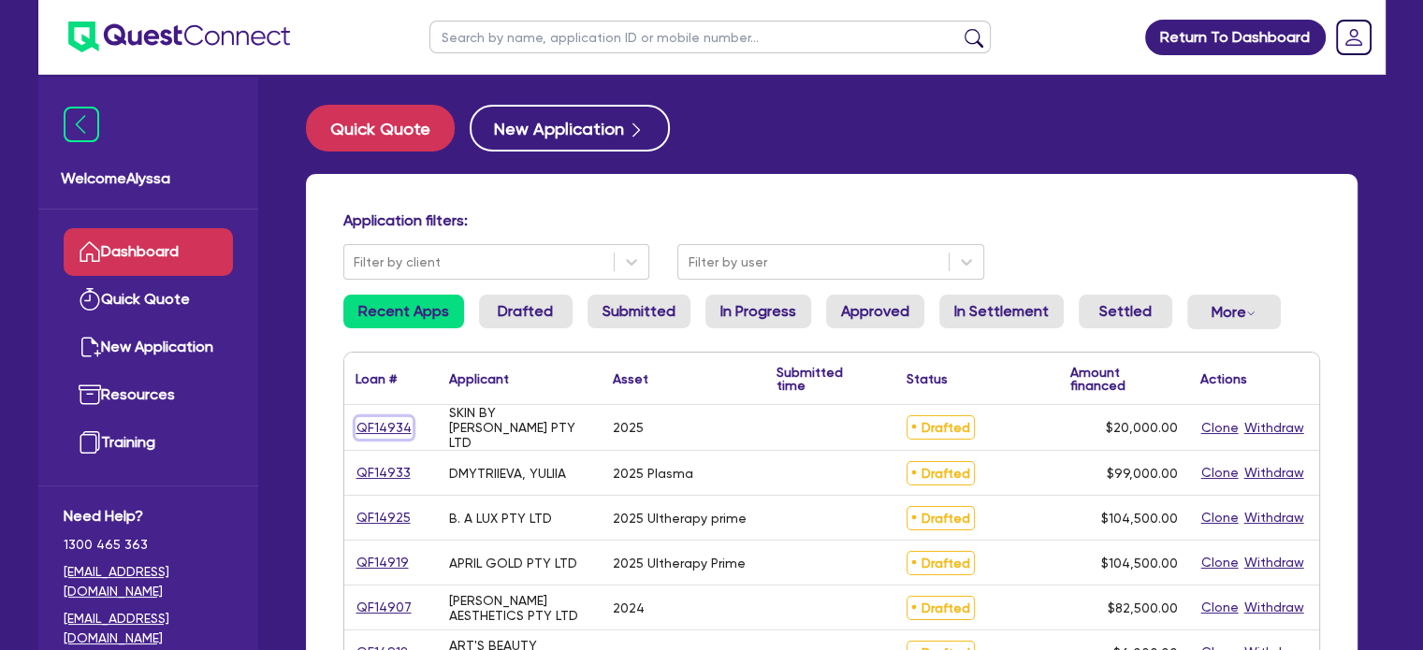
click at [386, 430] on link "QF14934" at bounding box center [384, 428] width 57 height 22
select select "TERTIARY_ASSETS"
select select "BEAUTY_EQUIPMENT"
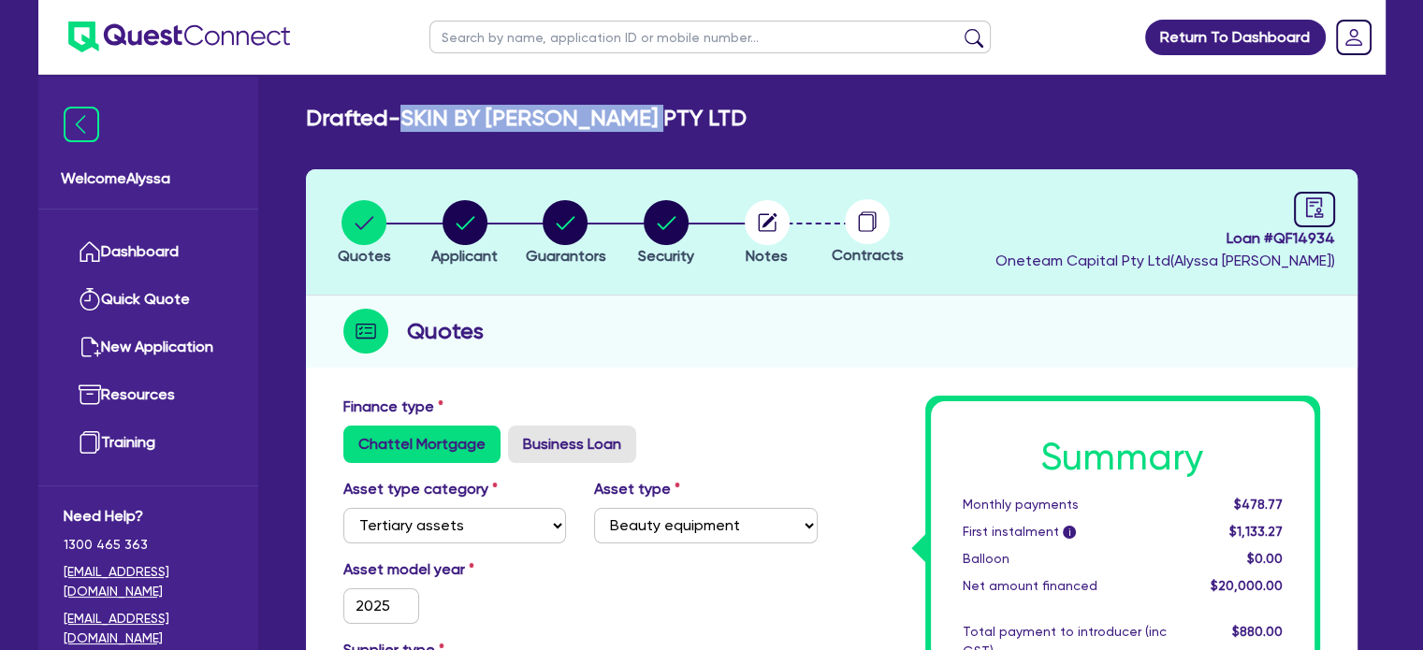
drag, startPoint x: 660, startPoint y: 111, endPoint x: 406, endPoint y: 109, distance: 253.6
click at [406, 109] on div "Drafted - SKIN BY [PERSON_NAME] LTD" at bounding box center [832, 118] width 1080 height 27
copy h2 "SKIN BY [PERSON_NAME] PTY LTD"
click at [779, 217] on circle "button" at bounding box center [767, 222] width 45 height 45
select select "Other"
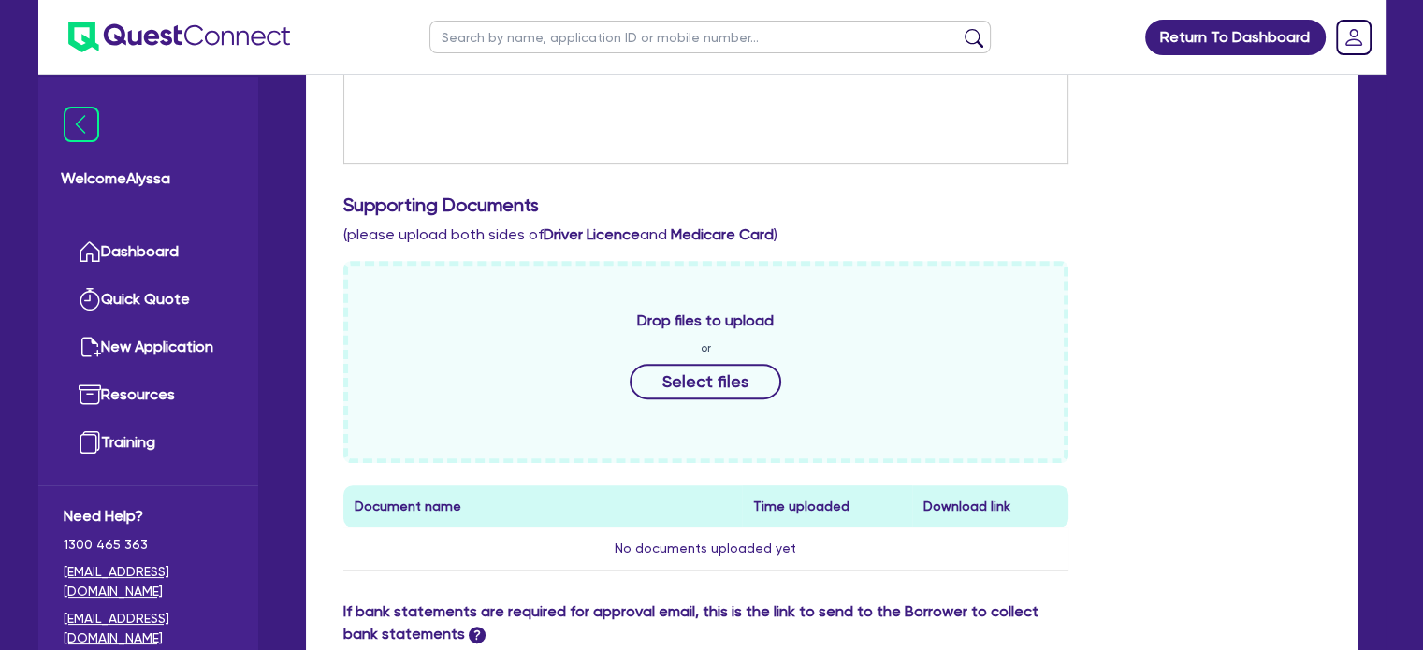
scroll to position [628, 0]
